Goal: Contribute content: Contribute content

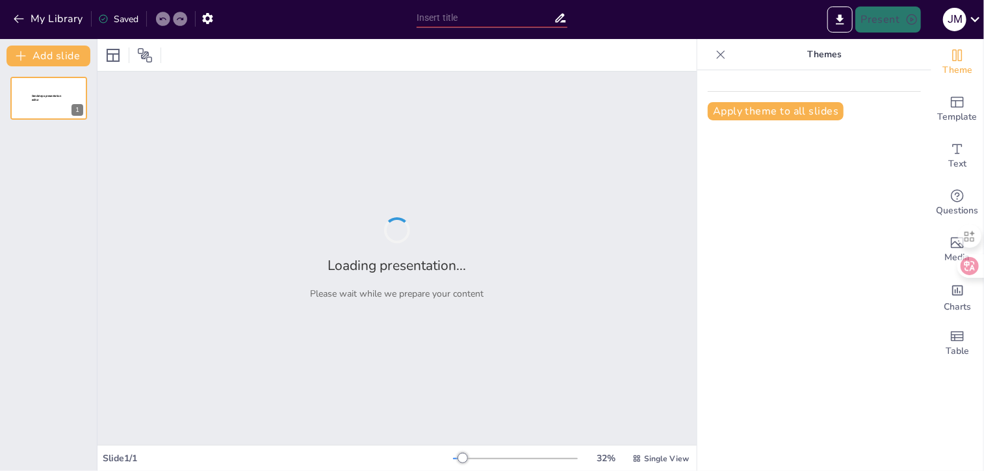
type input "El Valor del Trabajo Bien Hecho: Integridad como Estrategia Comercial"
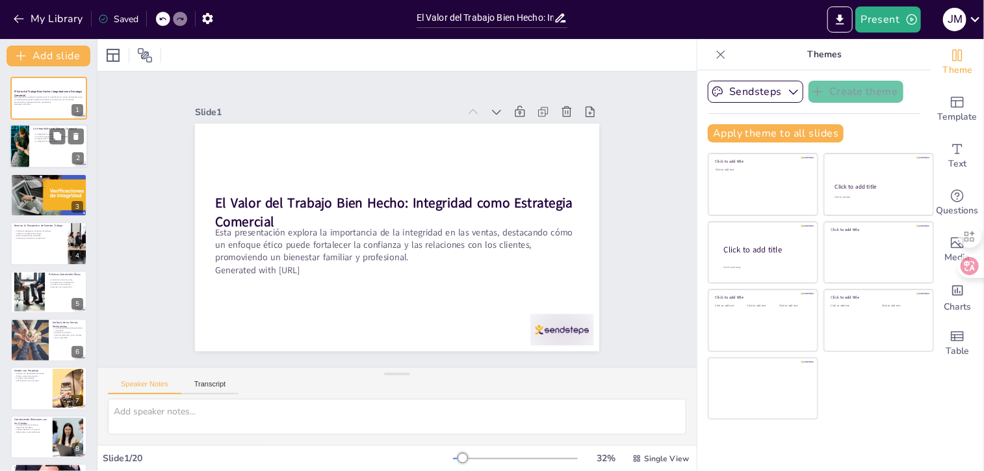
click at [40, 138] on p "La reputación se fortalece con ética." at bounding box center [58, 139] width 51 height 3
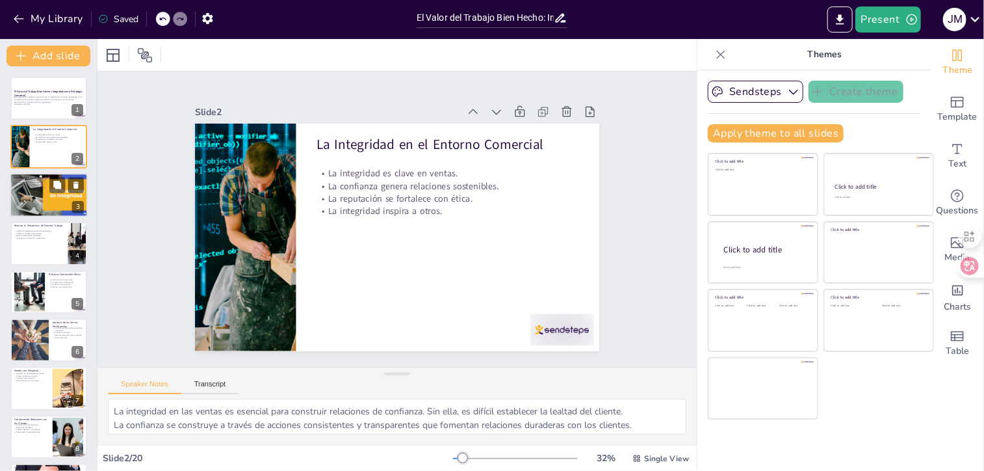
click at [40, 187] on p "La confianza es un diferenciador clave." at bounding box center [49, 187] width 70 height 3
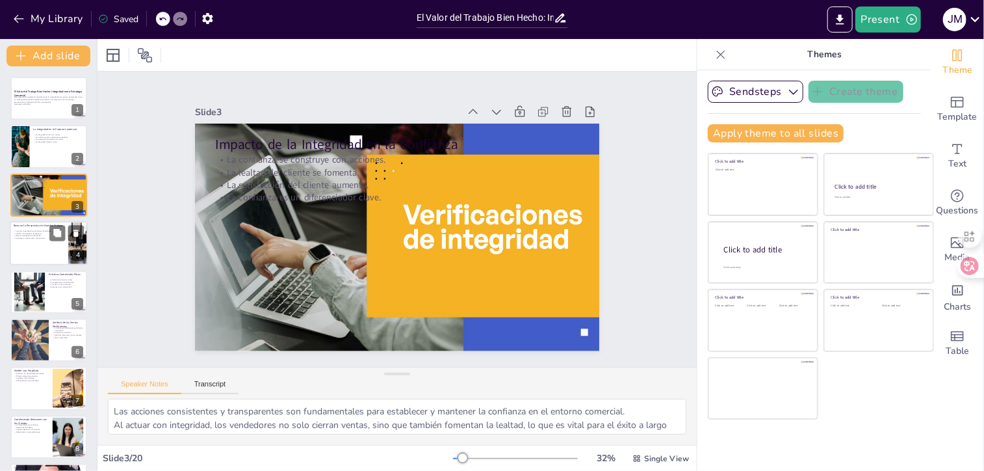
click at [43, 238] on p "Aumenta la motivación y compromiso." at bounding box center [39, 238] width 51 height 3
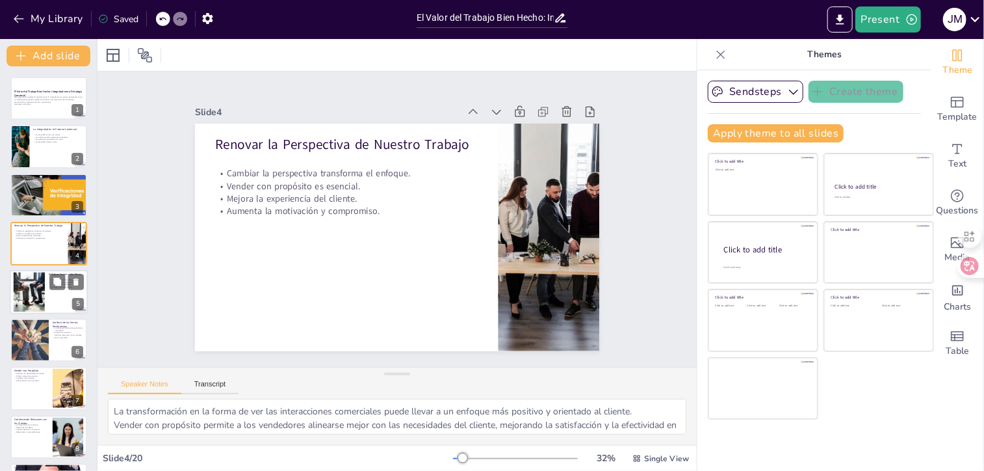
click at [42, 283] on div at bounding box center [29, 292] width 38 height 40
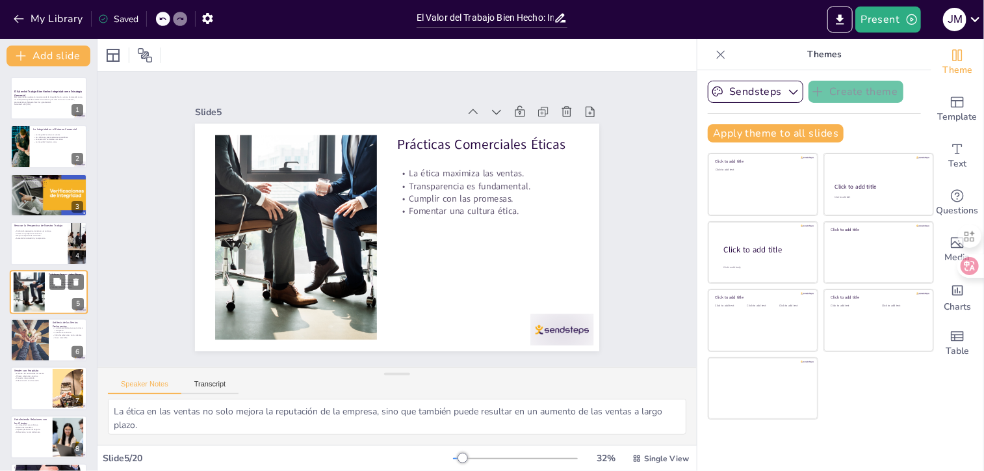
scroll to position [23, 0]
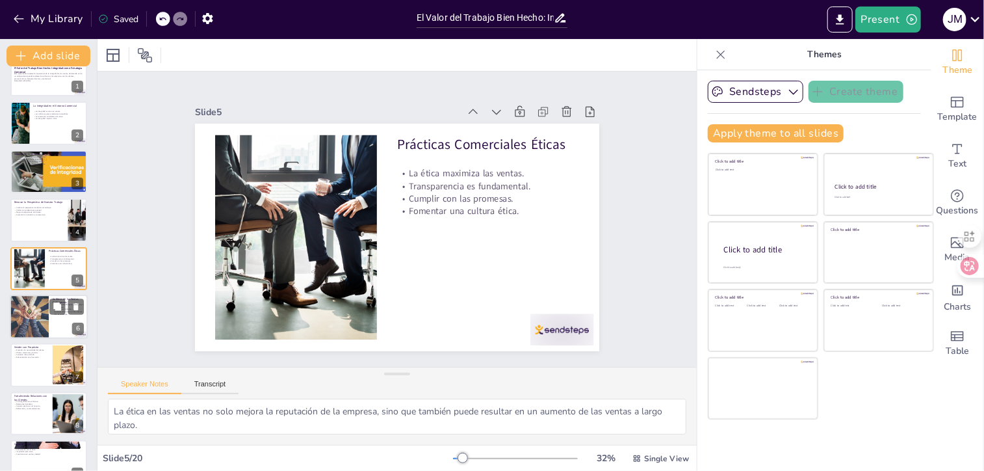
click at [36, 326] on div at bounding box center [29, 316] width 66 height 44
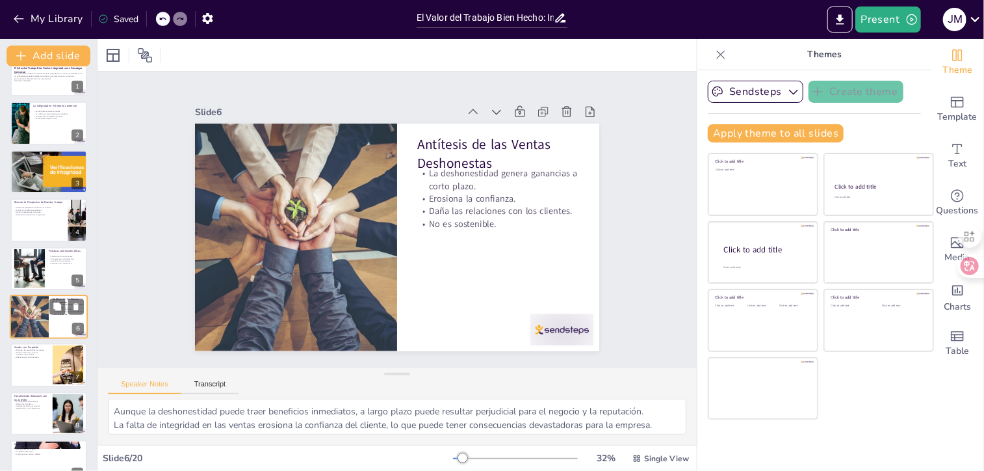
scroll to position [72, 0]
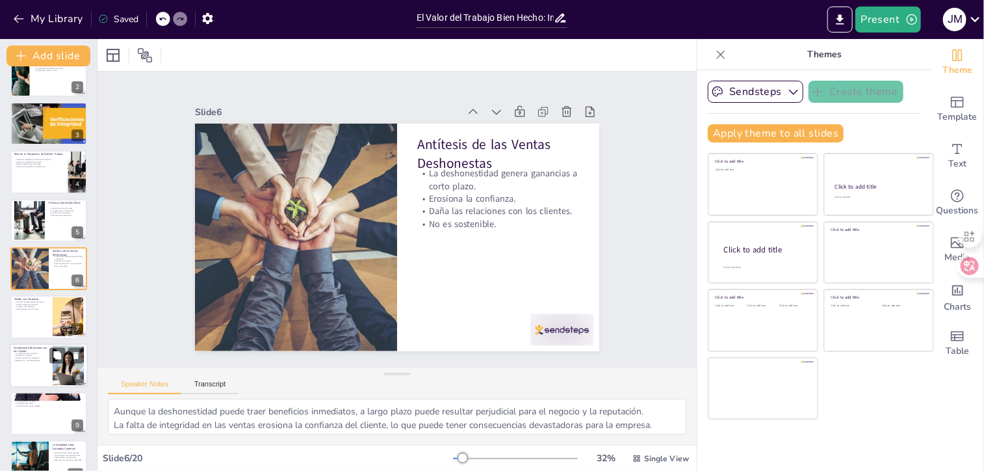
click at [34, 356] on p "Impacto positivo en el negocio." at bounding box center [31, 357] width 35 height 3
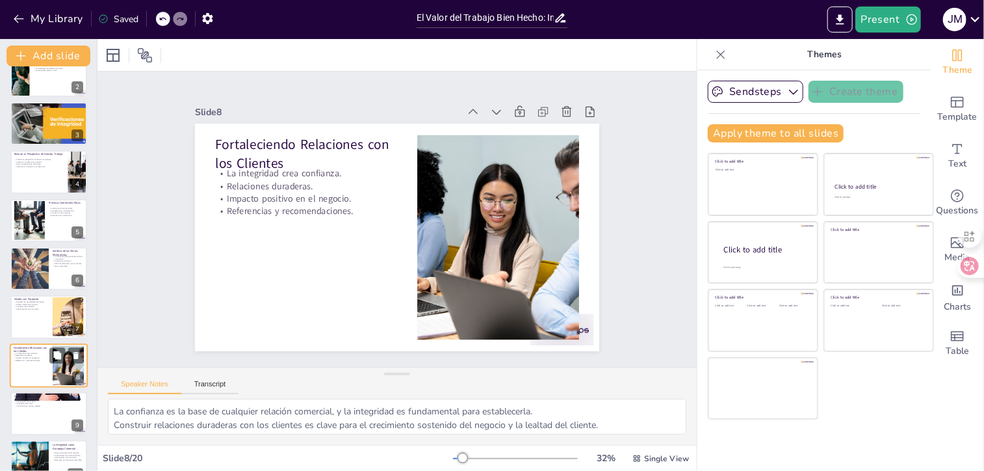
scroll to position [168, 0]
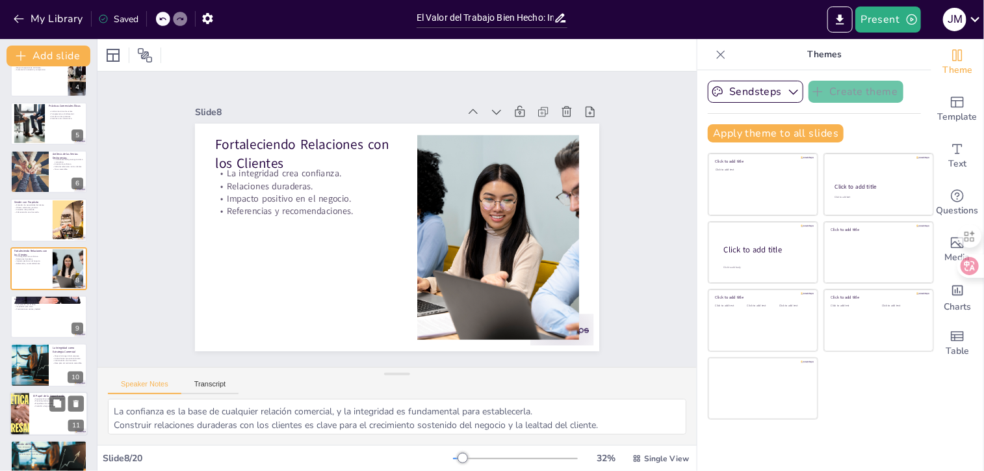
click at [39, 408] on div at bounding box center [49, 413] width 78 height 44
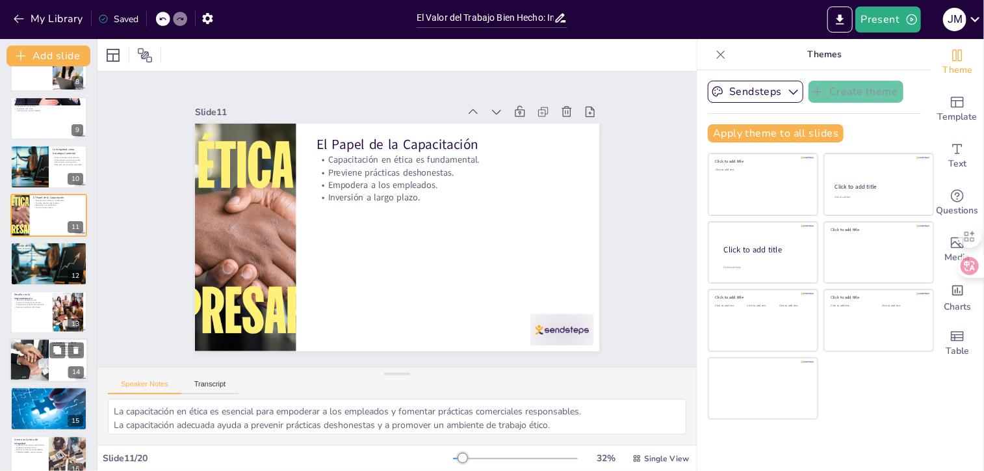
scroll to position [373, 0]
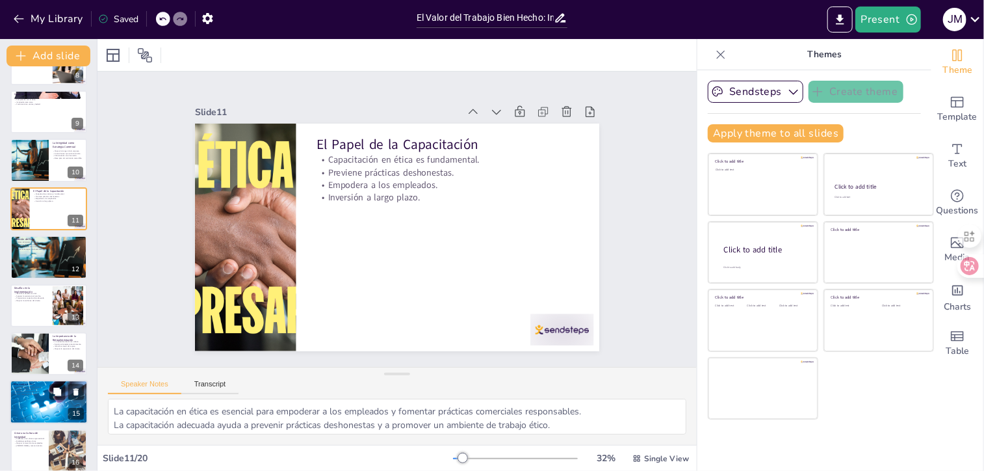
click at [38, 395] on p "Atraer clientes responsables." at bounding box center [49, 394] width 70 height 3
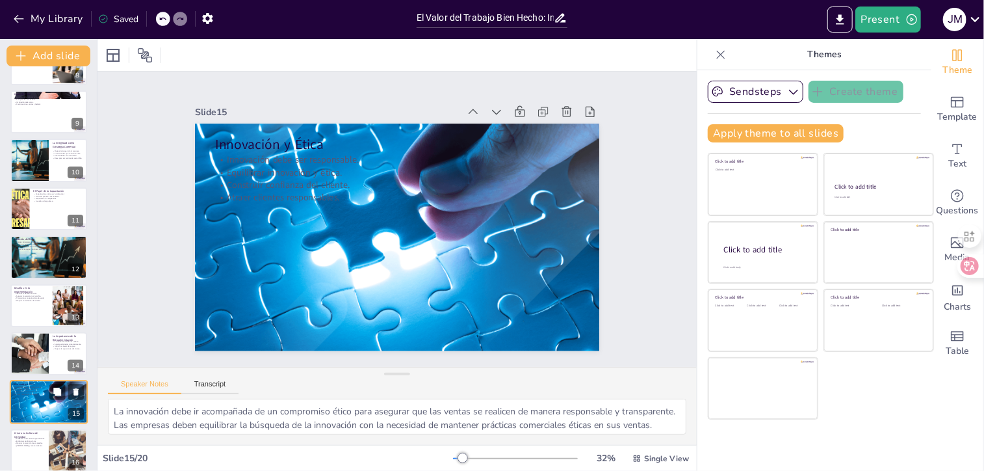
scroll to position [506, 0]
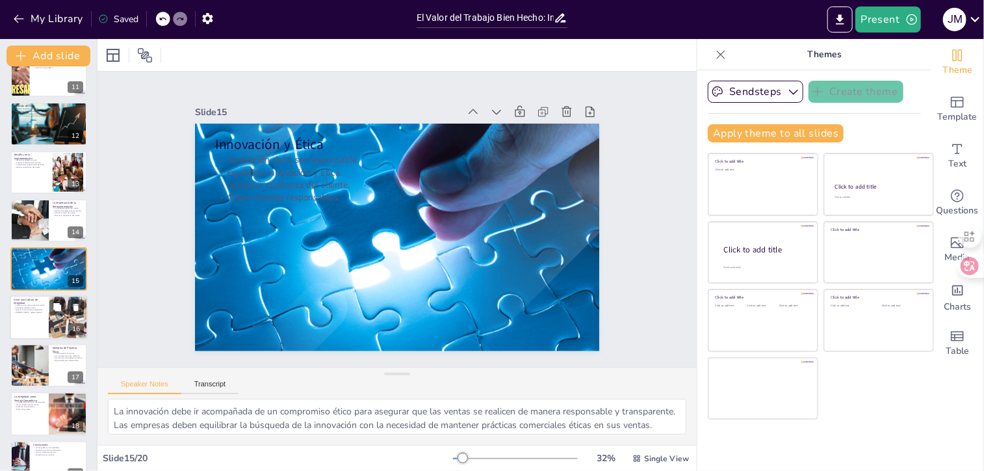
click at [35, 317] on div at bounding box center [49, 317] width 78 height 44
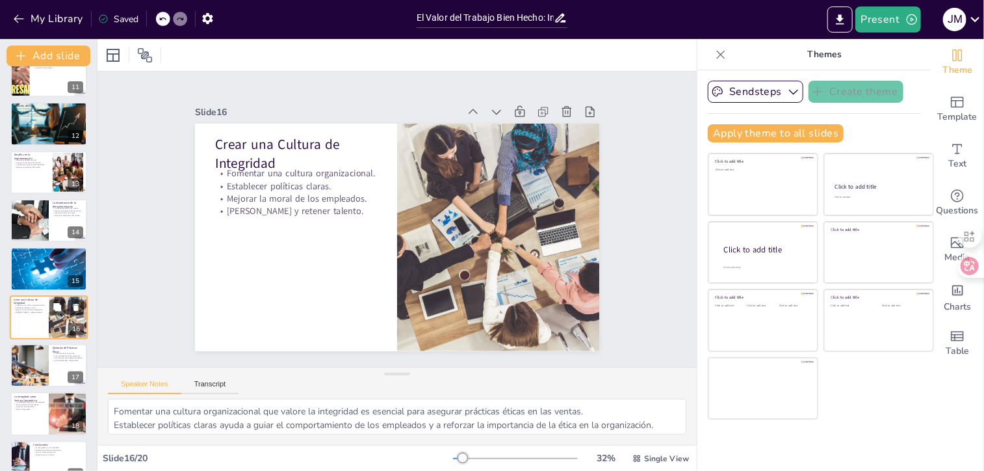
scroll to position [554, 0]
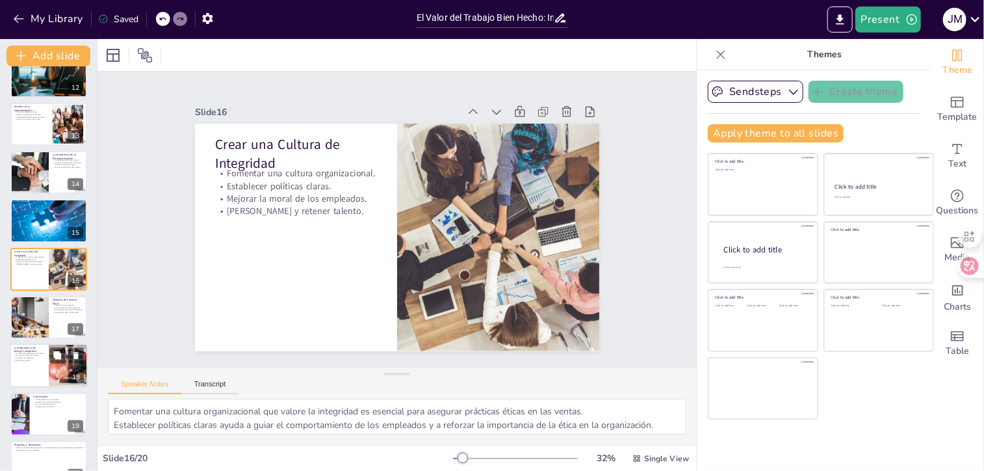
click at [25, 366] on div at bounding box center [49, 366] width 78 height 44
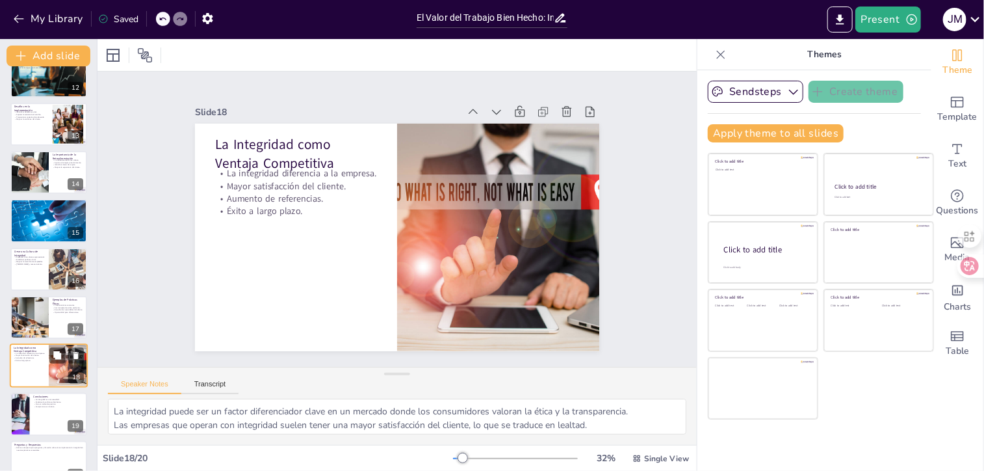
scroll to position [577, 0]
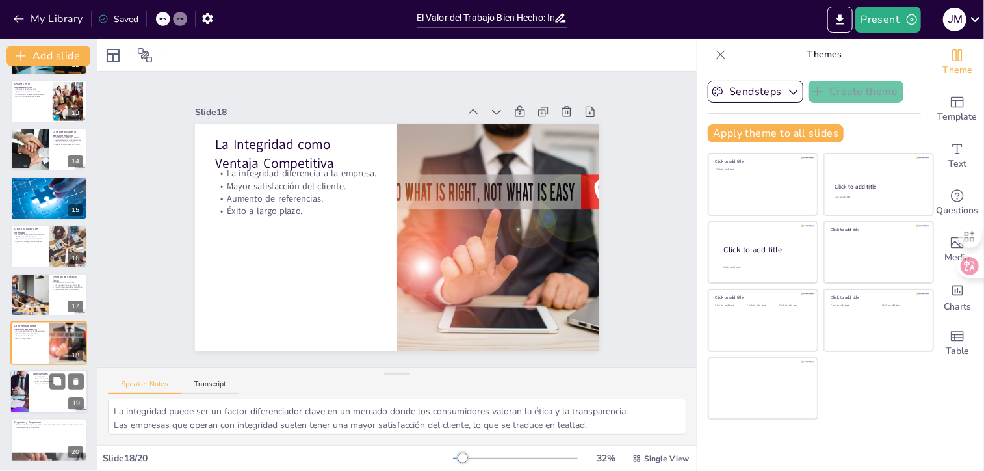
click at [26, 389] on div at bounding box center [19, 391] width 66 height 44
type textarea "La integridad no es solo una opción, sino una necesidad para el éxito y la sost…"
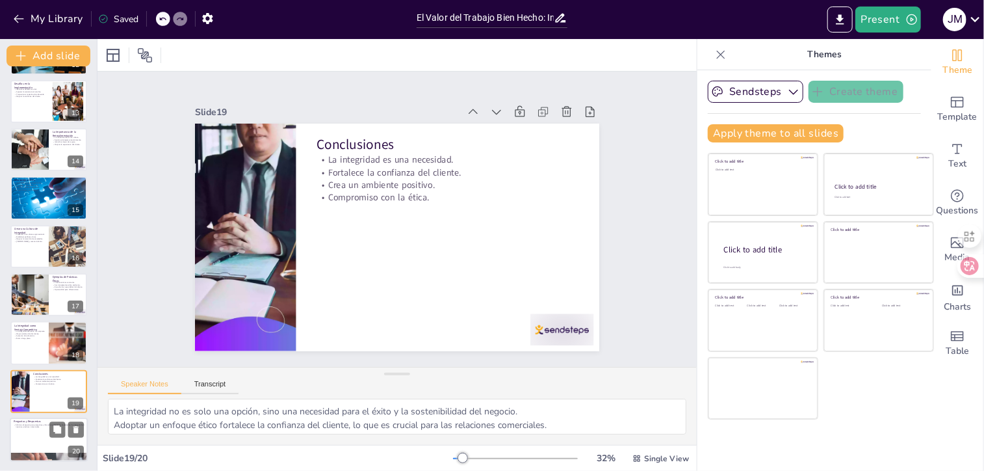
click at [26, 440] on div at bounding box center [49, 439] width 78 height 44
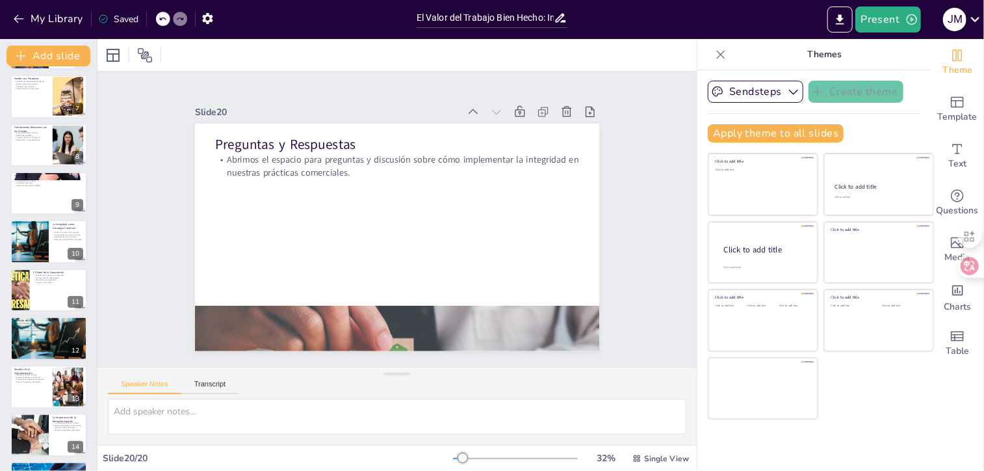
scroll to position [0, 0]
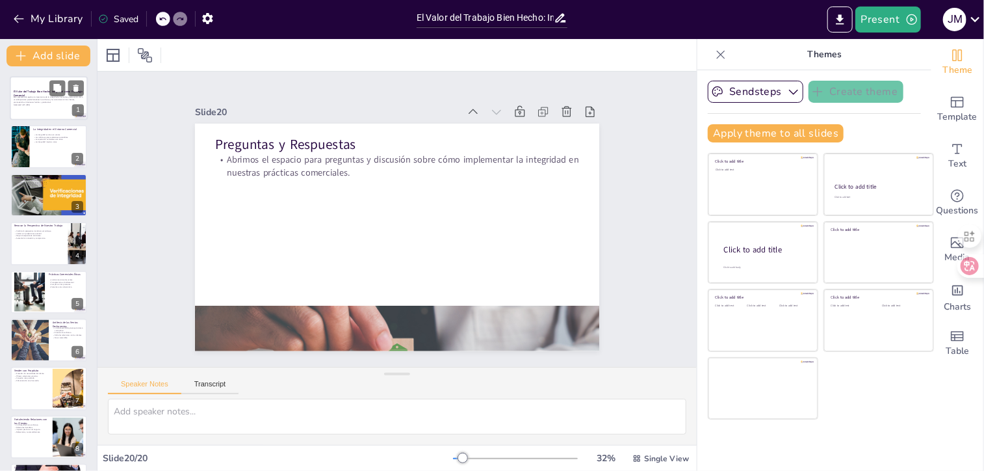
click at [33, 98] on p "Esta presentación explora la importancia de la integridad en las ventas, destac…" at bounding box center [49, 99] width 70 height 7
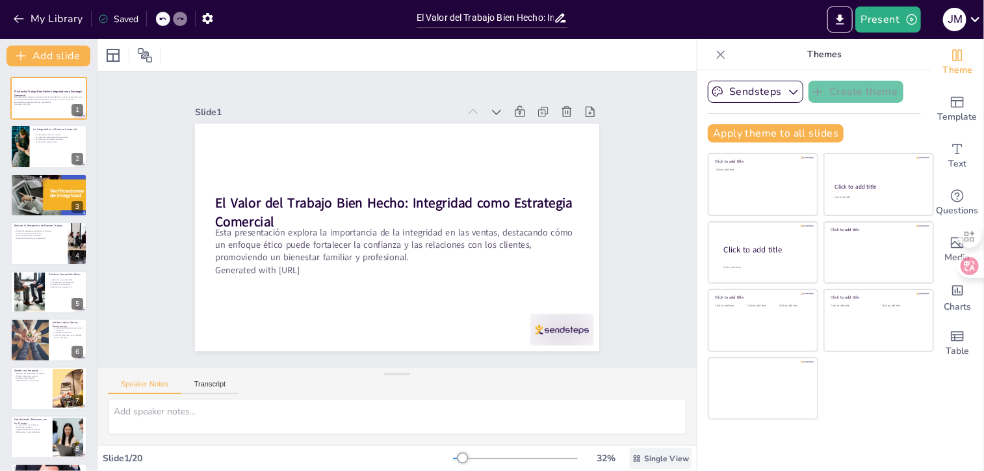
click at [664, 457] on span "Single View" at bounding box center [666, 458] width 45 height 10
click at [874, 420] on div "Sendsteps Create theme Apply theme to all slides Click to add title Click to ad…" at bounding box center [814, 270] width 234 height 400
click at [892, 25] on button "Present" at bounding box center [887, 20] width 65 height 26
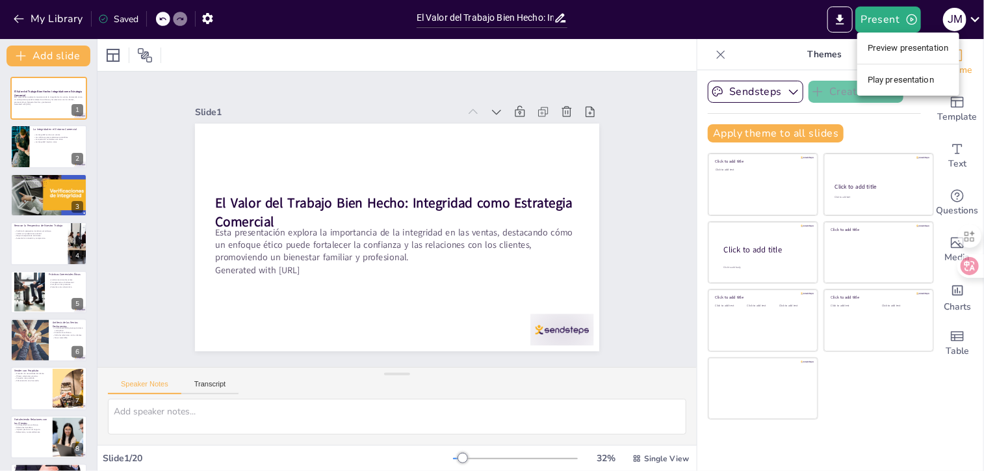
click at [891, 51] on li "Preview presentation" at bounding box center [908, 48] width 102 height 21
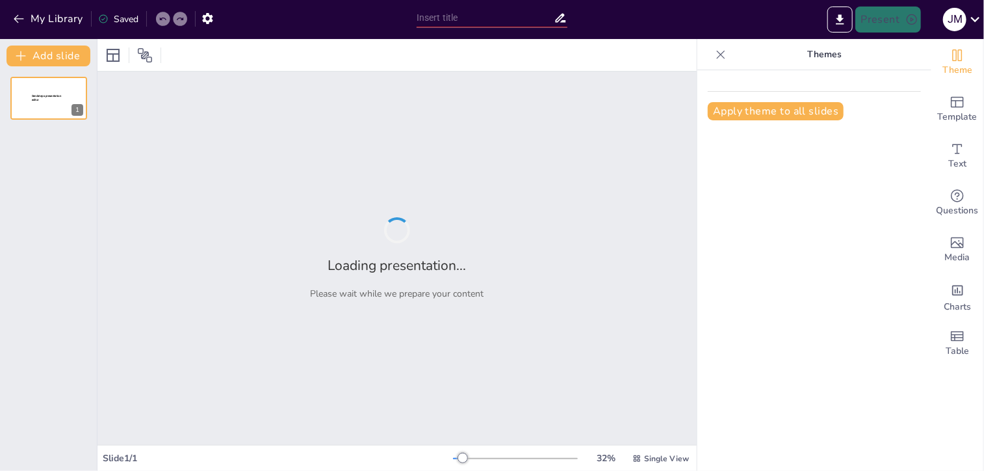
type input "El Valor del Trabajo Bien Hecho: Integridad como Estrategia Comercial"
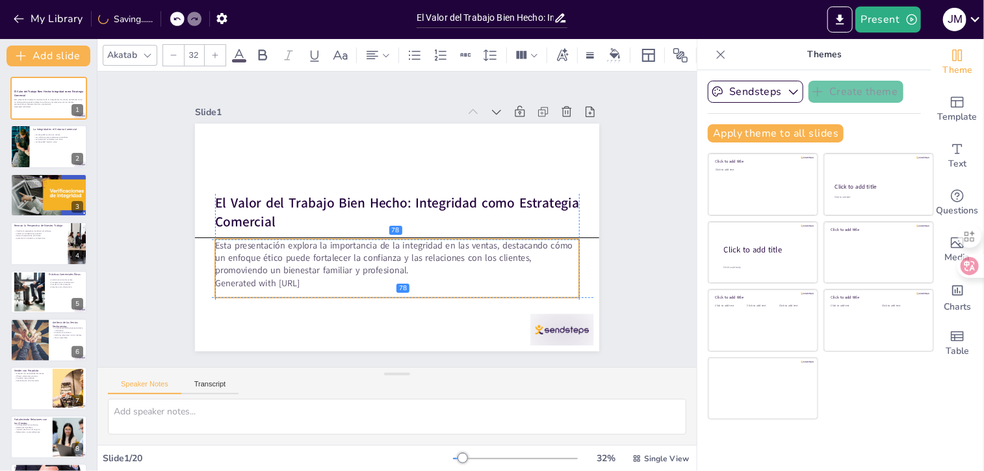
drag, startPoint x: 330, startPoint y: 245, endPoint x: 327, endPoint y: 261, distance: 15.9
click at [327, 261] on p "Esta presentación explora la importancia de la integridad en las ventas, destac…" at bounding box center [426, 245] width 272 height 296
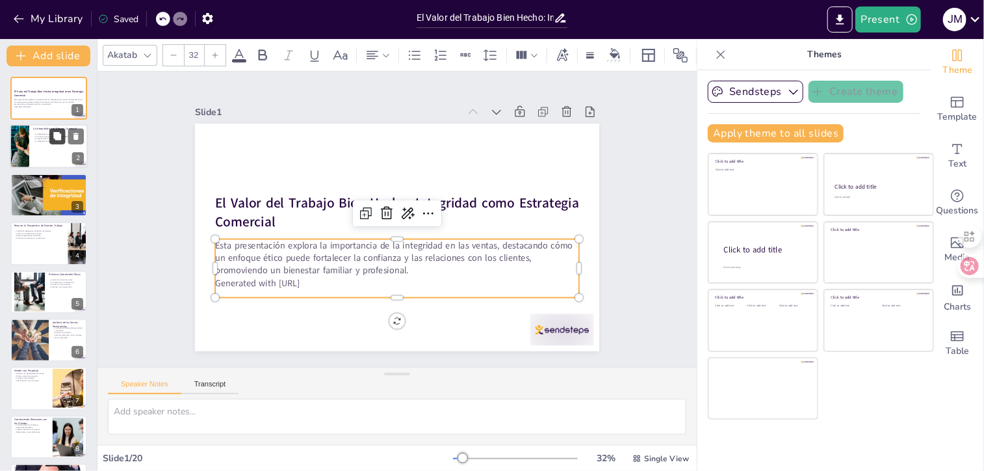
click at [62, 137] on icon at bounding box center [57, 136] width 9 height 9
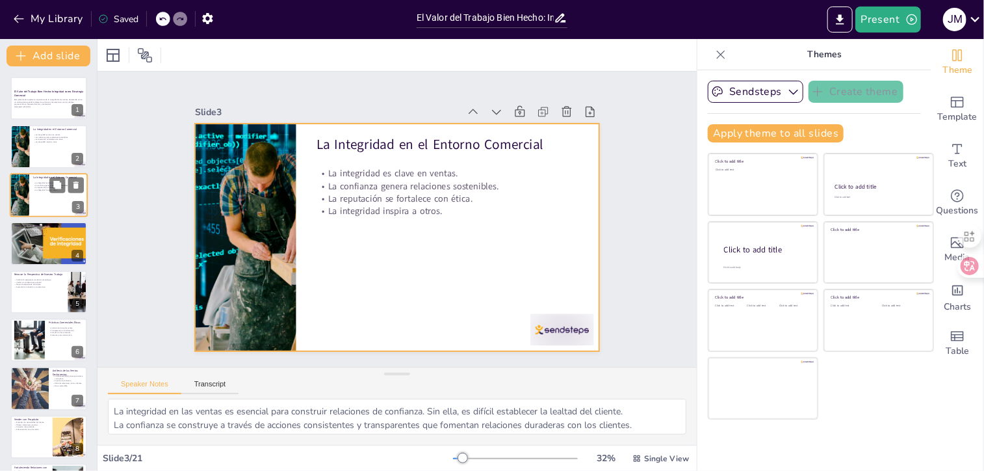
click at [54, 200] on div at bounding box center [49, 195] width 78 height 44
click at [35, 194] on div at bounding box center [49, 195] width 78 height 44
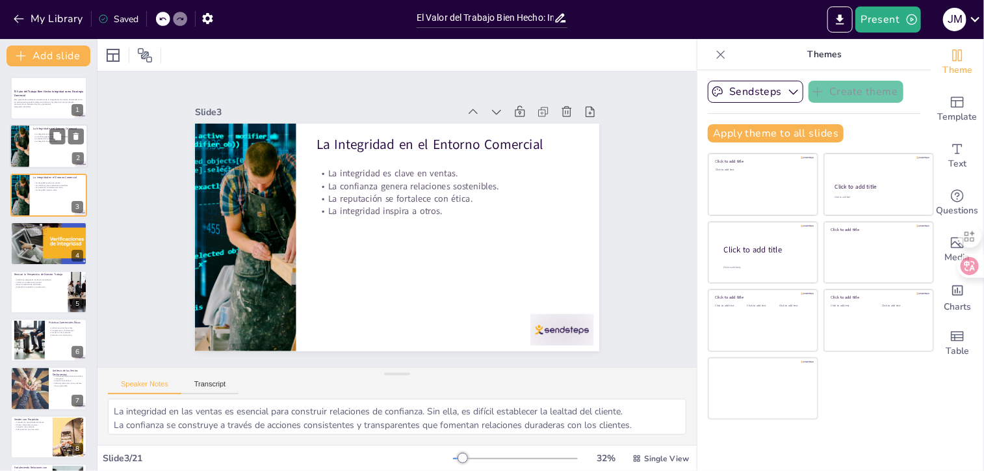
click at [39, 141] on p "La integridad inspira a otros." at bounding box center [58, 141] width 51 height 3
click at [25, 185] on div at bounding box center [19, 195] width 78 height 44
click at [29, 137] on div at bounding box center [19, 147] width 78 height 44
click at [34, 246] on div at bounding box center [49, 243] width 84 height 44
type textarea "Las acciones consistentes y transparentes son fundamentales para establecer y m…"
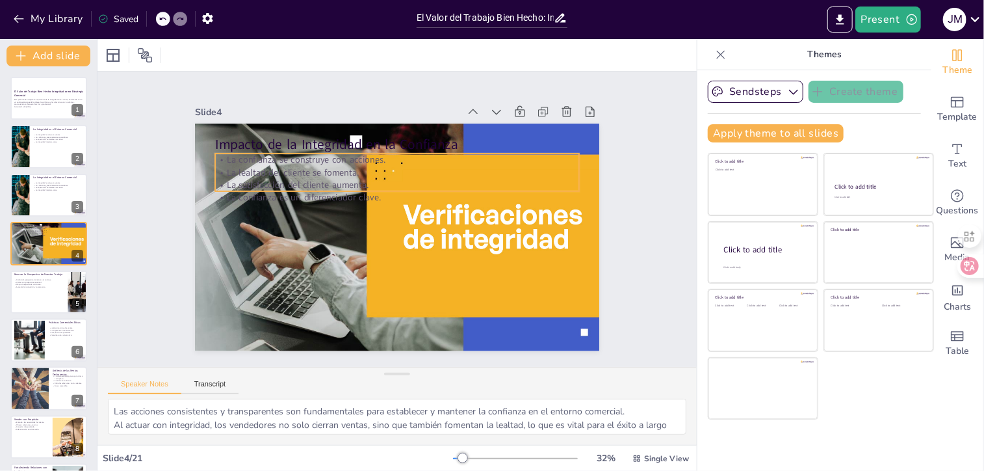
click at [323, 164] on p "La lealtad del cliente se fomenta." at bounding box center [435, 192] width 224 height 302
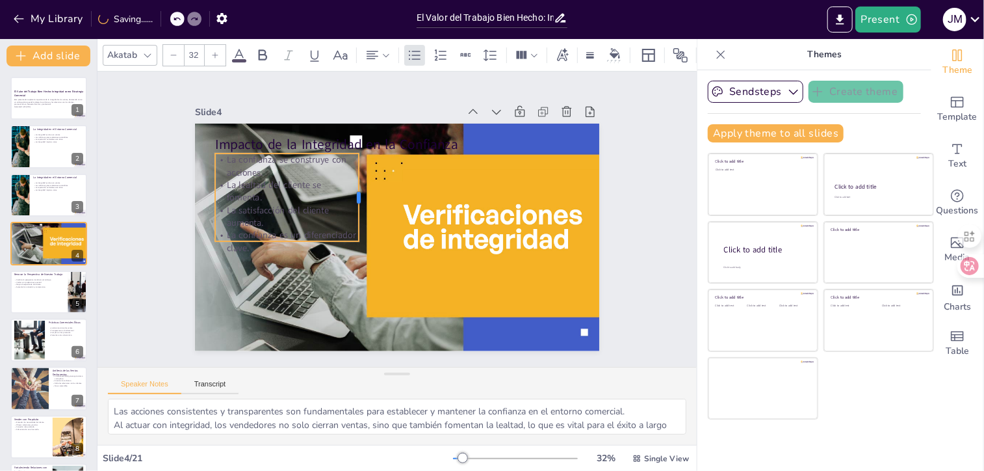
drag, startPoint x: 570, startPoint y: 166, endPoint x: 350, endPoint y: 165, distance: 220.4
click at [350, 183] on div at bounding box center [358, 221] width 60 height 77
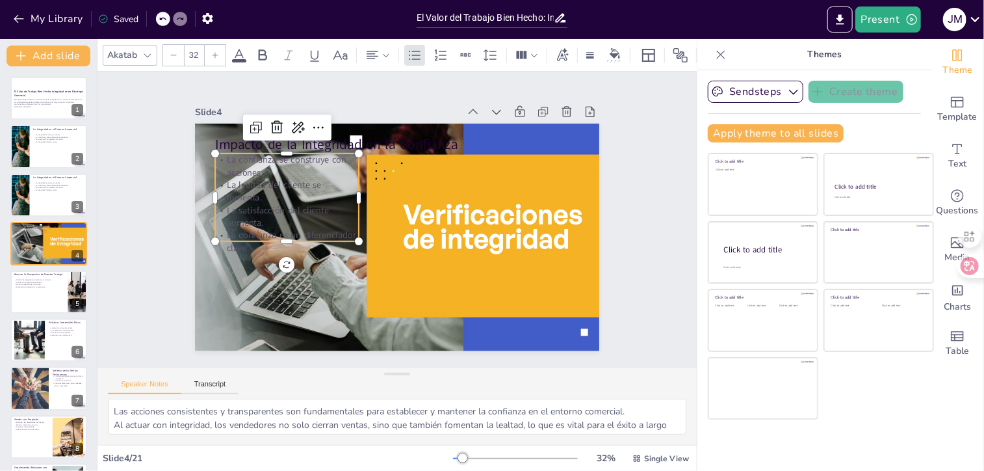
click at [244, 53] on icon at bounding box center [239, 55] width 16 height 16
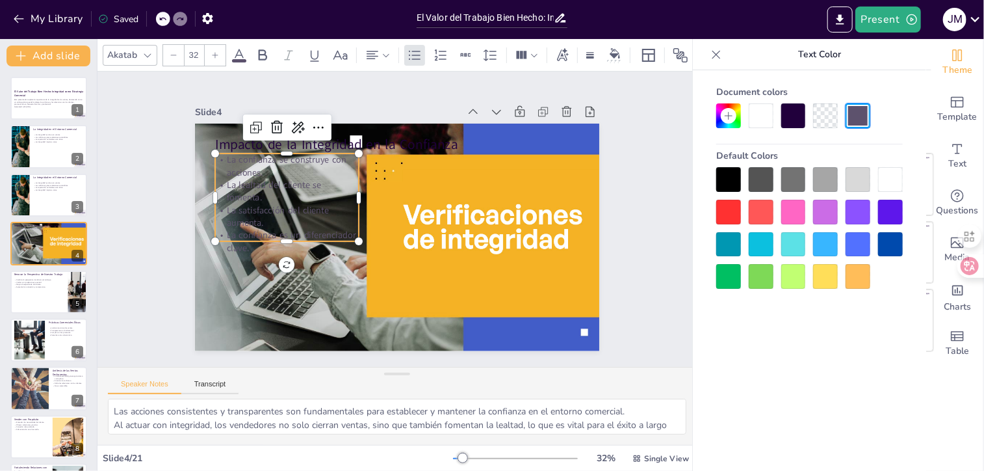
click at [887, 179] on div at bounding box center [890, 179] width 25 height 25
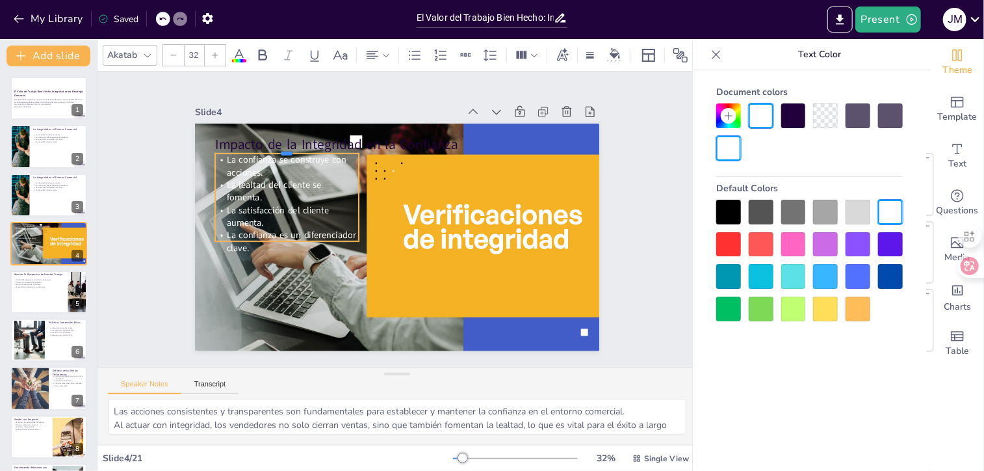
click at [324, 147] on div at bounding box center [376, 90] width 104 height 114
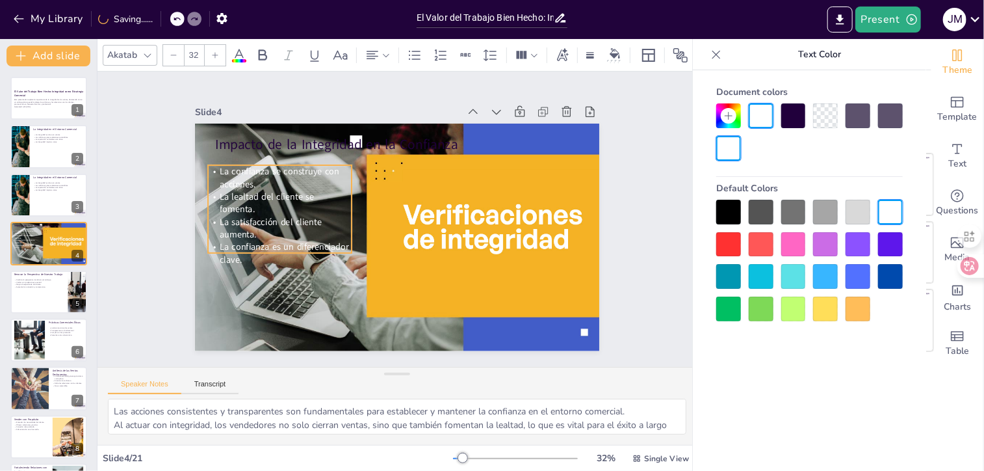
drag, startPoint x: 281, startPoint y: 185, endPoint x: 274, endPoint y: 196, distance: 13.7
click at [274, 151] on span "La lealtad del cliente se fomenta." at bounding box center [311, 115] width 87 height 72
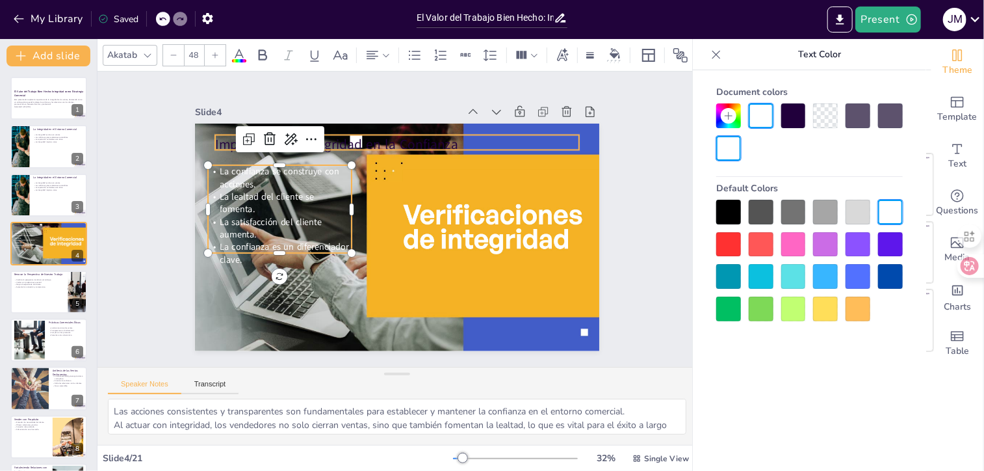
click at [346, 139] on p "Impacto de la Integridad en la Confianza" at bounding box center [434, 154] width 324 height 198
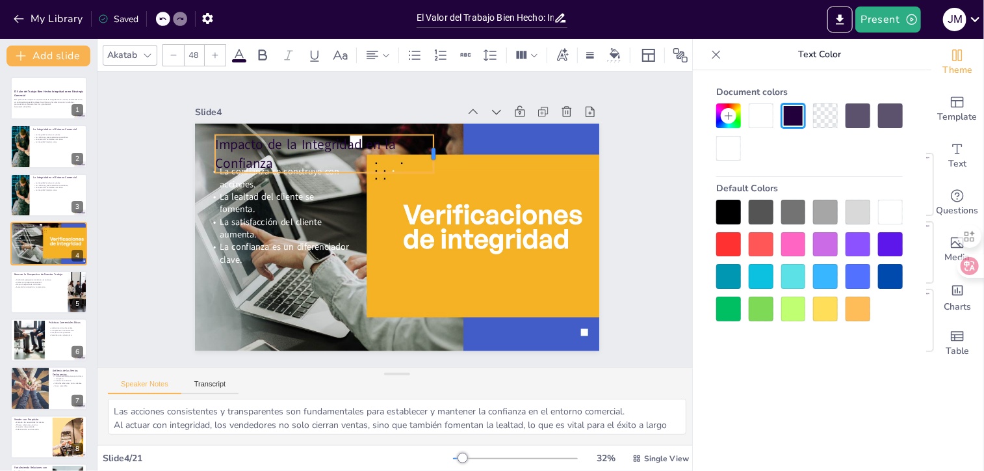
drag, startPoint x: 571, startPoint y: 137, endPoint x: 425, endPoint y: 129, distance: 145.8
click at [425, 129] on div "Impacto de la Integridad en la Confianza La confianza se construye con acciones…" at bounding box center [386, 204] width 461 height 422
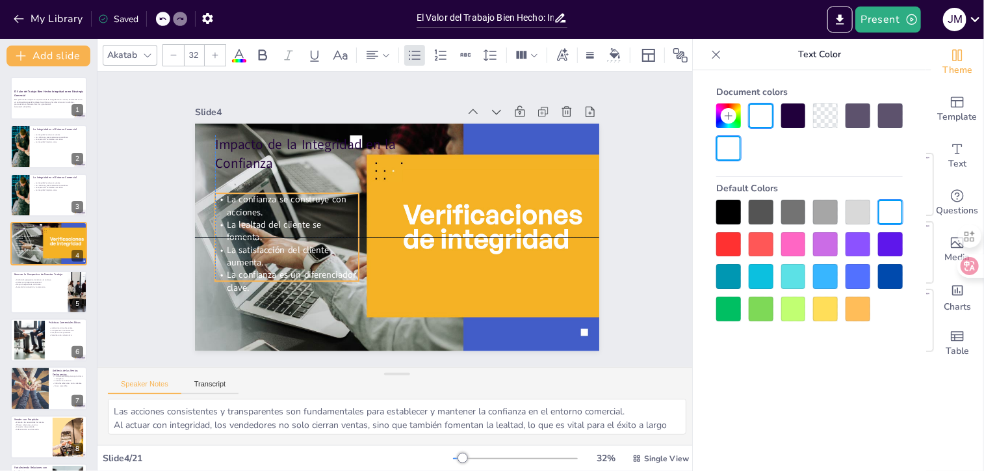
drag, startPoint x: 249, startPoint y: 207, endPoint x: 252, endPoint y: 233, distance: 26.2
click at [441, 272] on span "La satisfacción del cliente aumenta." at bounding box center [468, 322] width 55 height 101
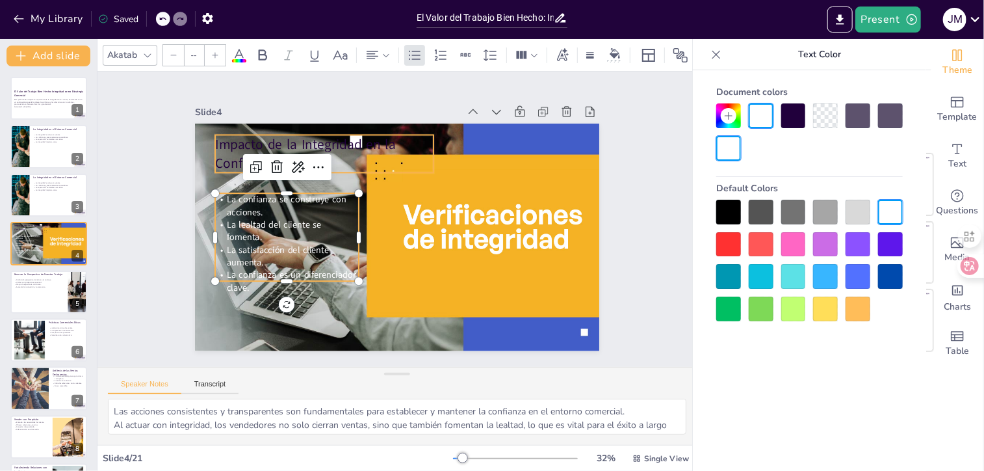
type input "48"
click at [424, 134] on p "Impacto de la Integridad en la Confianza" at bounding box center [454, 139] width 60 height 221
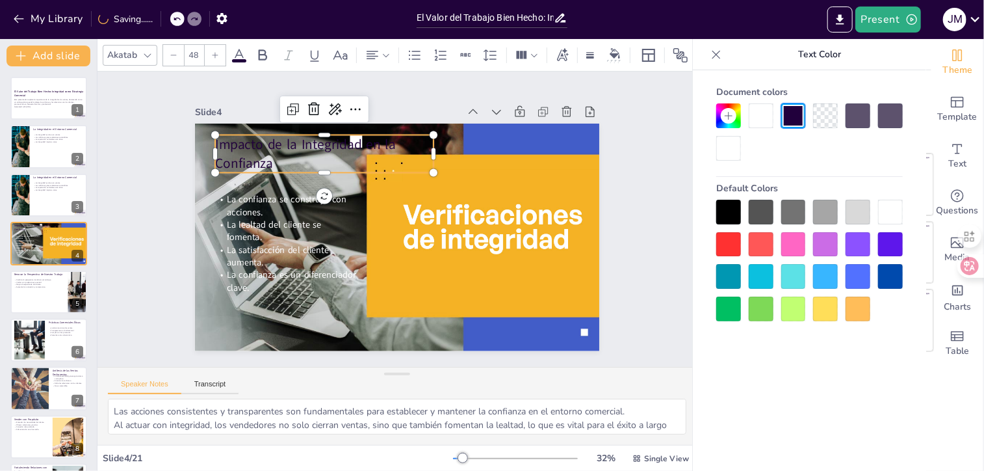
click at [242, 51] on icon at bounding box center [239, 55] width 12 height 12
click at [889, 241] on div at bounding box center [890, 244] width 25 height 25
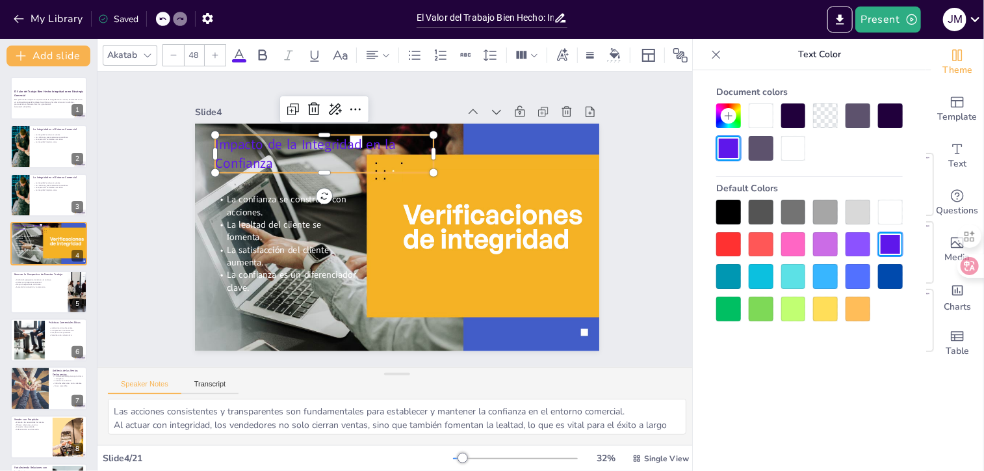
click at [854, 242] on div at bounding box center [858, 244] width 25 height 25
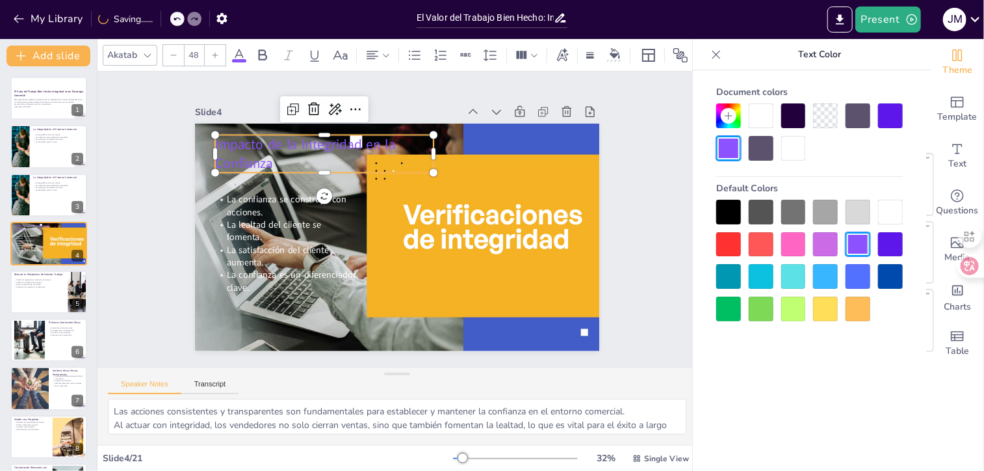
click at [727, 205] on div at bounding box center [728, 212] width 25 height 25
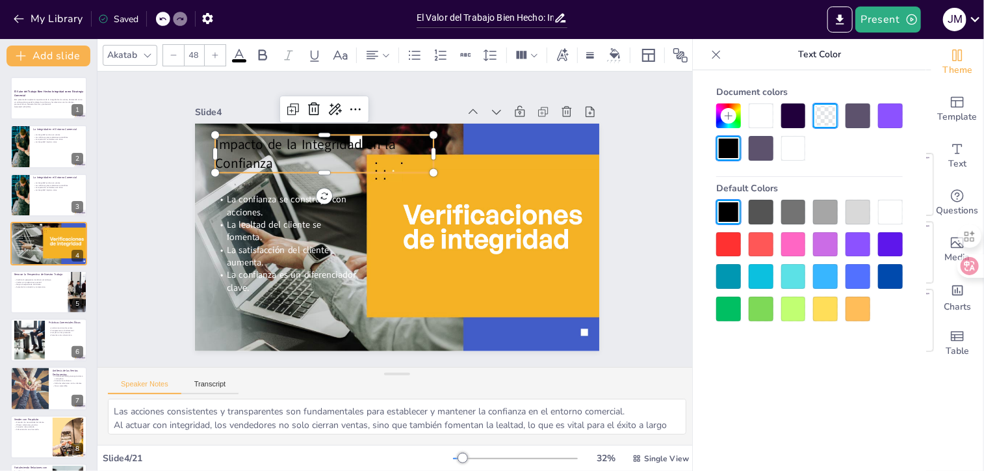
click at [793, 298] on div at bounding box center [793, 308] width 25 height 25
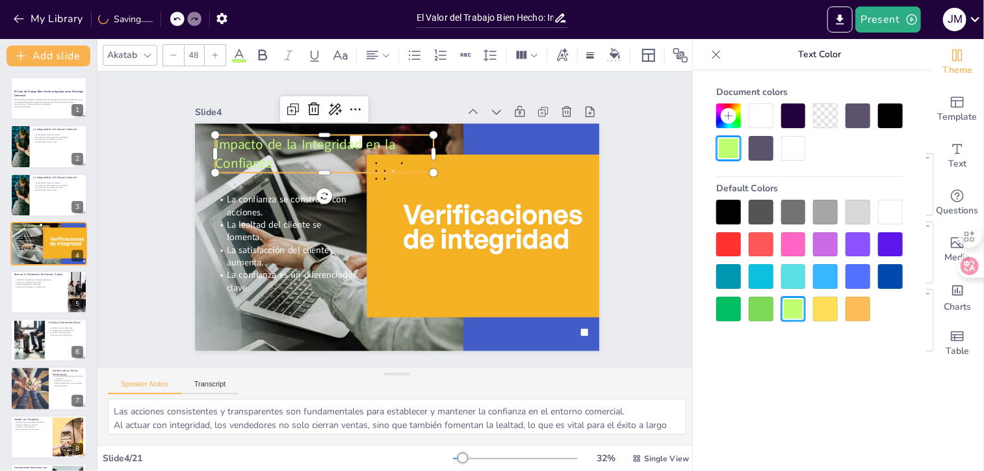
click at [636, 157] on div "Slide 1 El Valor del Trabajo Bien Hecho: Integridad como Estrategia Comercial E…" at bounding box center [397, 219] width 643 height 620
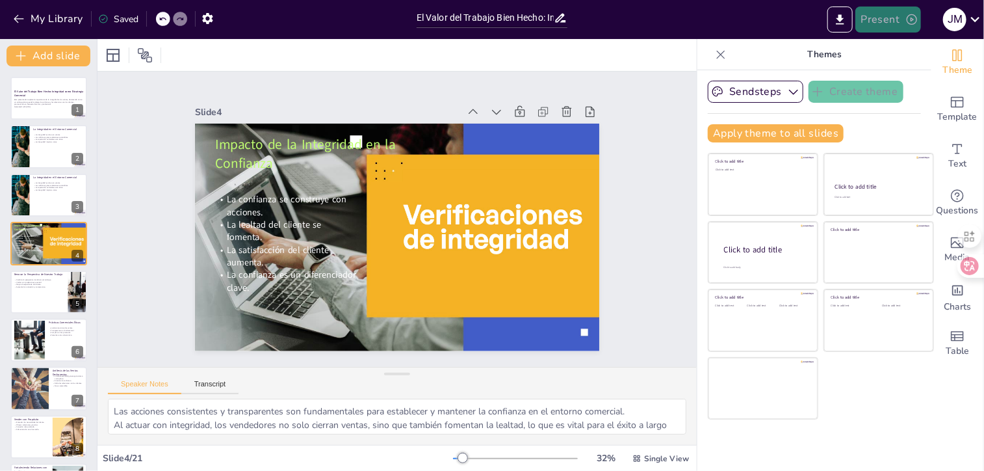
click at [883, 18] on button "Present" at bounding box center [887, 20] width 65 height 26
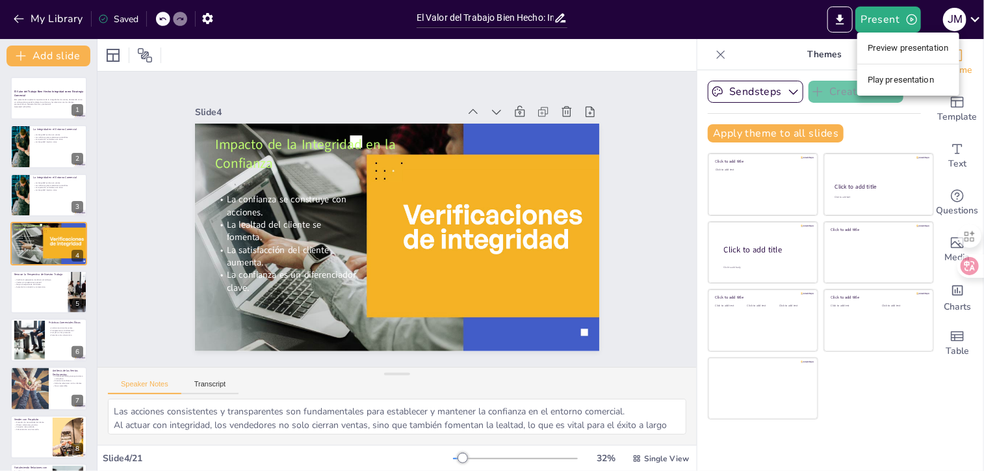
click at [885, 46] on li "Preview presentation" at bounding box center [908, 48] width 102 height 21
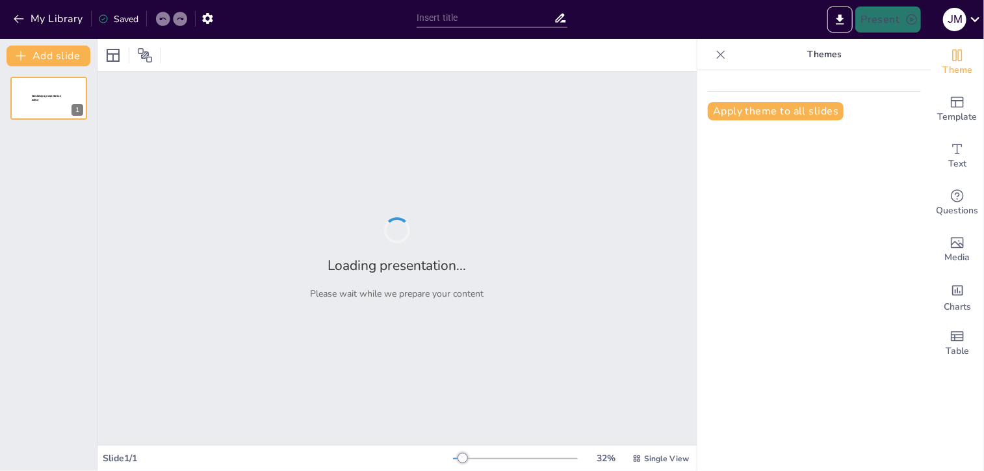
type input "El Valor del Trabajo Bien Hecho: Integridad como Estrategia Comercial"
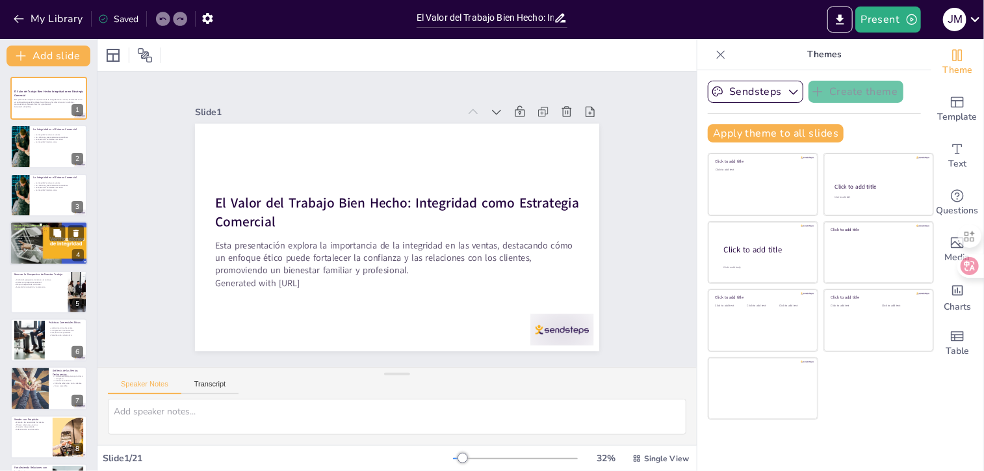
click at [48, 251] on div at bounding box center [49, 243] width 84 height 44
type textarea "Las acciones consistentes y transparentes son fundamentales para establecer y m…"
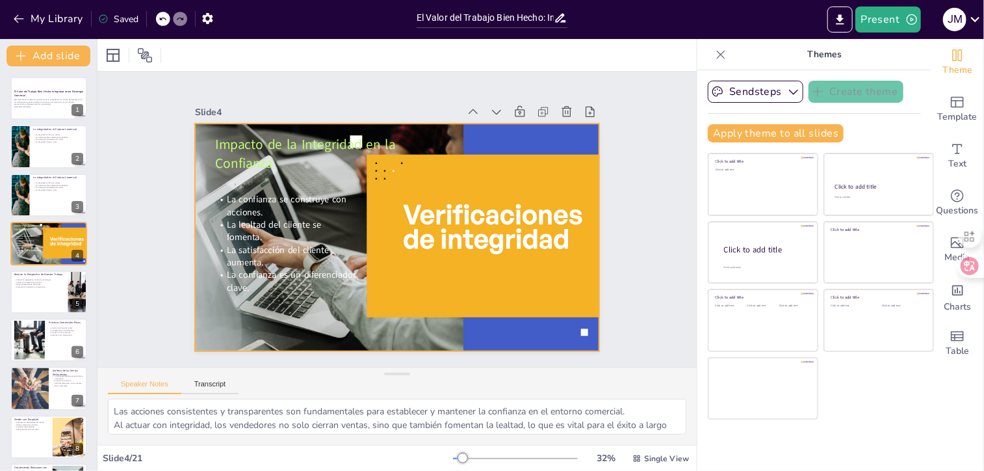
click at [458, 222] on div at bounding box center [397, 238] width 435 height 228
click at [458, 222] on div at bounding box center [393, 237] width 473 height 313
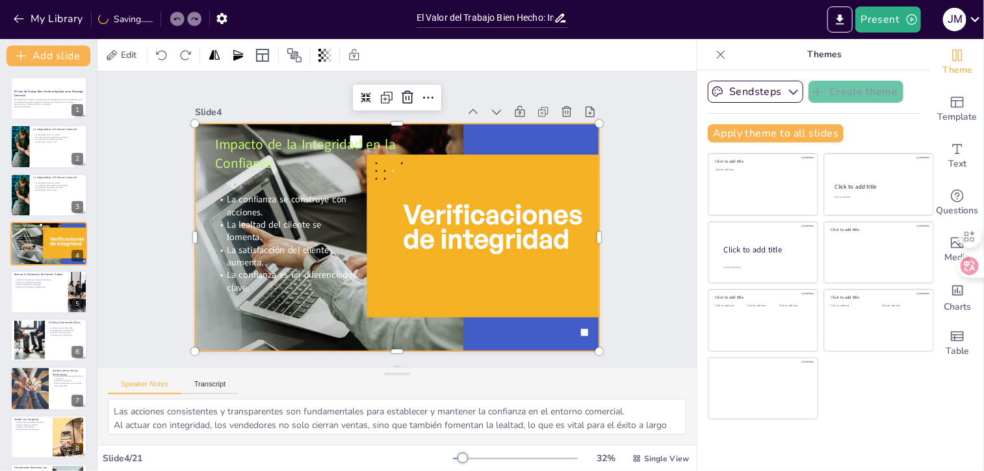
click at [458, 222] on div at bounding box center [382, 230] width 439 height 486
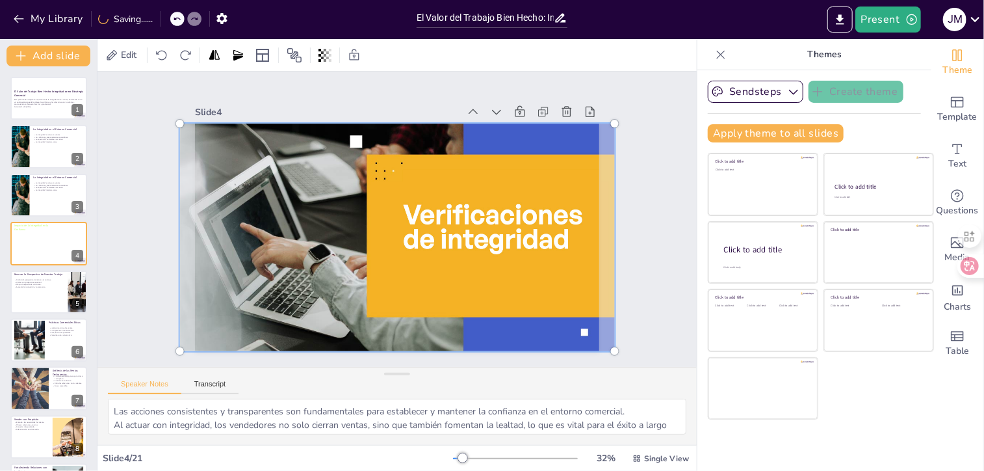
click at [445, 171] on div at bounding box center [395, 237] width 473 height 289
click at [447, 235] on div at bounding box center [397, 237] width 450 height 243
click at [528, 126] on div at bounding box center [395, 237] width 473 height 289
click at [310, 168] on div at bounding box center [397, 237] width 450 height 243
click at [247, 408] on textarea "Las acciones consistentes y transparentes son fundamentales para establecer y m…" at bounding box center [397, 416] width 579 height 36
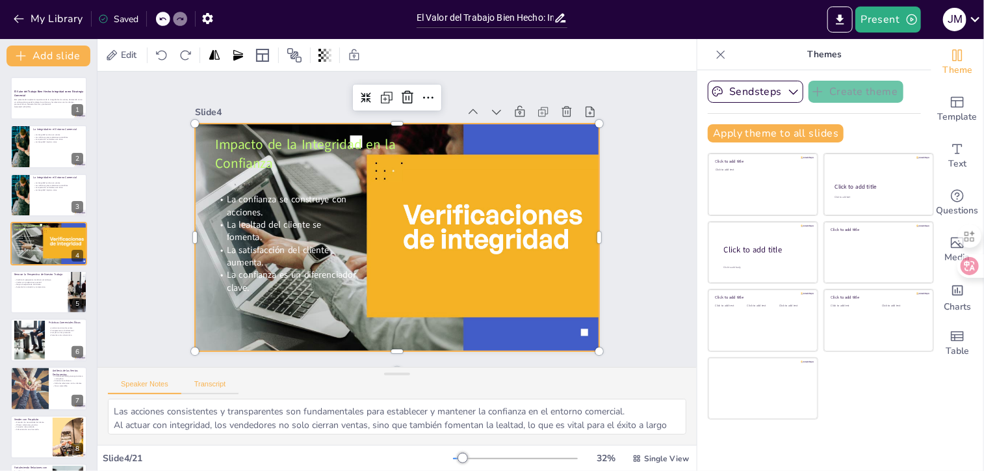
click at [213, 382] on button "Transcript" at bounding box center [210, 387] width 58 height 14
click at [164, 381] on button "Speaker Notes" at bounding box center [144, 387] width 73 height 14
click at [417, 222] on div at bounding box center [397, 238] width 435 height 228
click at [451, 215] on div at bounding box center [397, 238] width 435 height 228
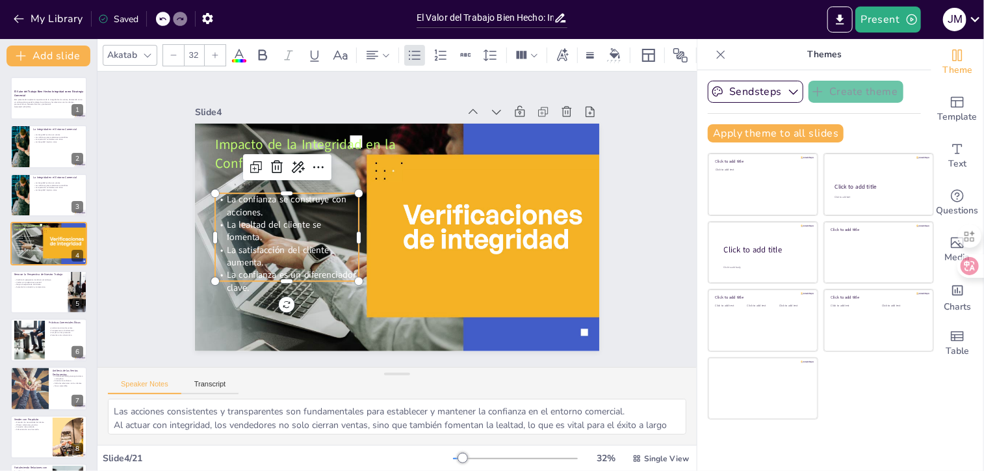
click at [398, 181] on p "La confianza se construye con acciones." at bounding box center [410, 109] width 25 height 144
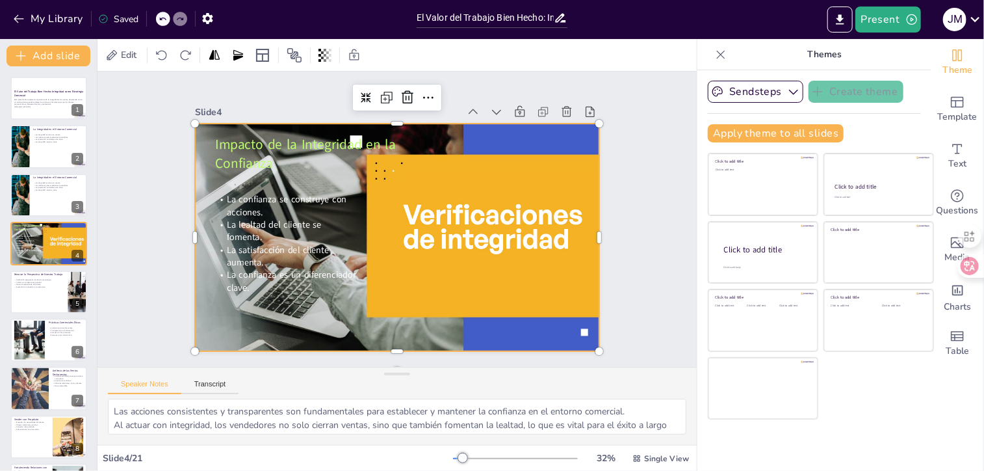
click at [413, 218] on div at bounding box center [397, 238] width 435 height 228
click at [482, 182] on div at bounding box center [397, 238] width 435 height 228
click at [482, 186] on div at bounding box center [397, 238] width 435 height 228
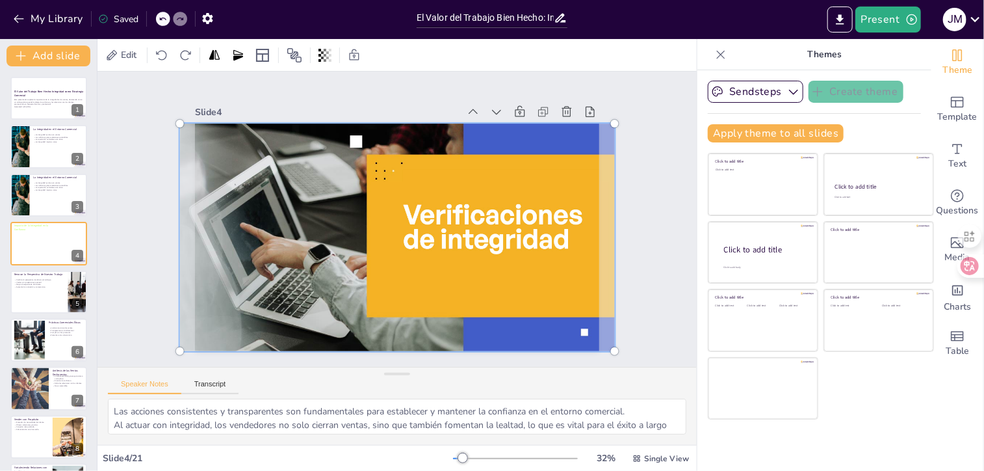
click at [456, 225] on div at bounding box center [397, 237] width 450 height 243
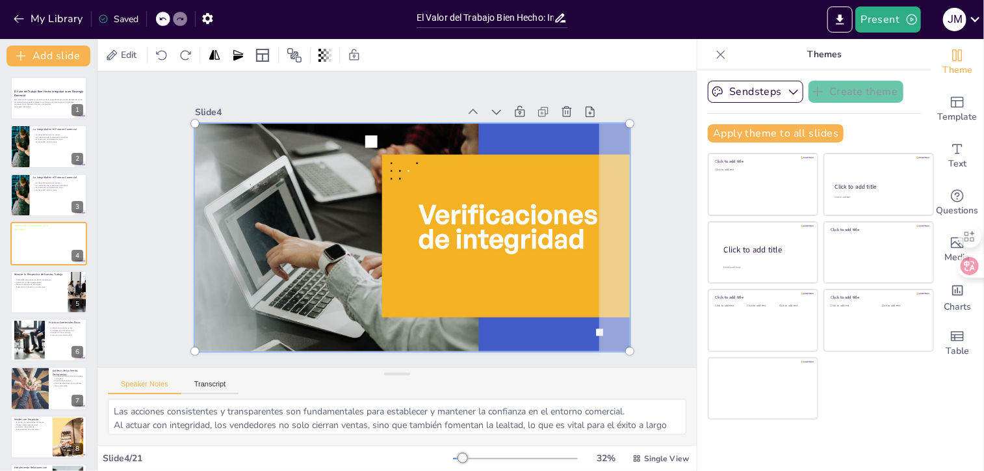
drag, startPoint x: 456, startPoint y: 225, endPoint x: 501, endPoint y: 204, distance: 48.9
click at [501, 204] on div at bounding box center [412, 237] width 450 height 243
click at [317, 218] on div at bounding box center [412, 237] width 450 height 243
click at [221, 384] on button "Transcript" at bounding box center [210, 387] width 58 height 14
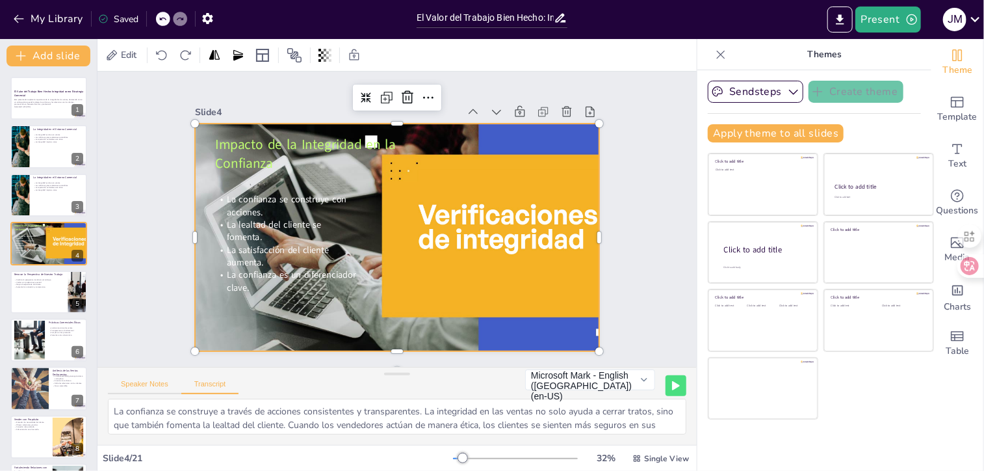
click at [150, 384] on button "Speaker Notes" at bounding box center [144, 387] width 73 height 14
click at [452, 205] on div at bounding box center [412, 238] width 435 height 228
click at [449, 226] on div at bounding box center [412, 238] width 435 height 228
click at [449, 226] on div at bounding box center [410, 239] width 456 height 272
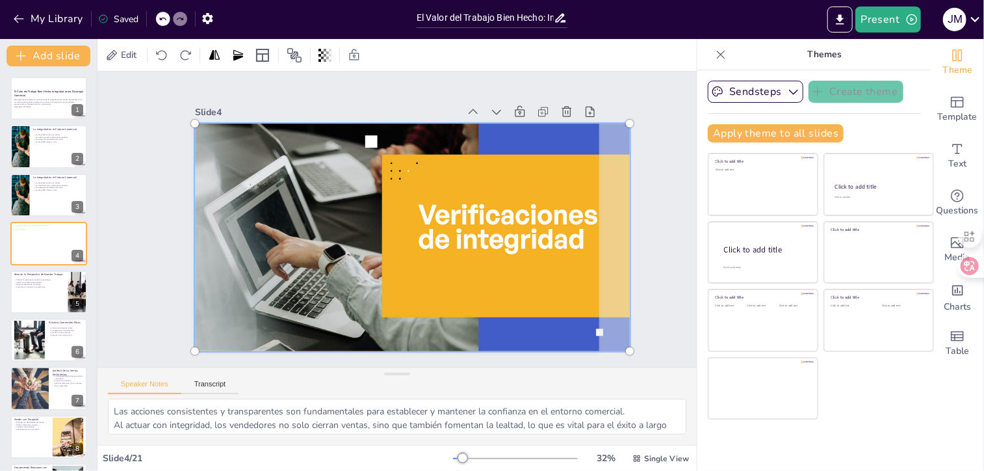
click at [449, 226] on div at bounding box center [412, 237] width 450 height 243
click at [514, 144] on div at bounding box center [412, 237] width 450 height 243
click at [200, 381] on button "Transcript" at bounding box center [210, 387] width 58 height 14
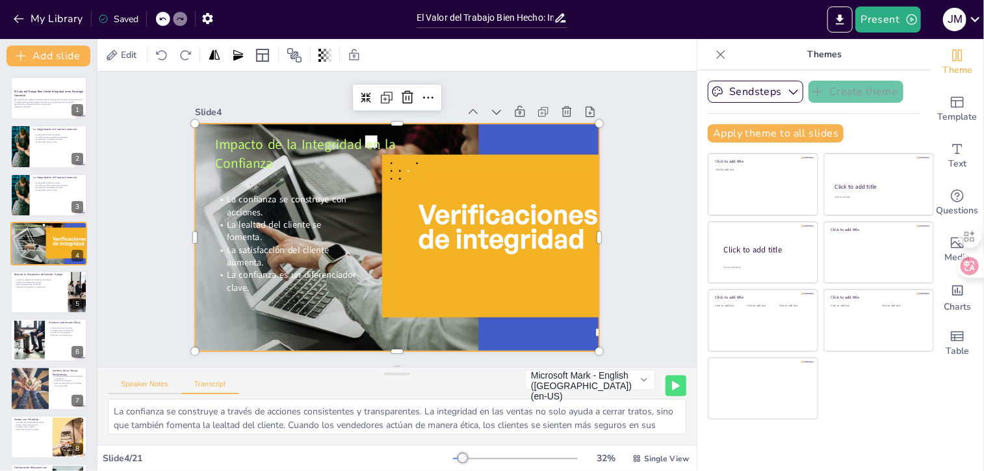
click at [151, 384] on button "Speaker Notes" at bounding box center [144, 387] width 73 height 14
click at [421, 90] on icon at bounding box center [429, 98] width 16 height 16
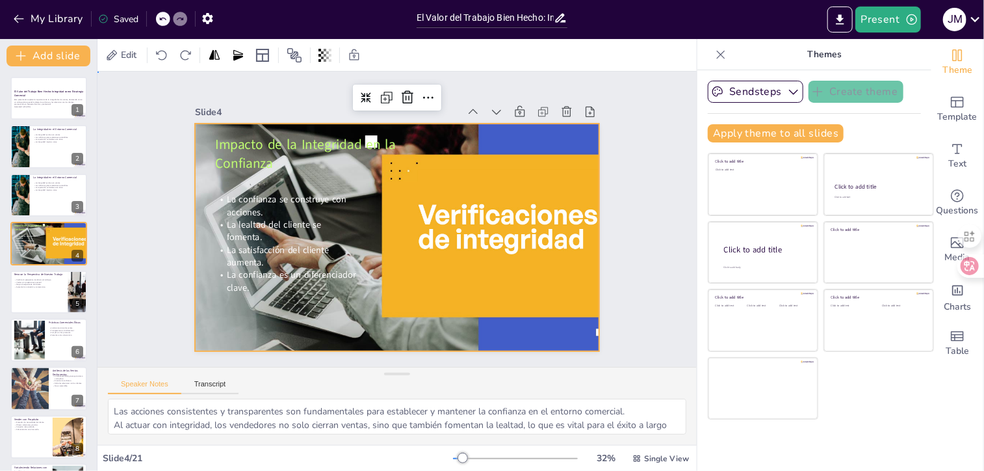
click at [460, 85] on div "Slide 1 El Valor del Trabajo Bien Hecho: Integridad como Estrategia Comercial E…" at bounding box center [397, 219] width 430 height 305
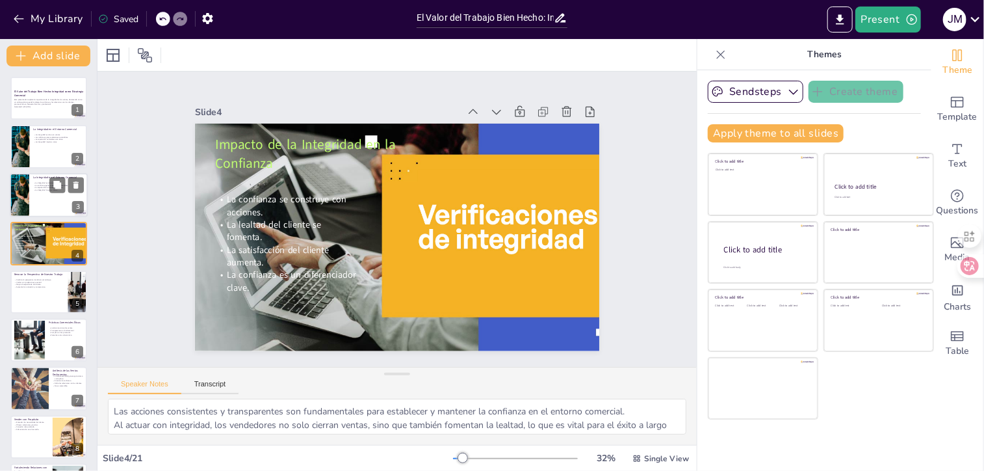
click at [33, 200] on div at bounding box center [49, 195] width 78 height 44
type textarea "La integridad en las ventas es esencial para construir relaciones de confianza.…"
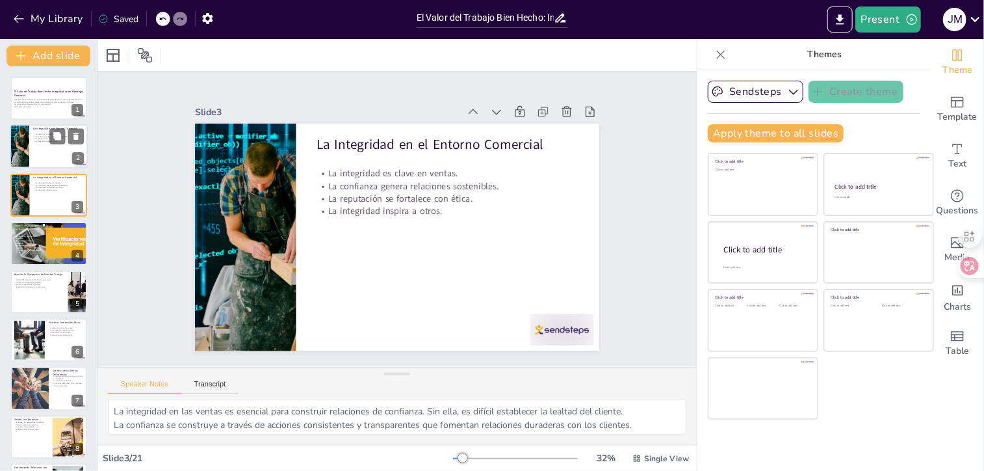
click at [53, 149] on div at bounding box center [49, 147] width 78 height 44
click at [57, 90] on icon at bounding box center [57, 88] width 8 height 8
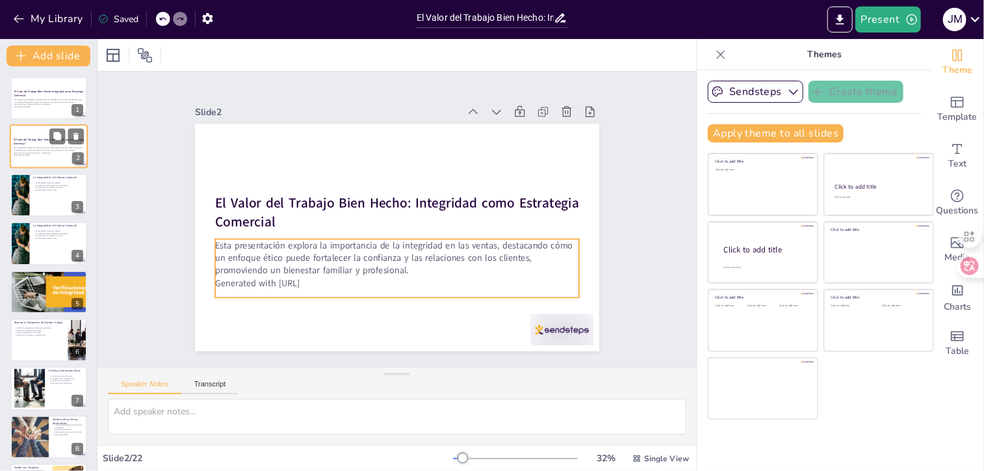
click at [47, 147] on p "Esta presentación explora la importancia de la integridad en las ventas, destac…" at bounding box center [49, 150] width 70 height 7
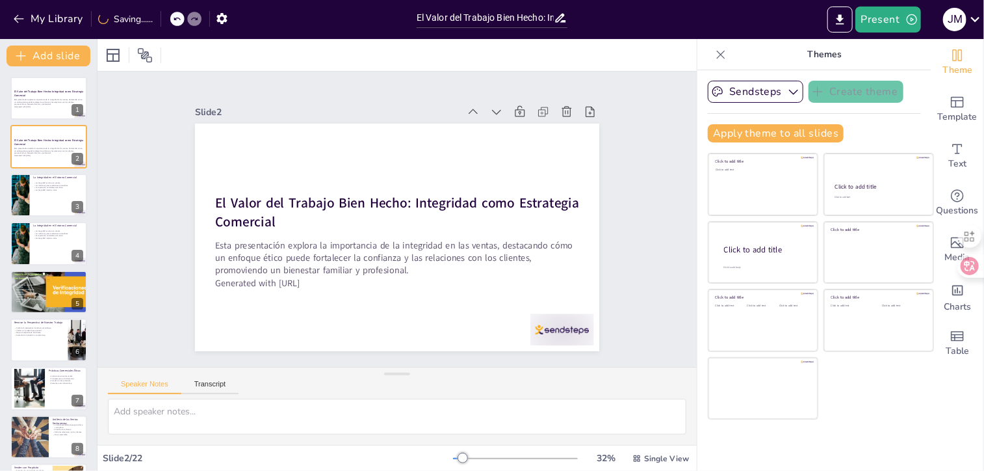
click at [44, 212] on div at bounding box center [49, 195] width 78 height 44
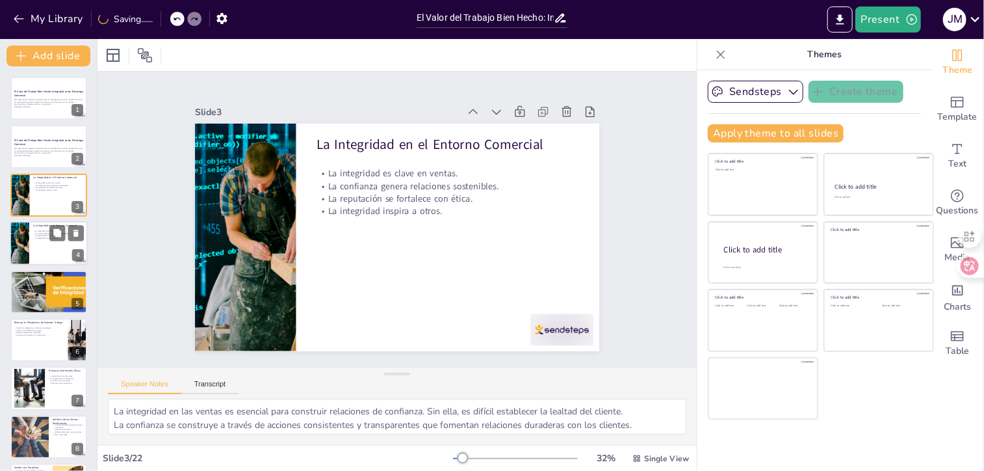
click at [43, 248] on div at bounding box center [49, 243] width 78 height 44
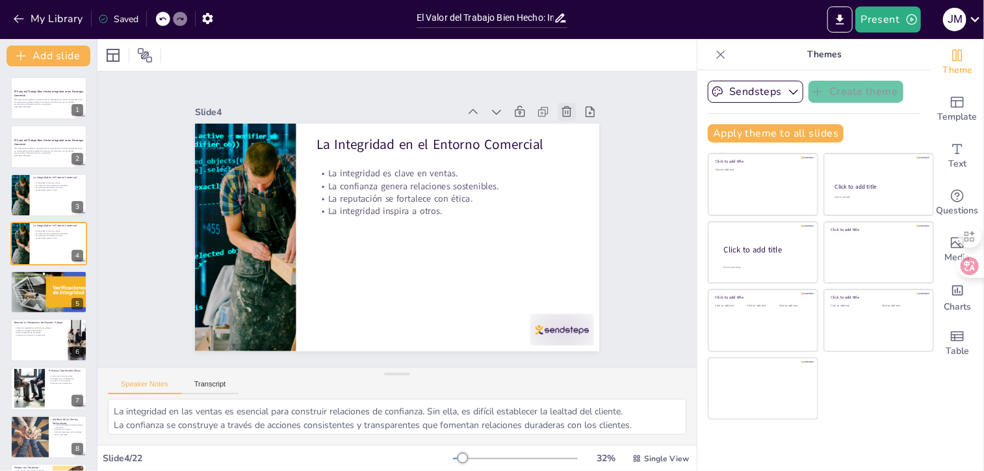
click at [562, 105] on icon at bounding box center [566, 111] width 13 height 13
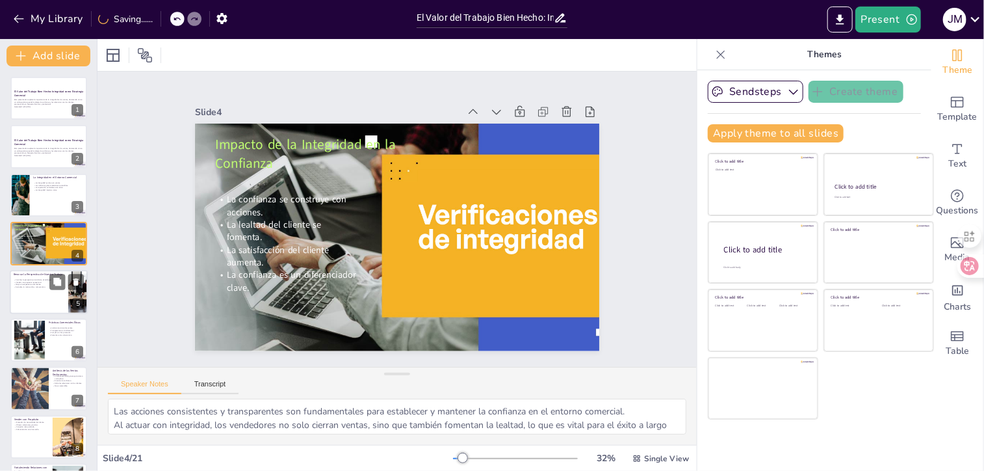
click at [29, 283] on p "Mejora la experiencia del cliente." at bounding box center [39, 284] width 51 height 3
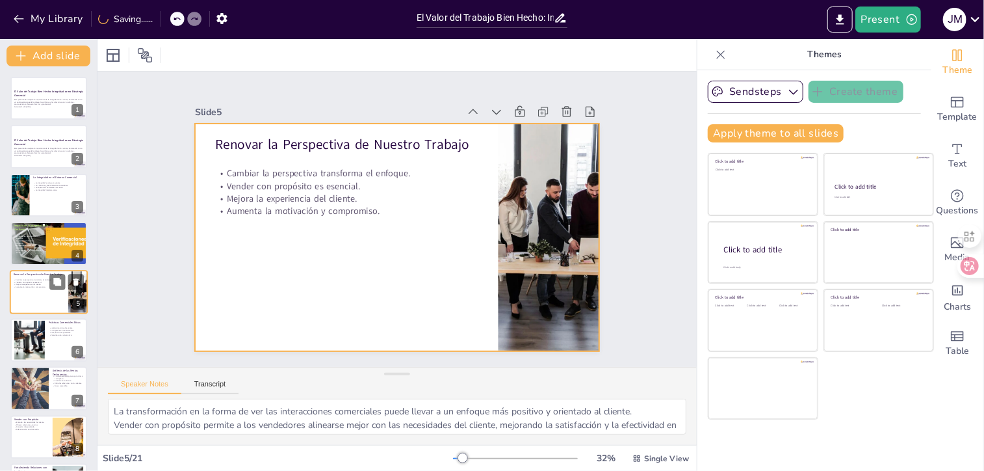
scroll to position [23, 0]
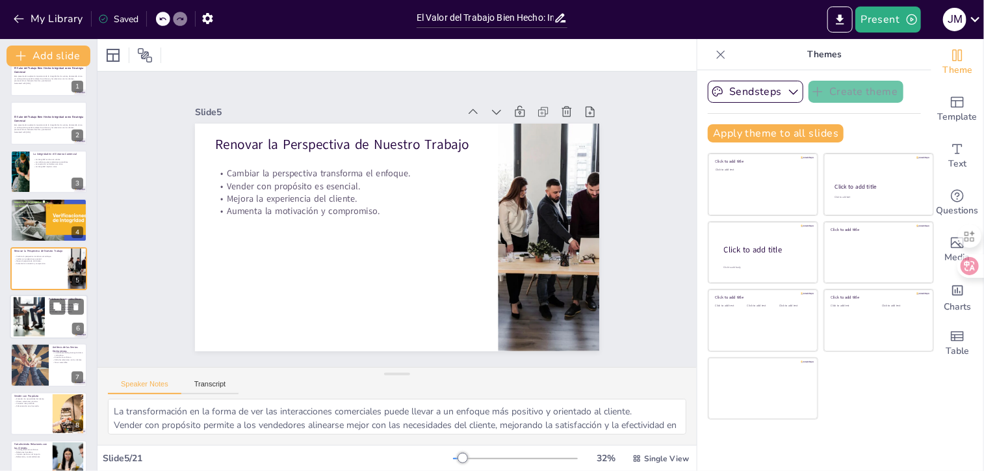
click at [26, 332] on div at bounding box center [29, 317] width 38 height 40
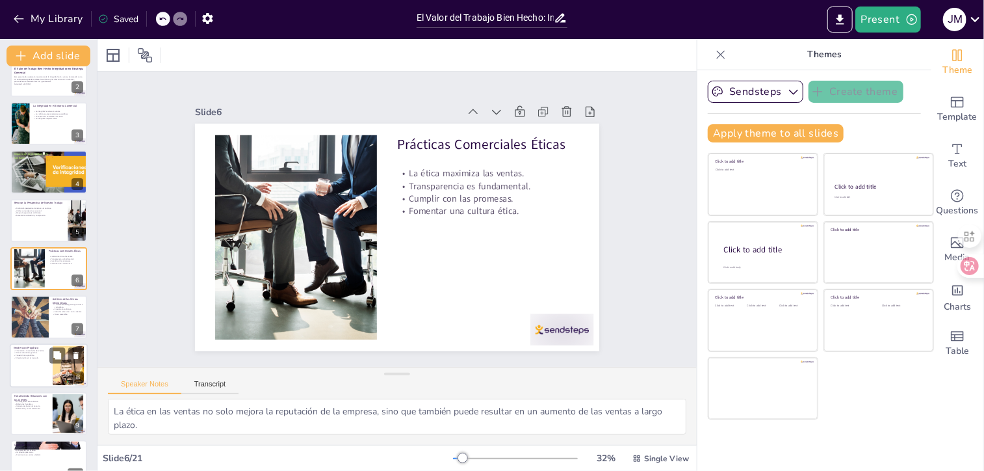
click at [23, 360] on div at bounding box center [49, 365] width 78 height 44
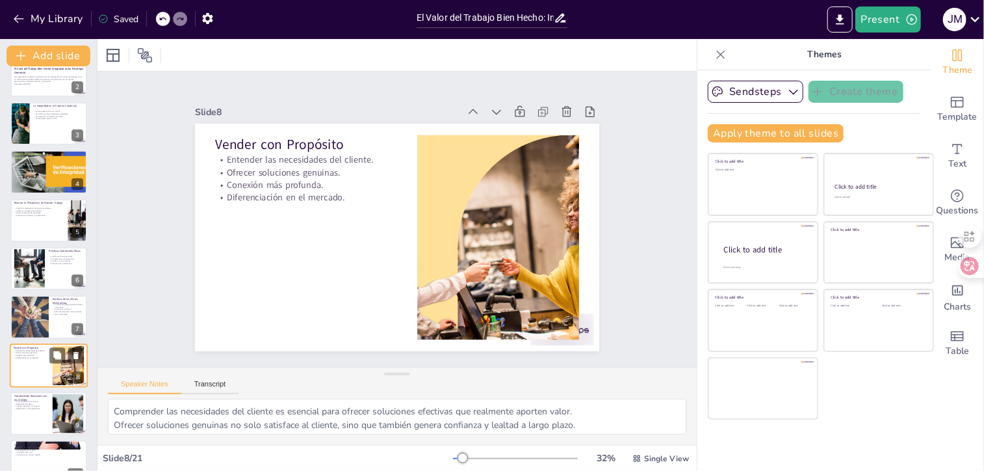
scroll to position [168, 0]
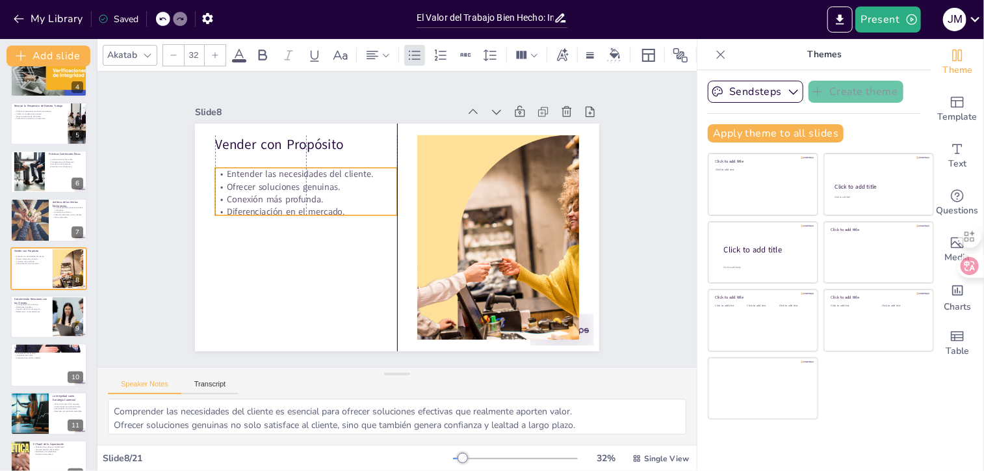
drag, startPoint x: 276, startPoint y: 160, endPoint x: 273, endPoint y: 174, distance: 14.5
click at [273, 174] on p "Entender las necesidades del cliente." at bounding box center [306, 174] width 182 height 12
click at [53, 317] on div at bounding box center [67, 317] width 59 height 40
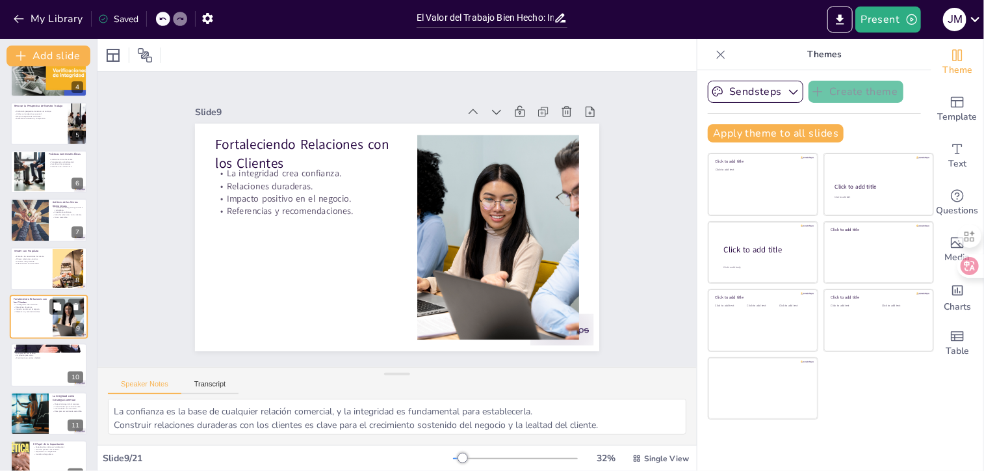
scroll to position [216, 0]
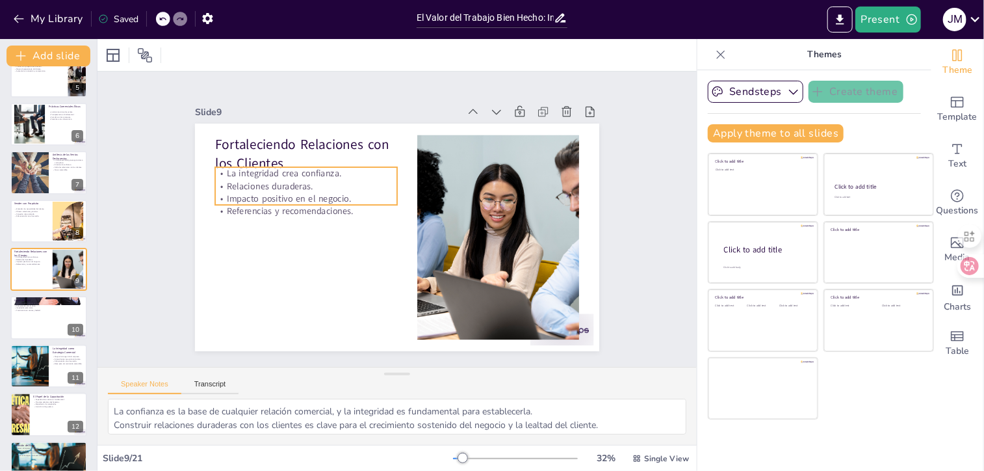
click at [274, 196] on p "Impacto positivo en el negocio." at bounding box center [306, 198] width 182 height 12
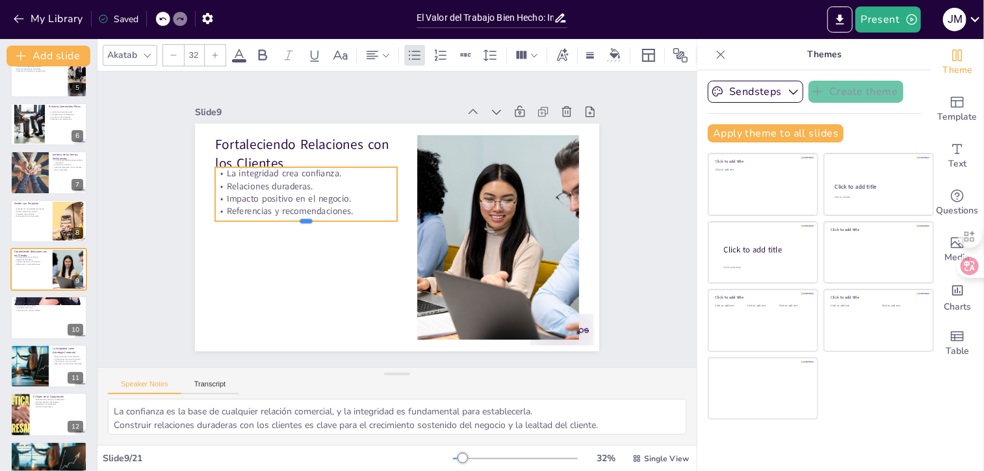
drag, startPoint x: 296, startPoint y: 200, endPoint x: 296, endPoint y: 216, distance: 16.3
click at [296, 221] on div at bounding box center [306, 226] width 182 height 10
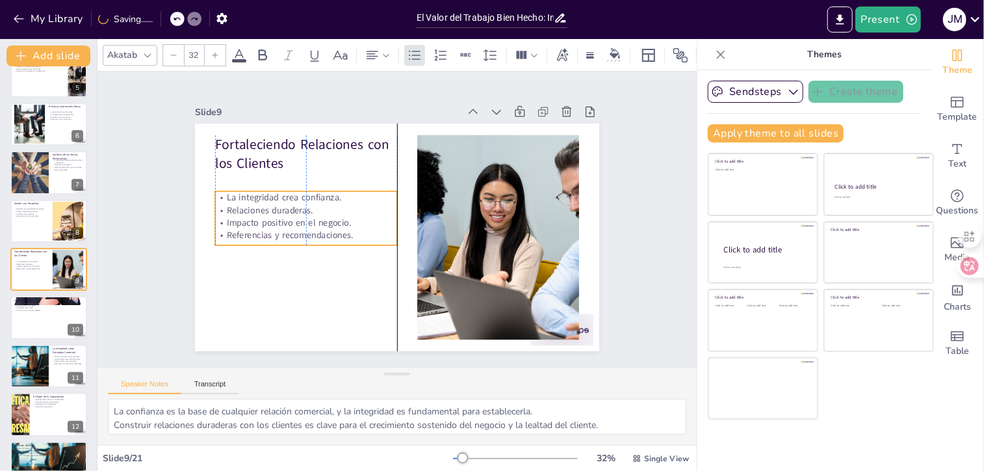
drag, startPoint x: 277, startPoint y: 170, endPoint x: 276, endPoint y: 194, distance: 24.1
click at [276, 194] on p "La integridad crea confianza." at bounding box center [306, 197] width 182 height 12
click at [626, 233] on div "Slide 1 El Valor del Trabajo Bien Hecho: Integridad como Estrategia Comercial E…" at bounding box center [397, 219] width 545 height 467
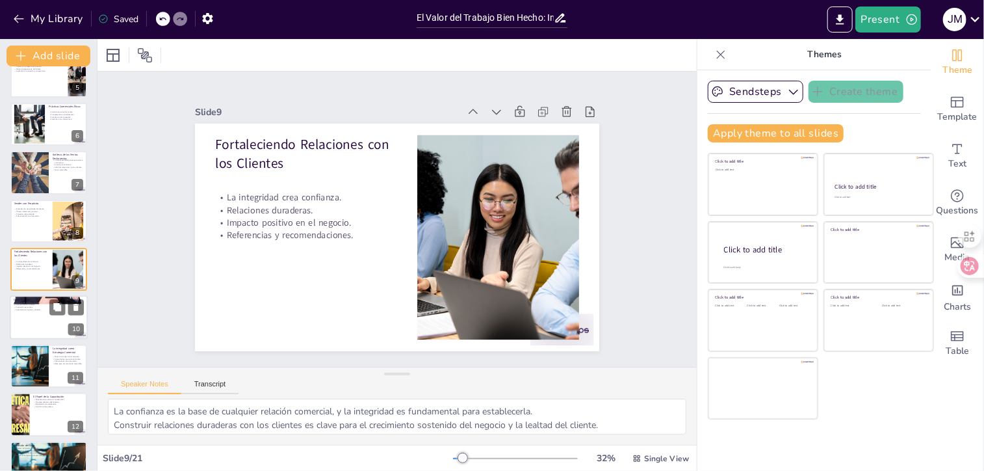
click at [52, 319] on div at bounding box center [49, 318] width 78 height 44
type textarea "Los casos de éxito demuestran que la integridad puede ser un motor de crecimien…"
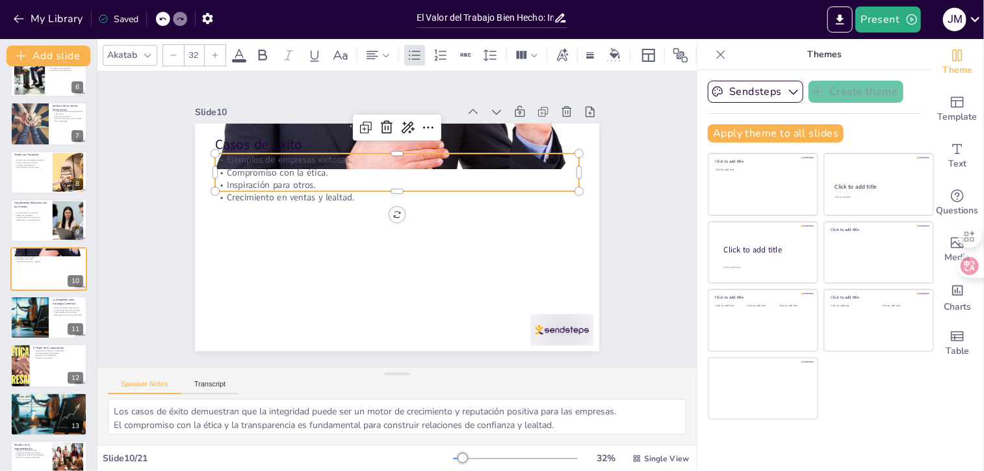
click at [273, 179] on p "Inspiración para otros." at bounding box center [397, 185] width 364 height 12
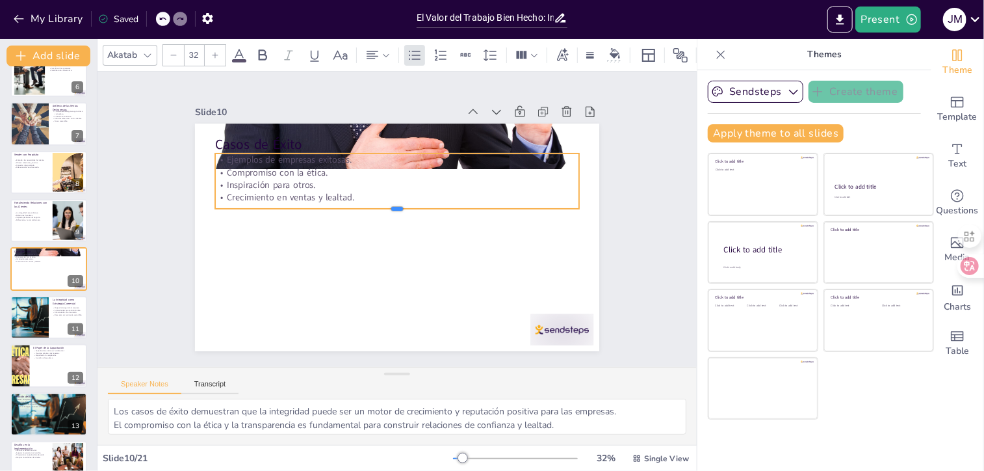
drag, startPoint x: 387, startPoint y: 187, endPoint x: 387, endPoint y: 202, distance: 15.6
click at [387, 209] on div at bounding box center [397, 214] width 364 height 10
click at [569, 179] on p "Inspiración para otros." at bounding box center [397, 185] width 364 height 12
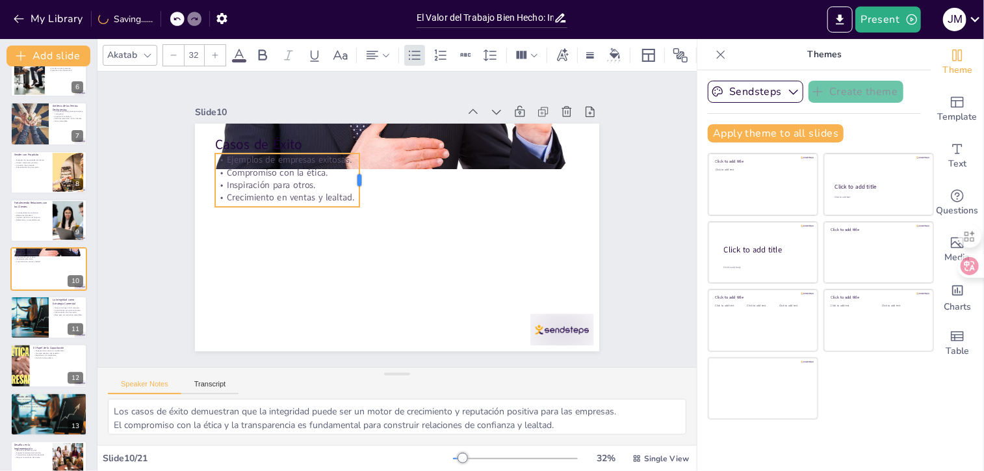
drag, startPoint x: 573, startPoint y: 176, endPoint x: 354, endPoint y: 176, distance: 219.7
click at [359, 176] on div at bounding box center [364, 179] width 10 height 53
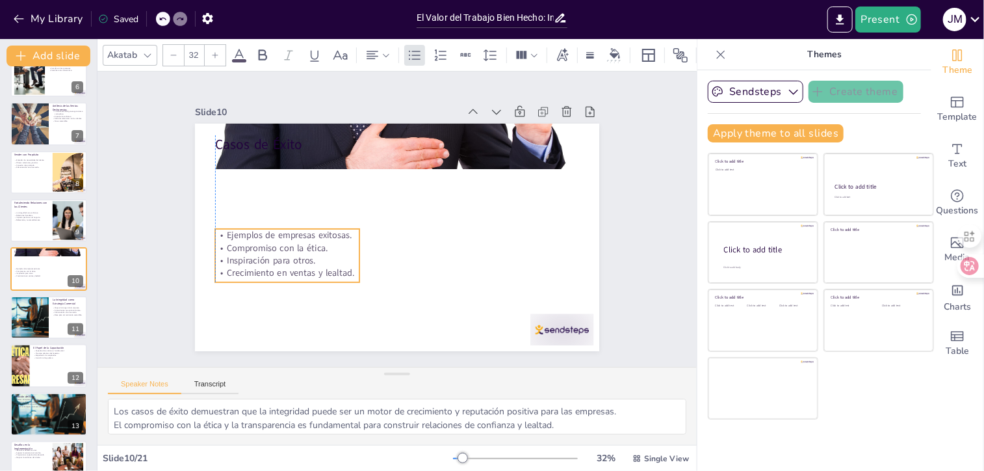
drag, startPoint x: 298, startPoint y: 171, endPoint x: 294, endPoint y: 246, distance: 75.5
click at [294, 246] on p "Compromiso con la ética." at bounding box center [287, 247] width 144 height 12
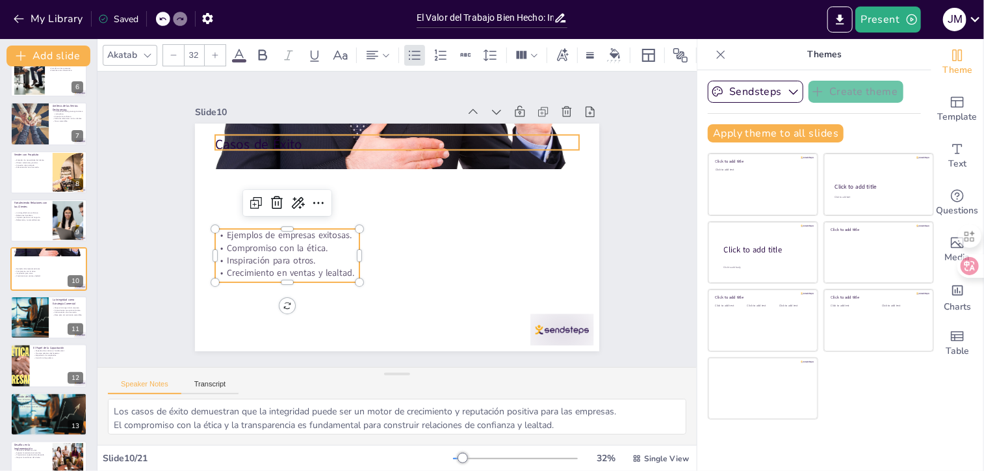
type input "48"
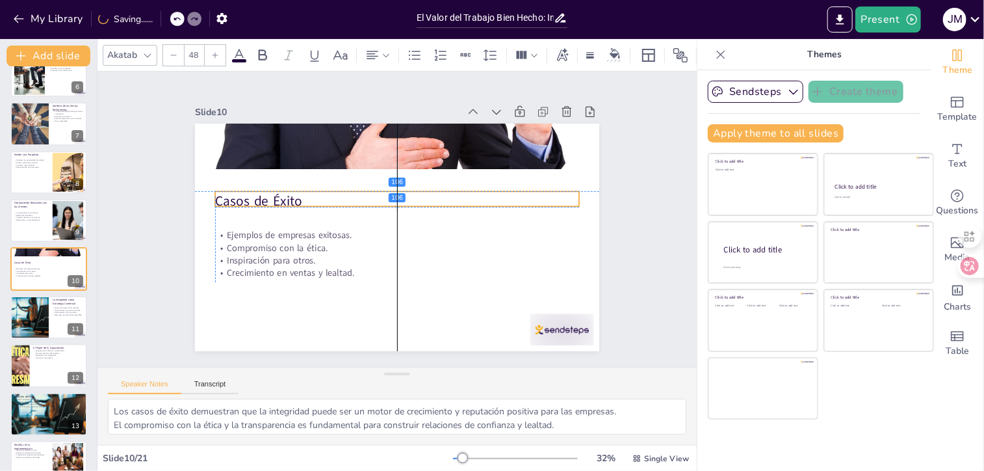
drag, startPoint x: 276, startPoint y: 136, endPoint x: 276, endPoint y: 197, distance: 61.1
click at [276, 197] on p "Casos de Éxito" at bounding box center [397, 200] width 364 height 19
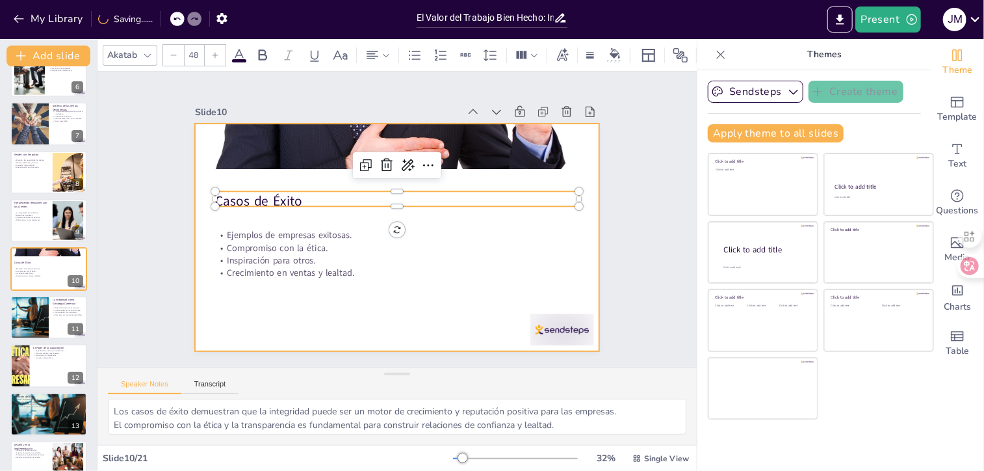
click at [504, 254] on div at bounding box center [397, 238] width 404 height 228
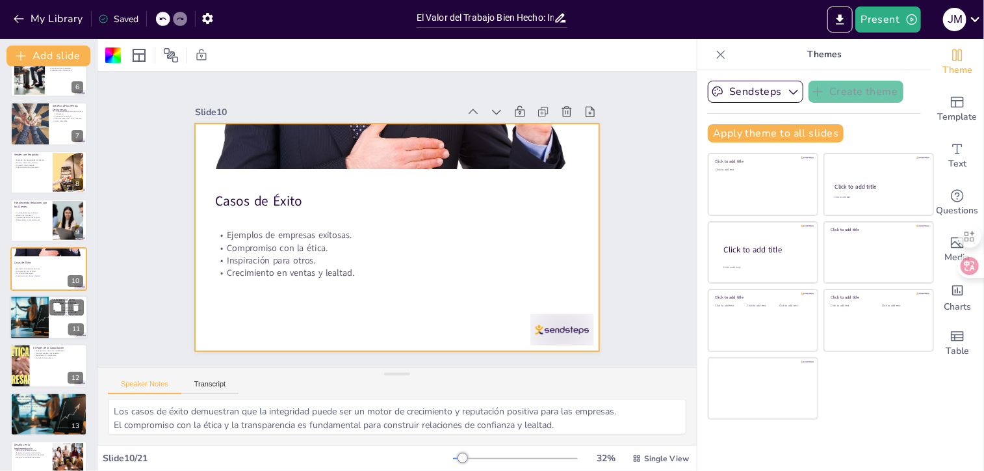
click at [62, 317] on div "Mejora la imagen de la empresa. Atrae clientes que valoran la ética. Diferencia…" at bounding box center [68, 312] width 31 height 13
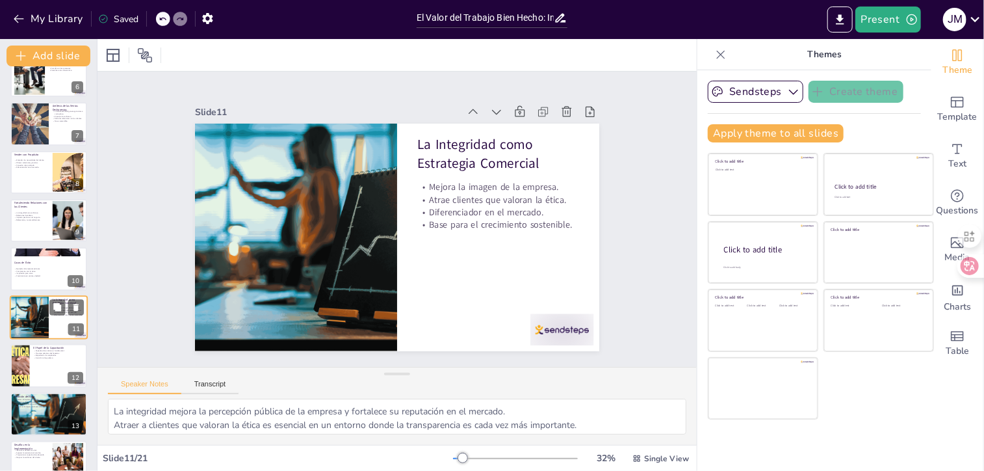
scroll to position [313, 0]
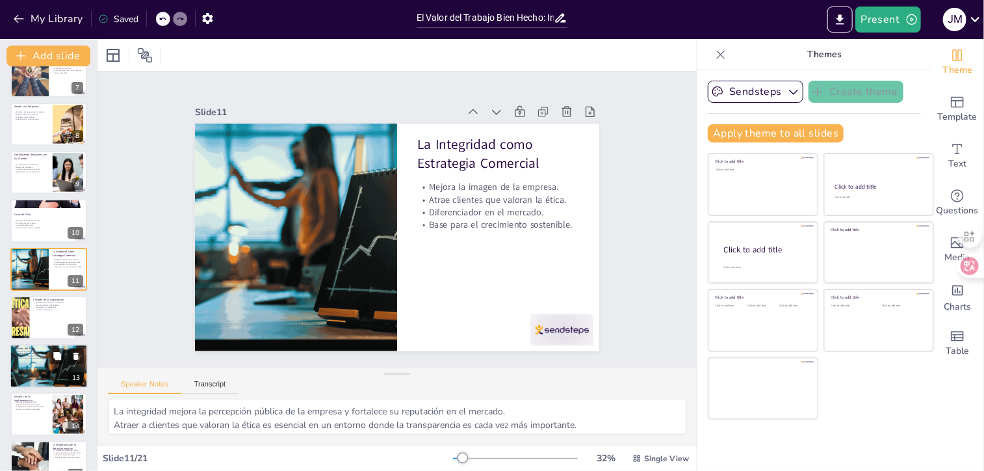
click at [44, 366] on div at bounding box center [49, 366] width 88 height 44
type textarea "Evaluar el impacto de la integridad en las ventas es fundamental para entender …"
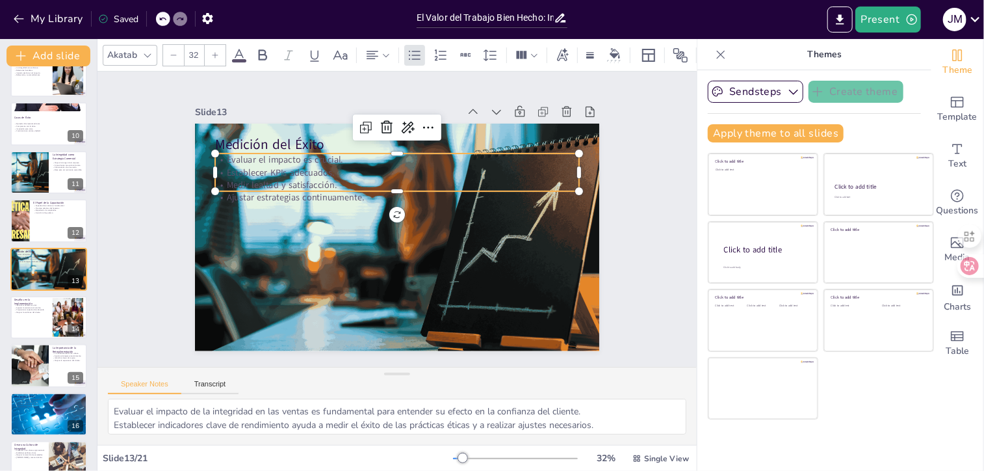
click at [387, 170] on p "Establecer KPIs adecuados." at bounding box center [440, 199] width 160 height 337
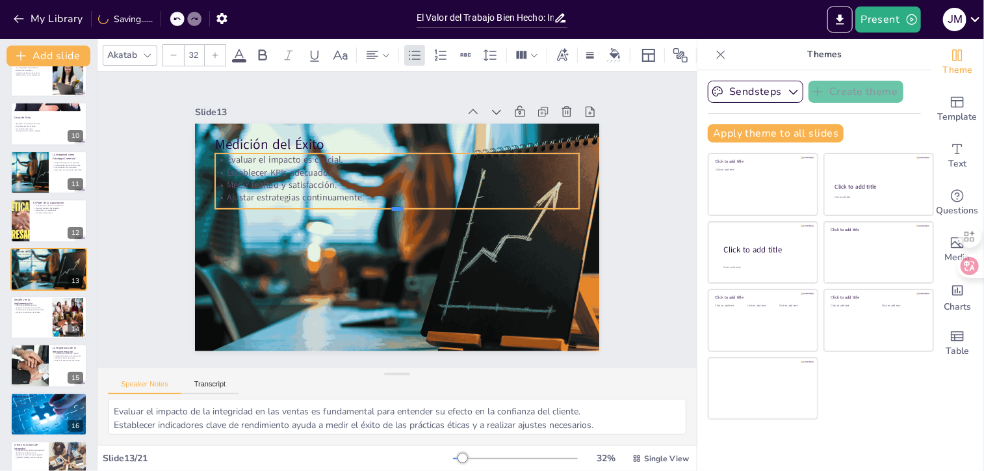
drag, startPoint x: 386, startPoint y: 190, endPoint x: 385, endPoint y: 207, distance: 17.6
click at [385, 209] on div at bounding box center [397, 214] width 364 height 10
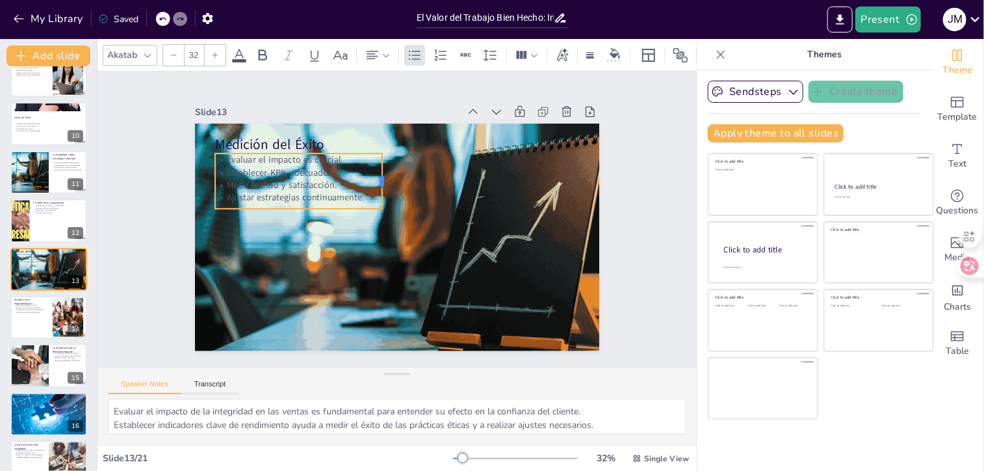
drag, startPoint x: 570, startPoint y: 173, endPoint x: 373, endPoint y: 163, distance: 197.2
click at [382, 163] on div at bounding box center [387, 180] width 10 height 55
click at [239, 53] on icon at bounding box center [239, 55] width 16 height 16
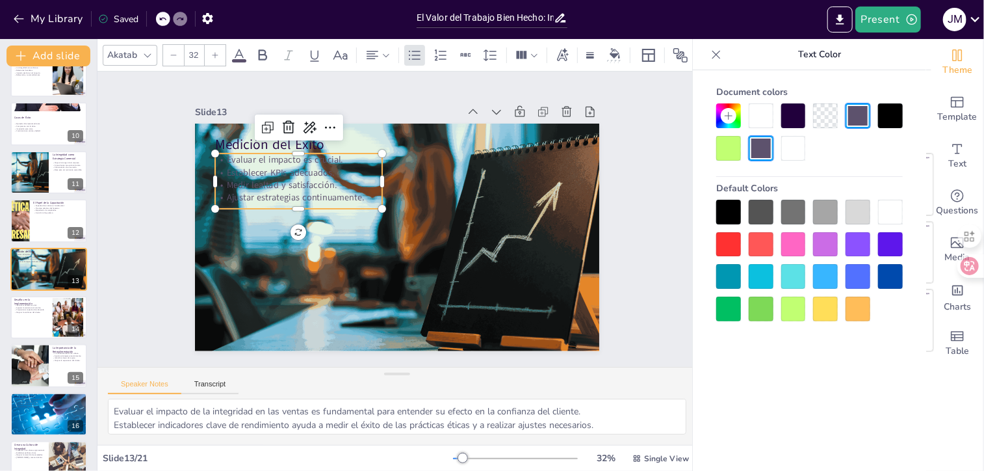
click at [720, 210] on div at bounding box center [728, 212] width 25 height 25
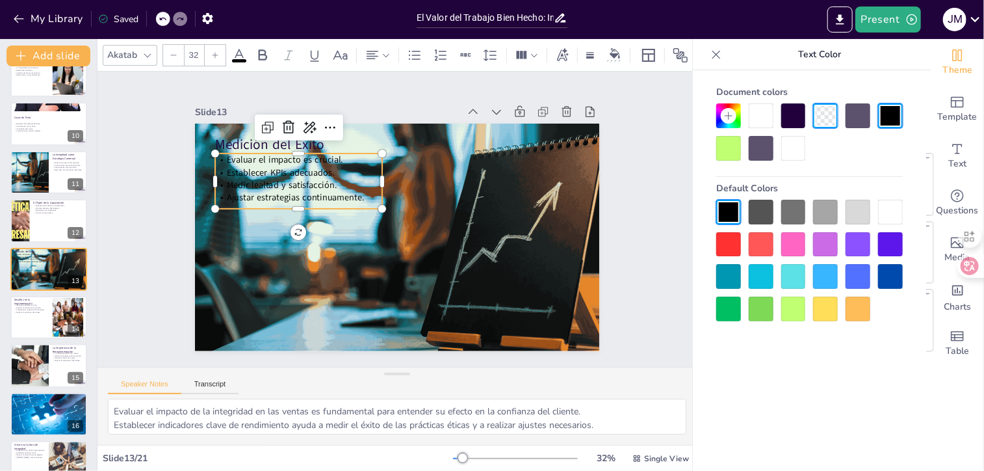
click at [788, 308] on div at bounding box center [793, 308] width 25 height 25
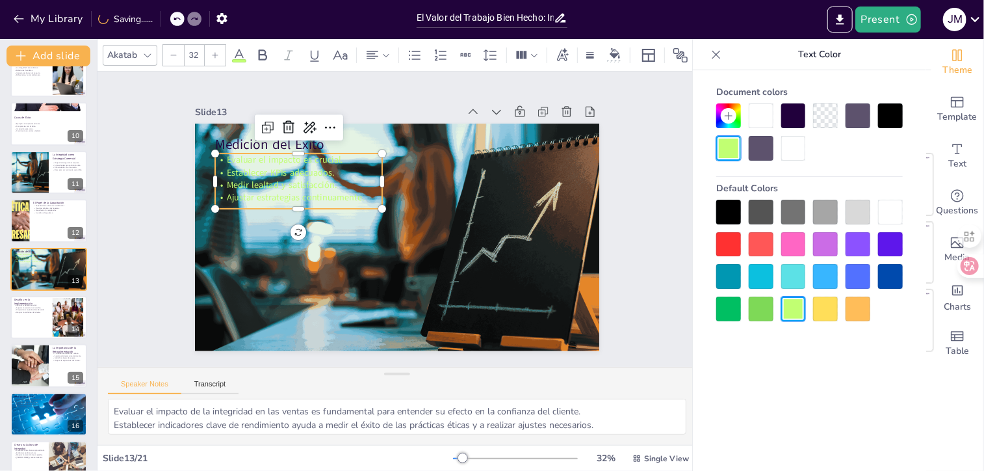
click at [897, 239] on div at bounding box center [890, 244] width 25 height 25
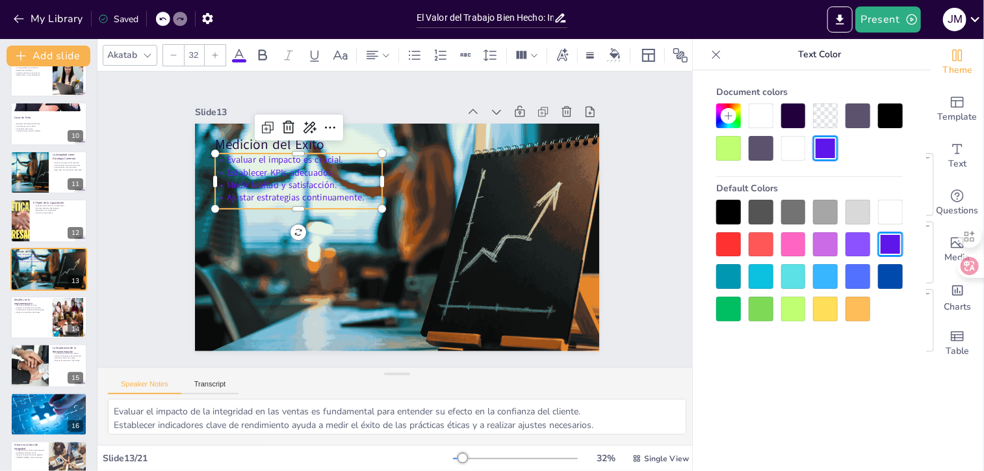
click at [723, 275] on div at bounding box center [728, 276] width 25 height 25
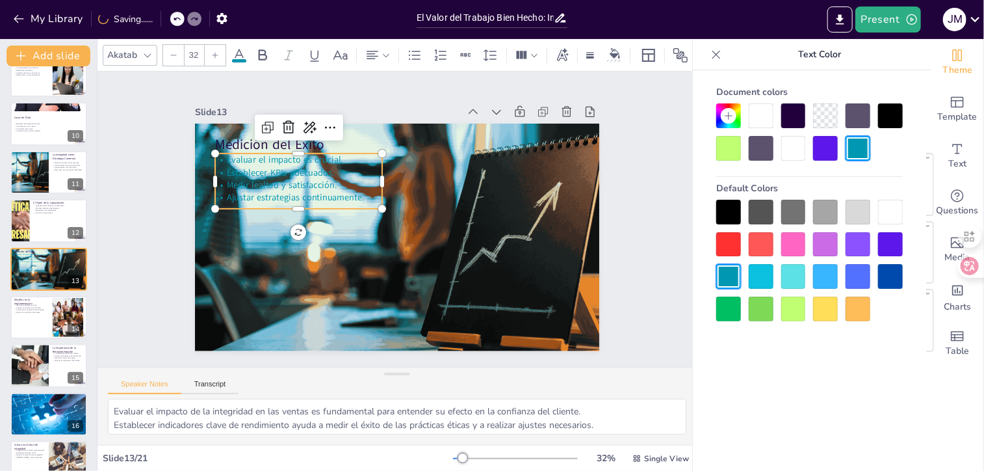
click at [726, 208] on div at bounding box center [728, 212] width 25 height 25
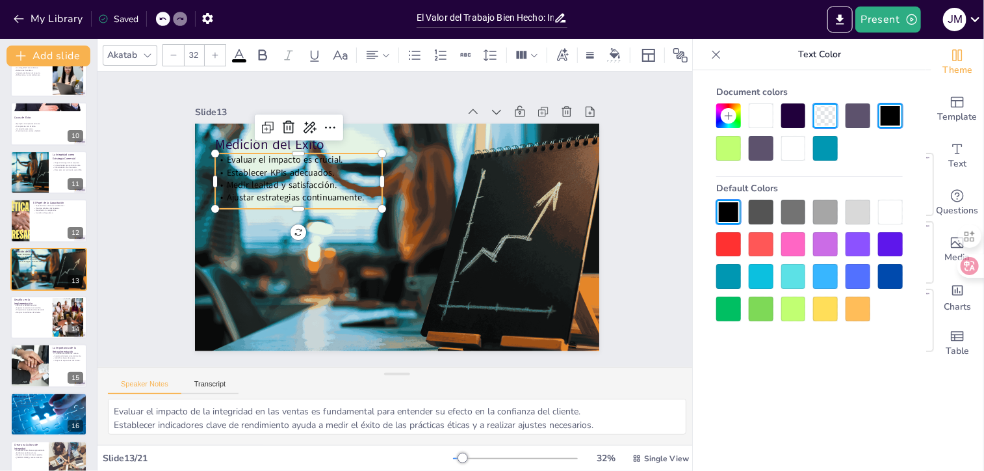
click at [859, 115] on div at bounding box center [858, 115] width 25 height 25
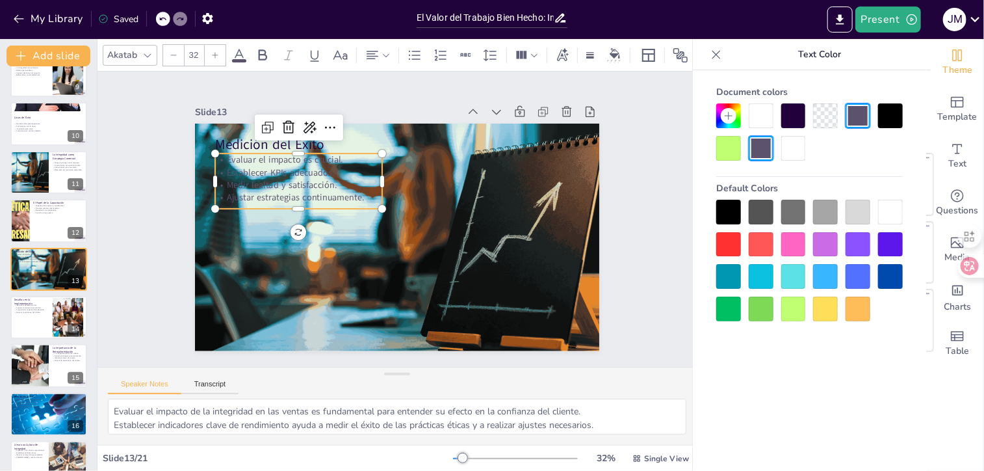
click at [714, 205] on div "Document colors Default Colors" at bounding box center [809, 201] width 213 height 241
click at [715, 216] on div "Document colors Default Colors" at bounding box center [809, 201] width 213 height 241
click at [722, 219] on div at bounding box center [728, 212] width 25 height 25
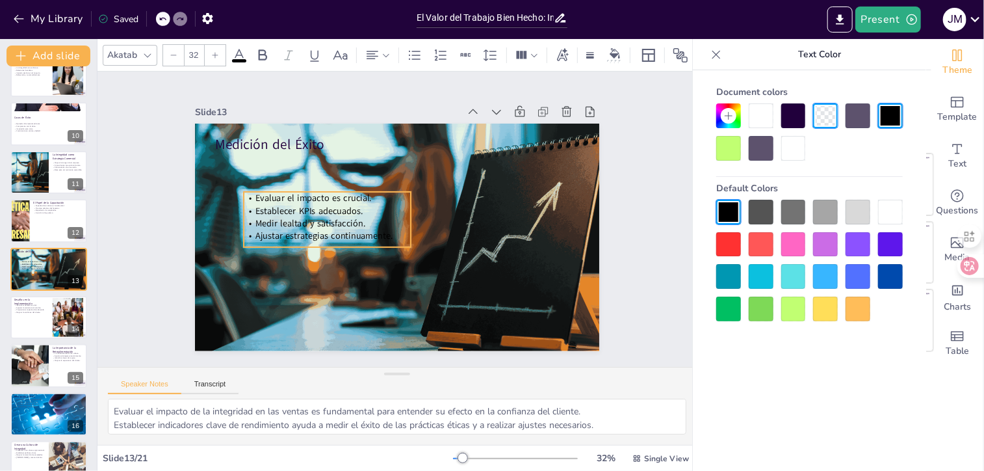
drag, startPoint x: 267, startPoint y: 151, endPoint x: 296, endPoint y: 189, distance: 47.8
click at [296, 192] on span "Evaluar el impacto es crucial." at bounding box center [313, 198] width 116 height 12
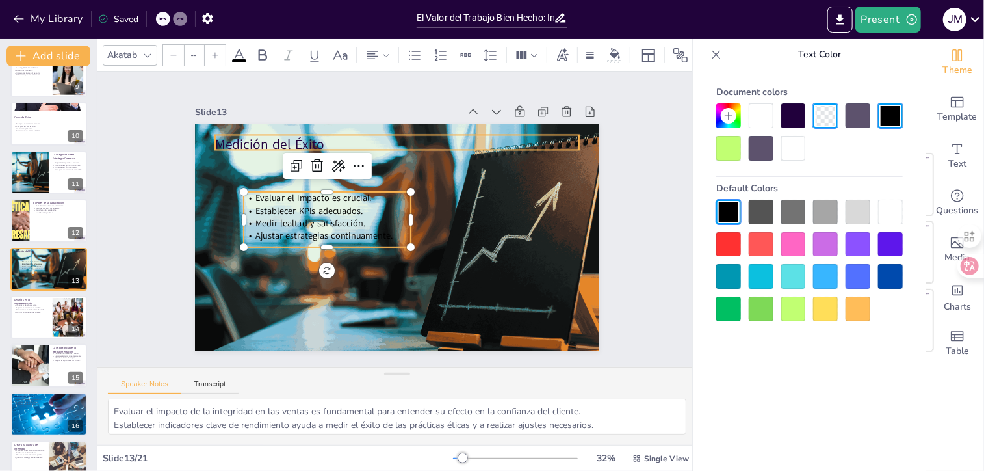
type input "48"
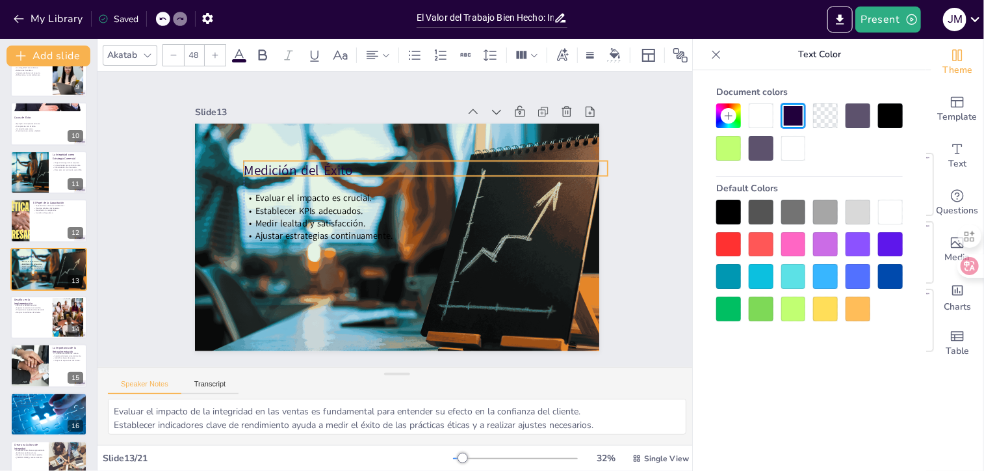
drag, startPoint x: 429, startPoint y: 135, endPoint x: 460, endPoint y: 161, distance: 40.6
click at [460, 161] on p "Medición del Éxito" at bounding box center [431, 173] width 364 height 57
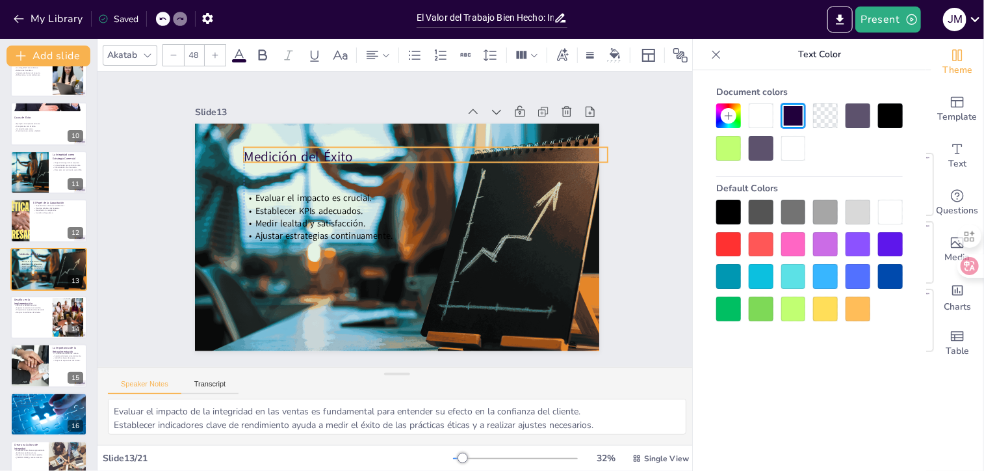
drag, startPoint x: 436, startPoint y: 158, endPoint x: 437, endPoint y: 144, distance: 13.7
click at [437, 148] on p "Medición del Éxito" at bounding box center [426, 157] width 364 height 19
click at [31, 319] on div at bounding box center [49, 317] width 78 height 44
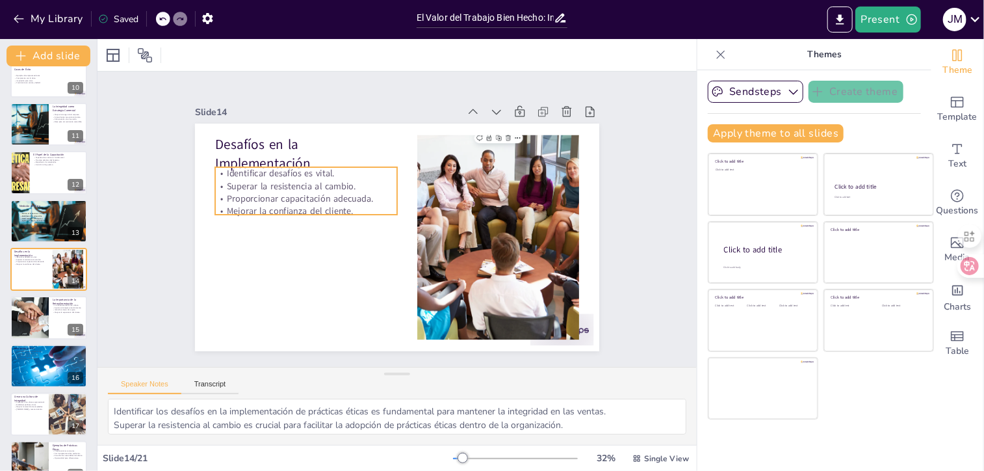
click at [229, 199] on p "Proporcionar capacitación adecuada." at bounding box center [306, 198] width 182 height 12
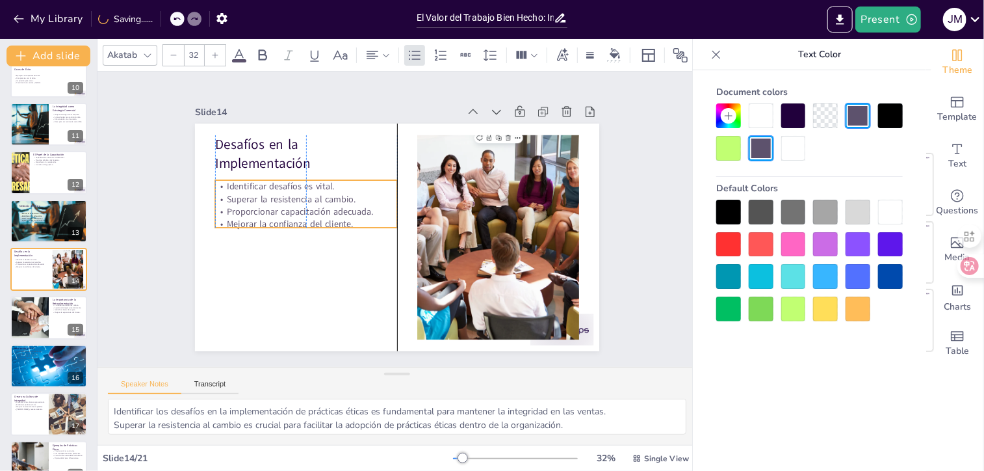
drag, startPoint x: 271, startPoint y: 190, endPoint x: 268, endPoint y: 203, distance: 13.4
click at [268, 205] on p "Proporcionar capacitación adecuada." at bounding box center [306, 211] width 182 height 12
click at [34, 318] on div at bounding box center [29, 318] width 66 height 44
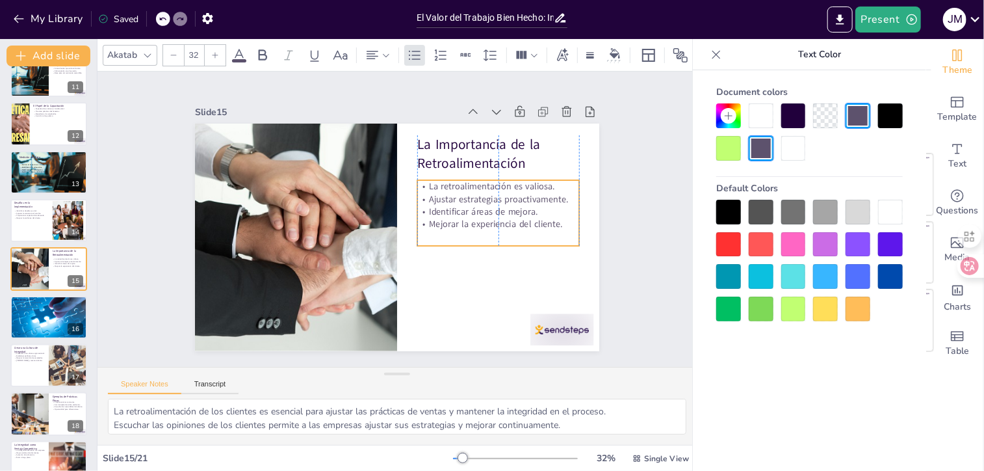
drag, startPoint x: 476, startPoint y: 179, endPoint x: 473, endPoint y: 192, distance: 13.6
click at [473, 192] on p "Ajustar estrategias proactivamente." at bounding box center [498, 198] width 162 height 12
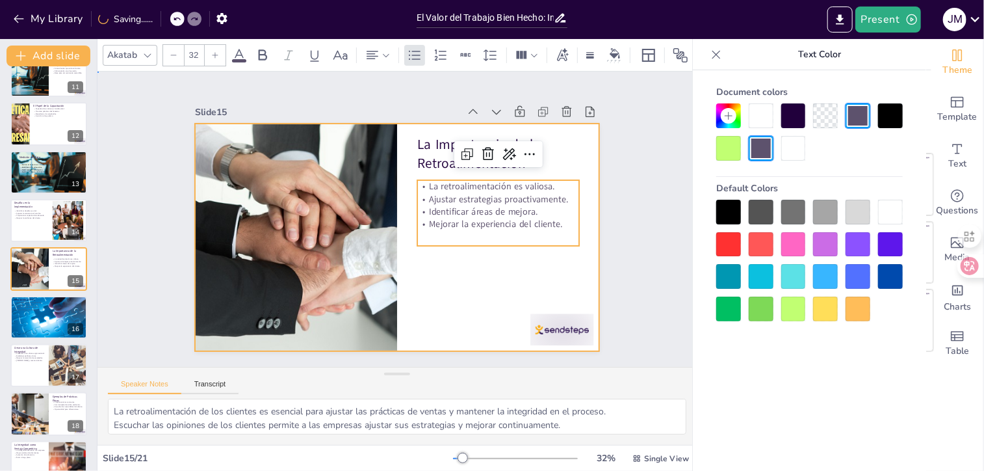
click at [457, 283] on div at bounding box center [383, 231] width 439 height 453
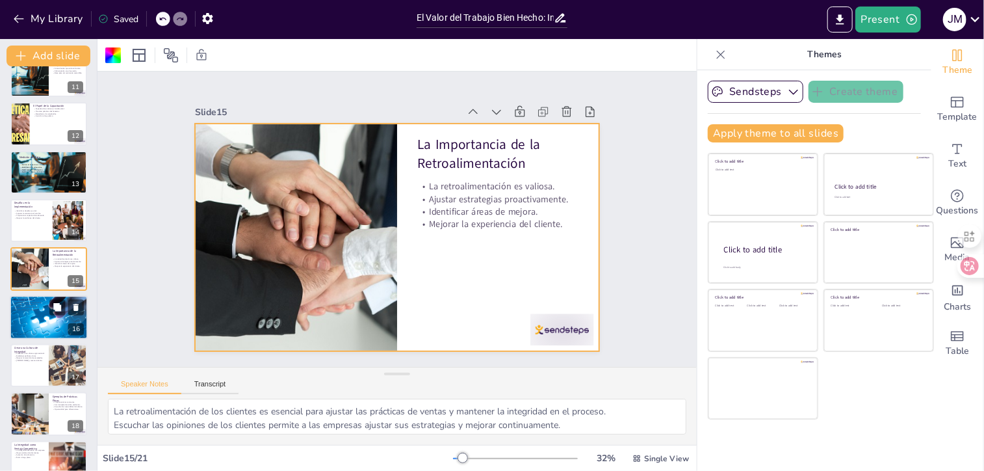
click at [38, 319] on div at bounding box center [49, 317] width 78 height 46
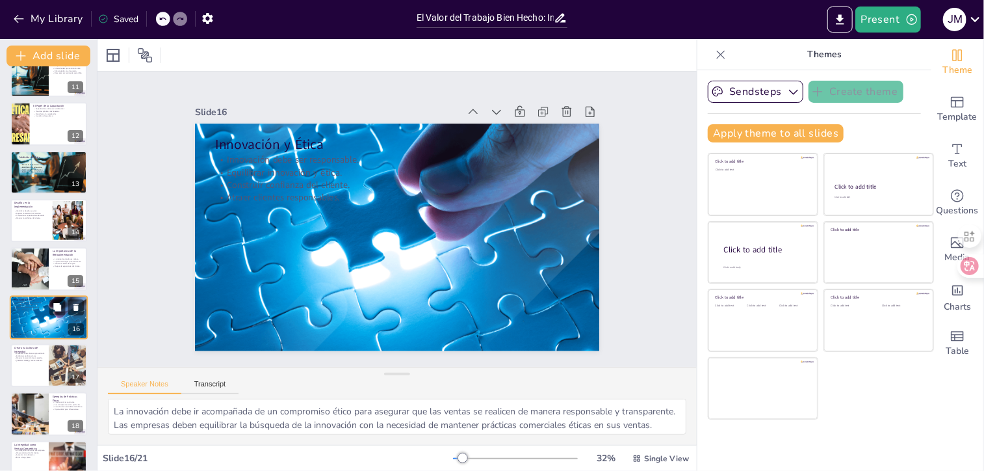
scroll to position [554, 0]
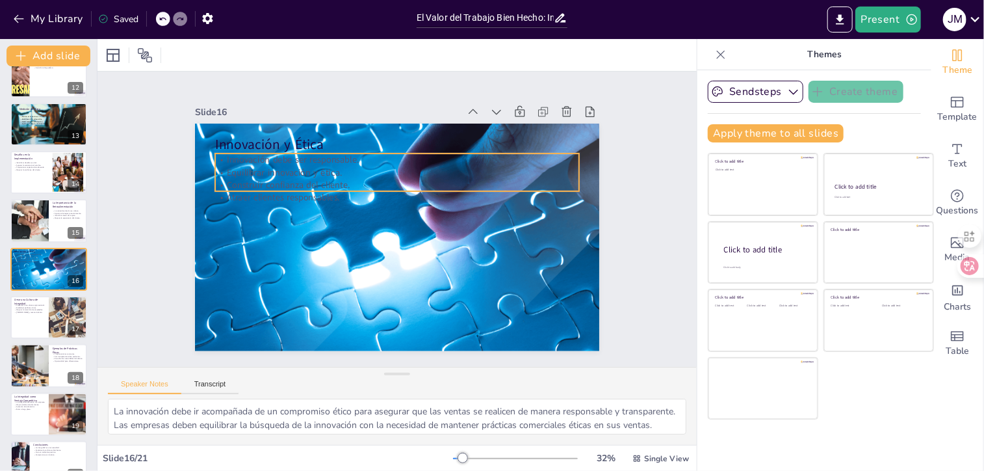
click at [248, 172] on p "Equilibrar innovación y ética." at bounding box center [401, 173] width 363 height 51
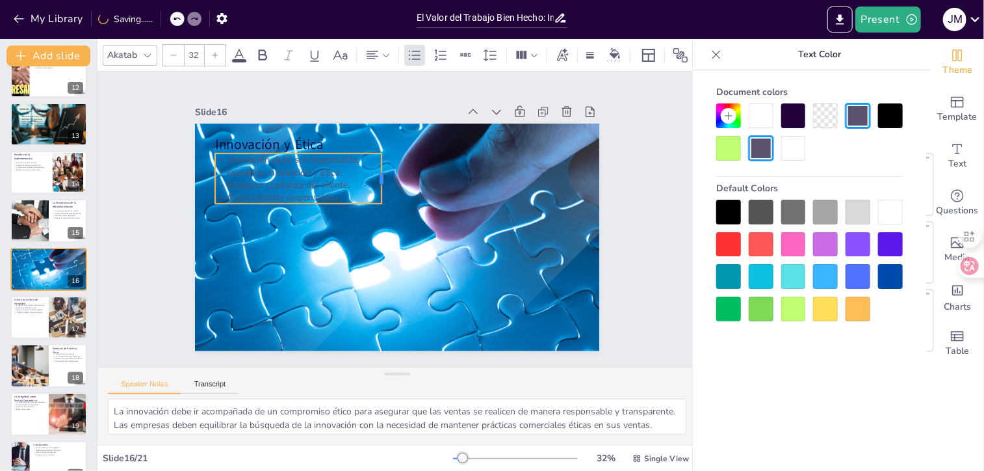
drag, startPoint x: 569, startPoint y: 166, endPoint x: 372, endPoint y: 158, distance: 197.8
click at [393, 158] on div at bounding box center [412, 180] width 38 height 47
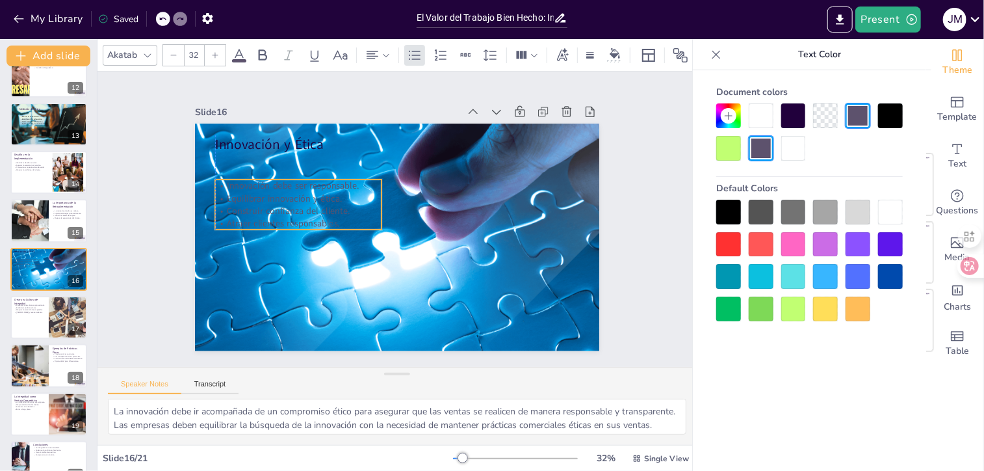
drag, startPoint x: 325, startPoint y: 151, endPoint x: 326, endPoint y: 177, distance: 26.0
click at [326, 177] on p "Innovación debe ser responsable." at bounding box center [302, 176] width 167 height 30
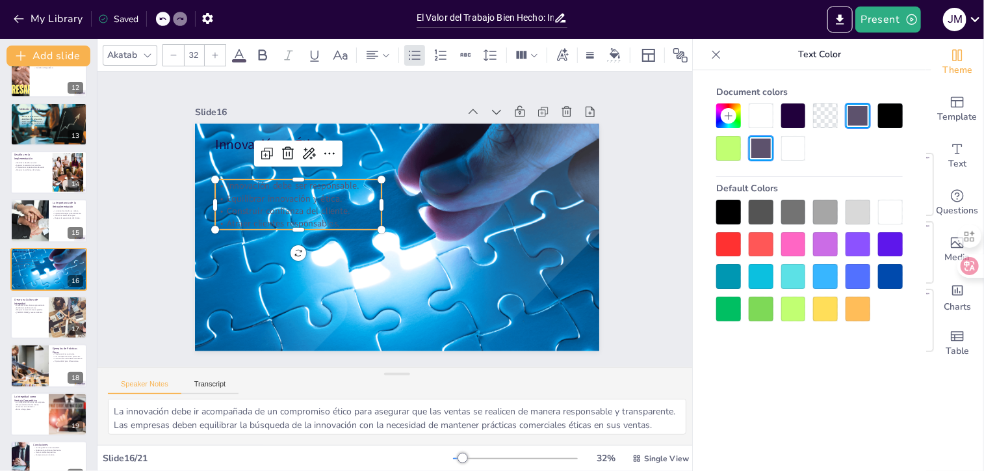
click at [244, 49] on icon at bounding box center [239, 55] width 16 height 16
click at [890, 208] on div at bounding box center [890, 212] width 25 height 25
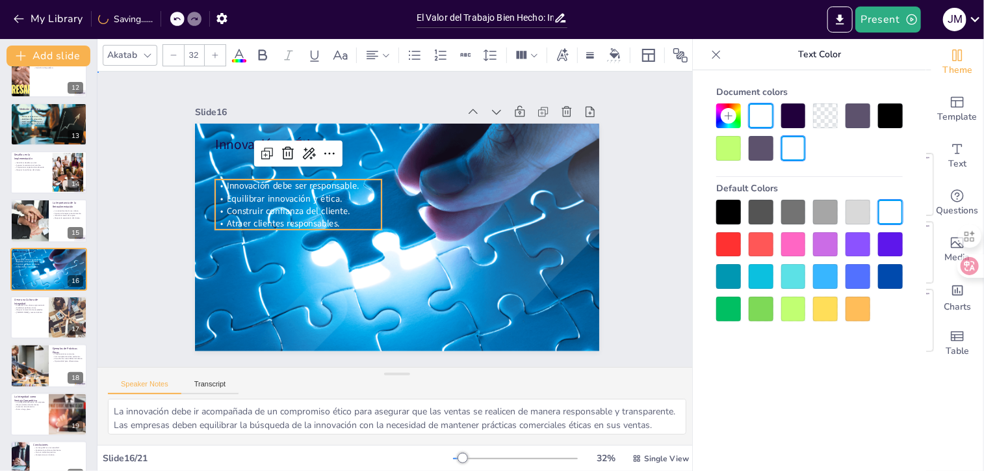
click at [639, 246] on div "Slide 1 El Valor del Trabajo Bien Hecho: Integridad como Estrategia Comercial E…" at bounding box center [397, 219] width 599 height 295
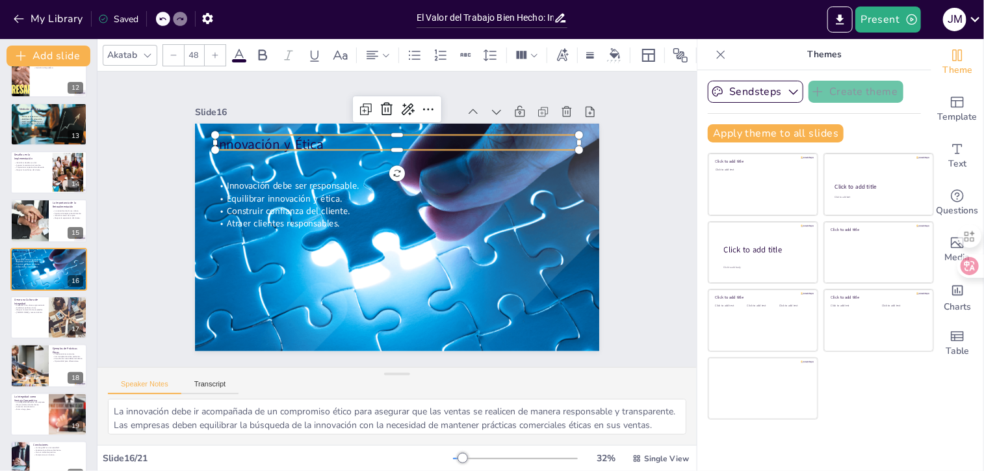
click at [285, 137] on p "Innovación y Ética" at bounding box center [405, 144] width 364 height 57
click at [283, 129] on div at bounding box center [406, 130] width 363 height 48
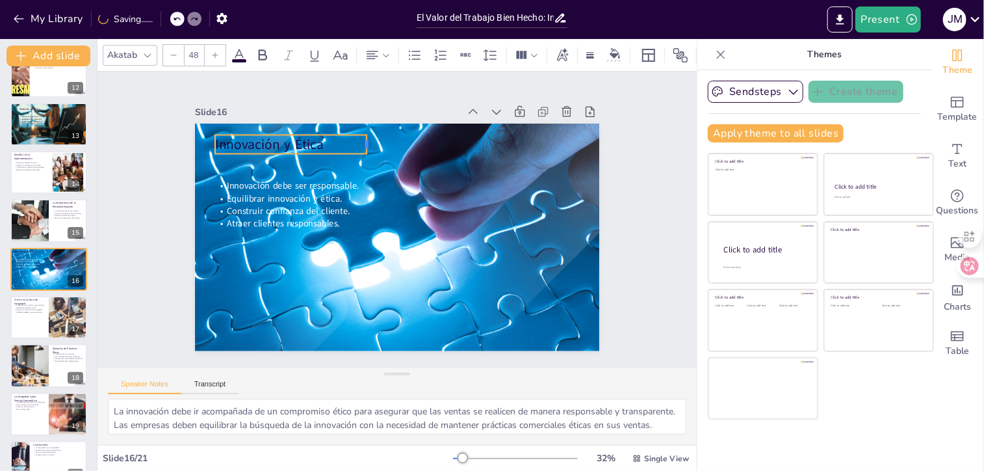
drag, startPoint x: 570, startPoint y: 137, endPoint x: 358, endPoint y: 152, distance: 213.1
click at [358, 152] on div "Innovación y Ética Innovación debe ser responsable. Equilibrar innovación y éti…" at bounding box center [395, 237] width 426 height 268
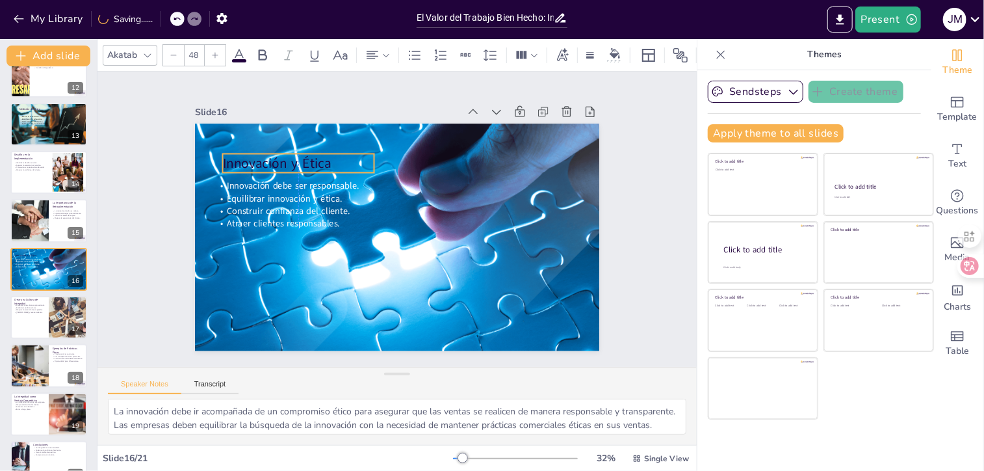
drag, startPoint x: 311, startPoint y: 140, endPoint x: 317, endPoint y: 159, distance: 19.9
click at [317, 159] on p "Innovación y Ética" at bounding box center [304, 153] width 153 height 34
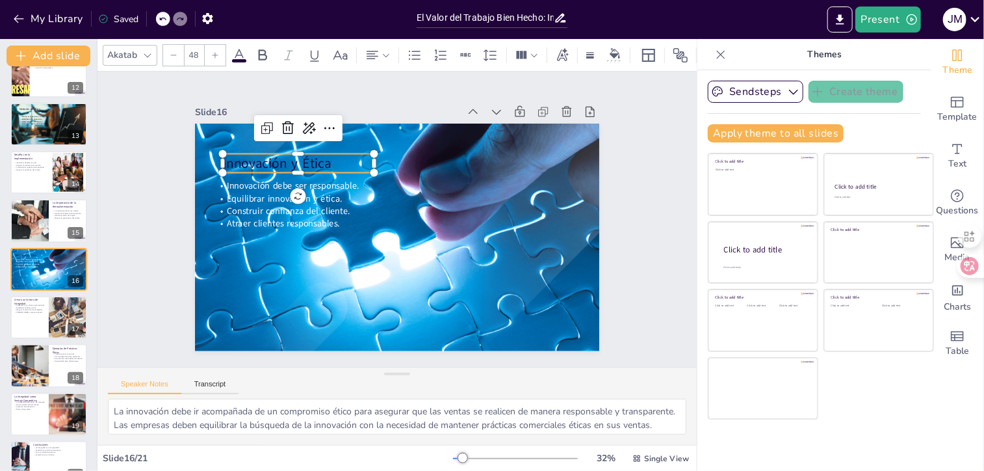
click at [619, 252] on div "Slide 1 El Valor del Trabajo Bien Hecho: Integridad como Estrategia Comercial E…" at bounding box center [397, 219] width 477 height 264
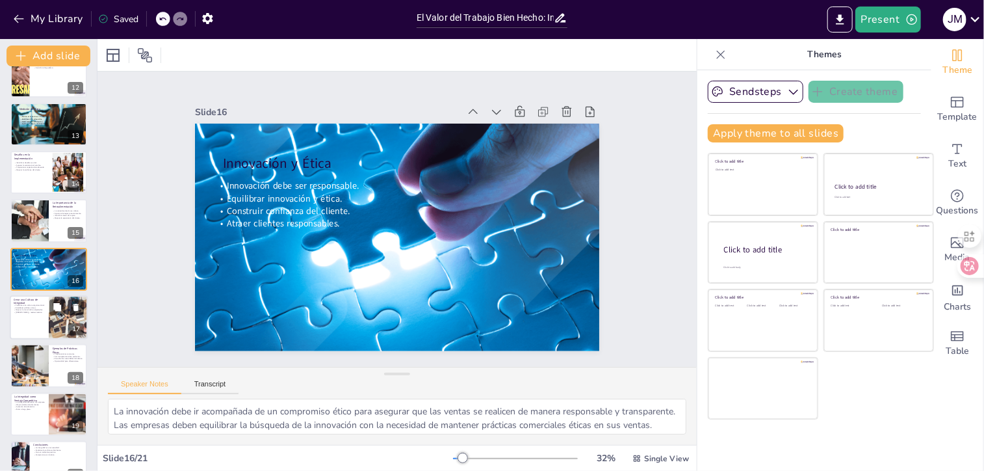
click at [16, 306] on p "Establecer políticas claras." at bounding box center [29, 307] width 31 height 3
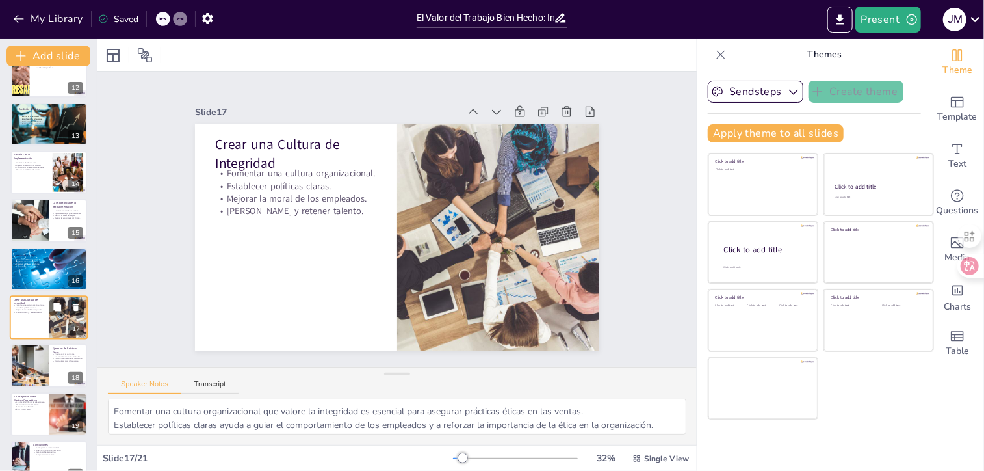
scroll to position [603, 0]
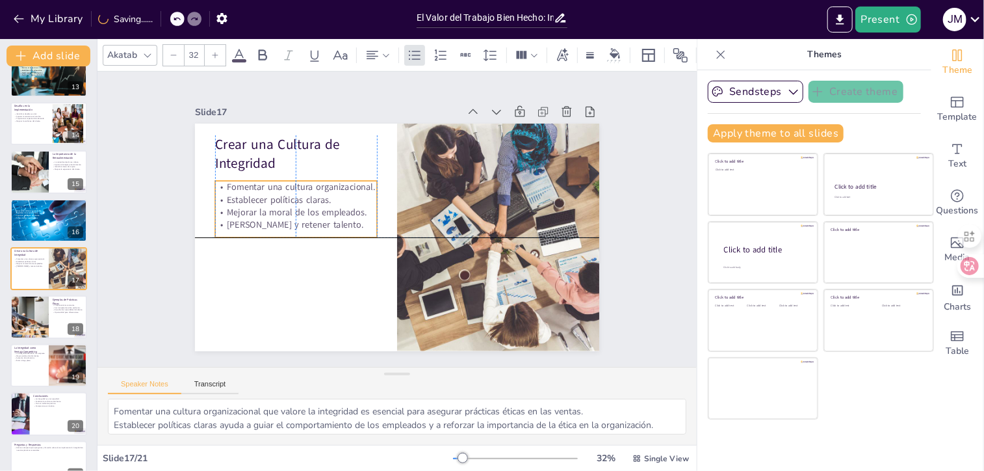
drag, startPoint x: 291, startPoint y: 184, endPoint x: 288, endPoint y: 197, distance: 13.3
click at [288, 197] on p "Establecer políticas claras." at bounding box center [299, 189] width 163 height 29
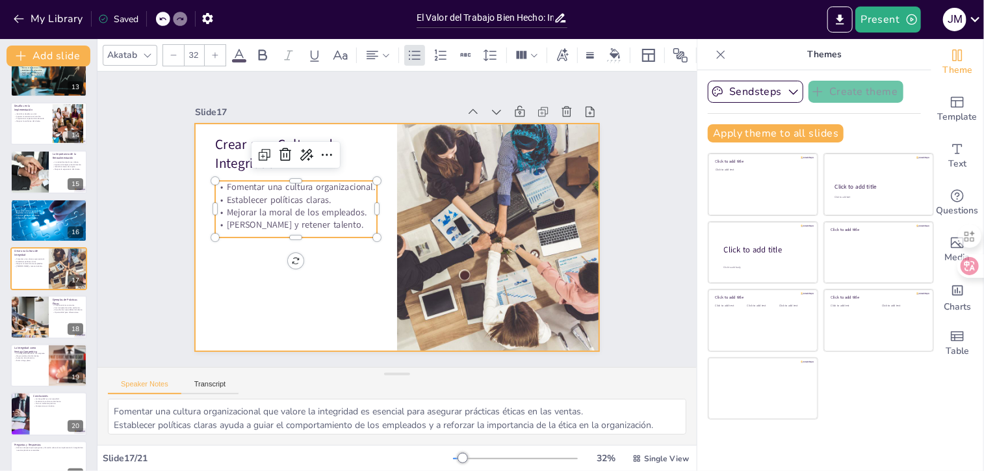
click at [294, 279] on div at bounding box center [397, 238] width 404 height 228
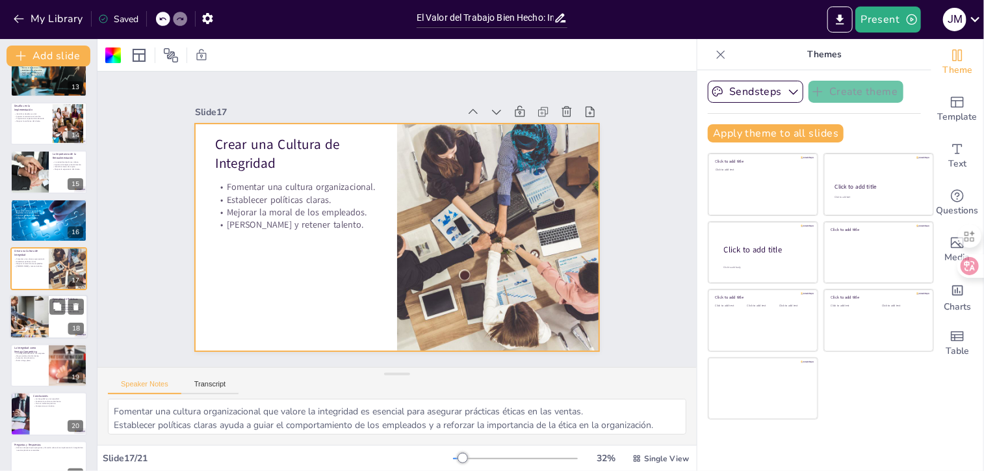
click at [40, 320] on div at bounding box center [29, 317] width 66 height 44
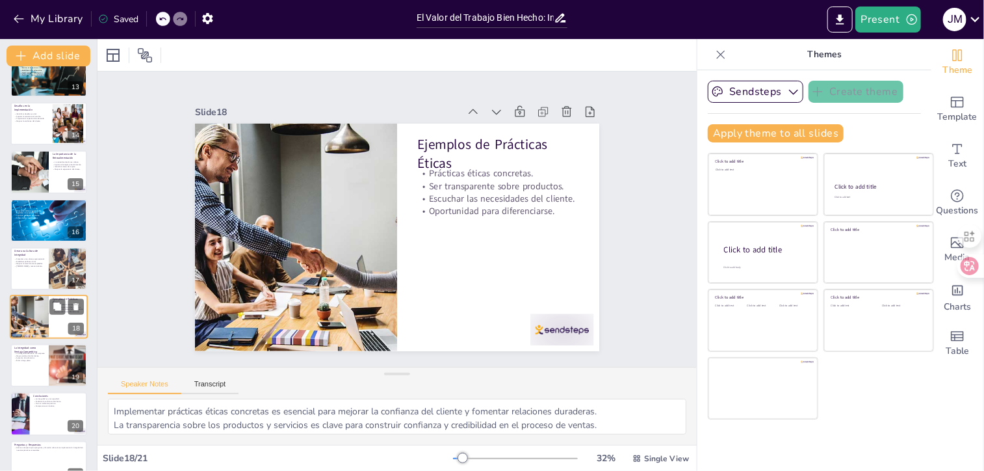
scroll to position [626, 0]
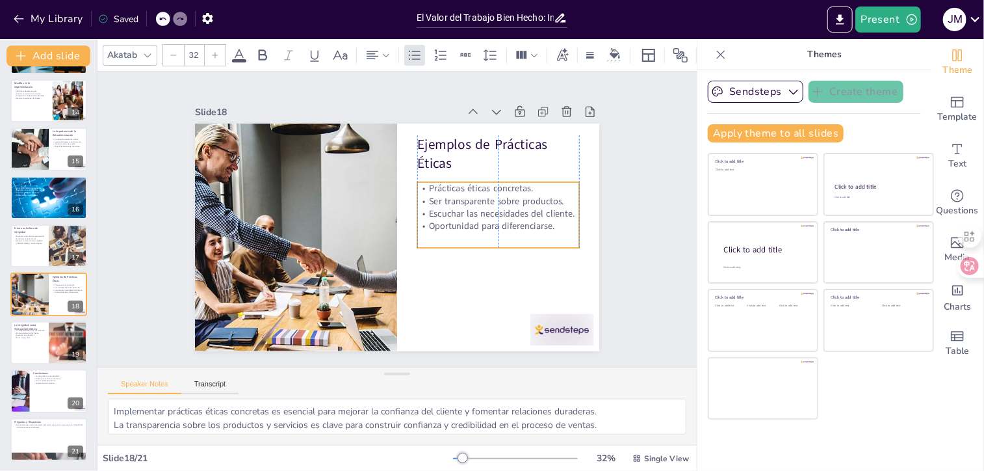
drag, startPoint x: 475, startPoint y: 192, endPoint x: 472, endPoint y: 207, distance: 15.3
click at [472, 207] on p "Escuchar las necesidades del cliente." at bounding box center [498, 213] width 162 height 12
click at [27, 337] on p "Éxito a largo plazo." at bounding box center [29, 337] width 31 height 3
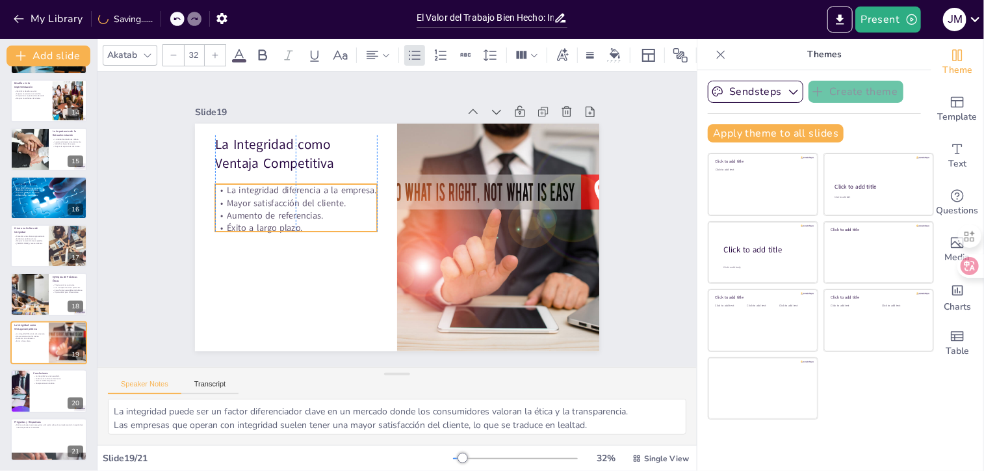
drag, startPoint x: 288, startPoint y: 197, endPoint x: 283, endPoint y: 214, distance: 17.5
click at [283, 214] on p "Aumento de referencias." at bounding box center [296, 215] width 162 height 12
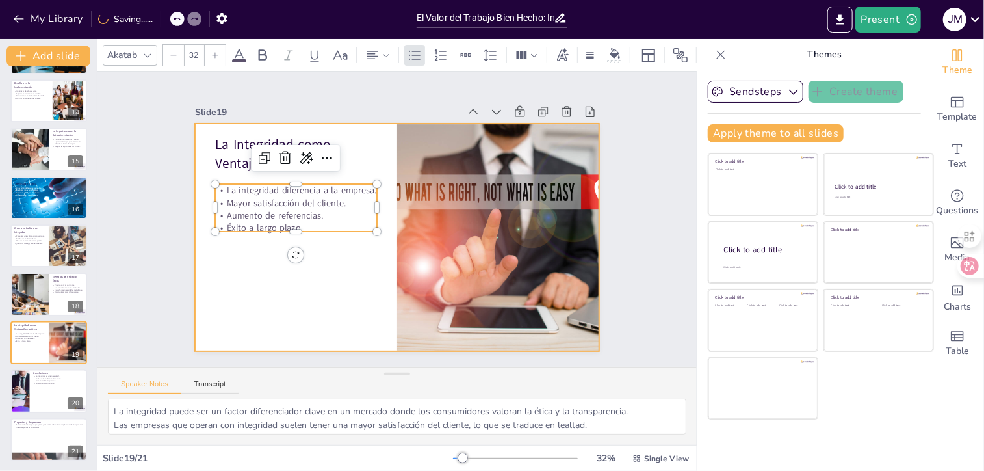
click at [285, 246] on div "La Integridad como Ventaja Competitiva La integridad diferencia a la empresa. M…" at bounding box center [397, 238] width 404 height 228
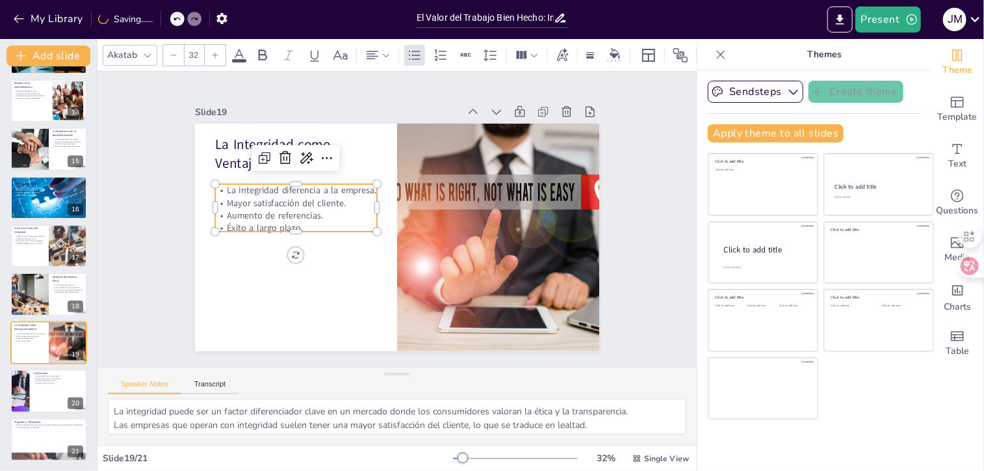
click at [287, 226] on p "Éxito a largo plazo." at bounding box center [296, 217] width 163 height 29
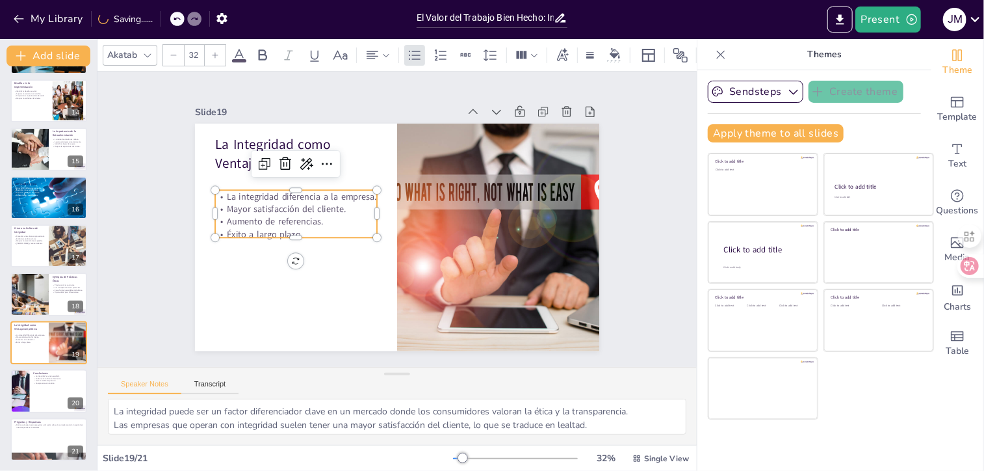
click at [377, 207] on div at bounding box center [382, 213] width 10 height 47
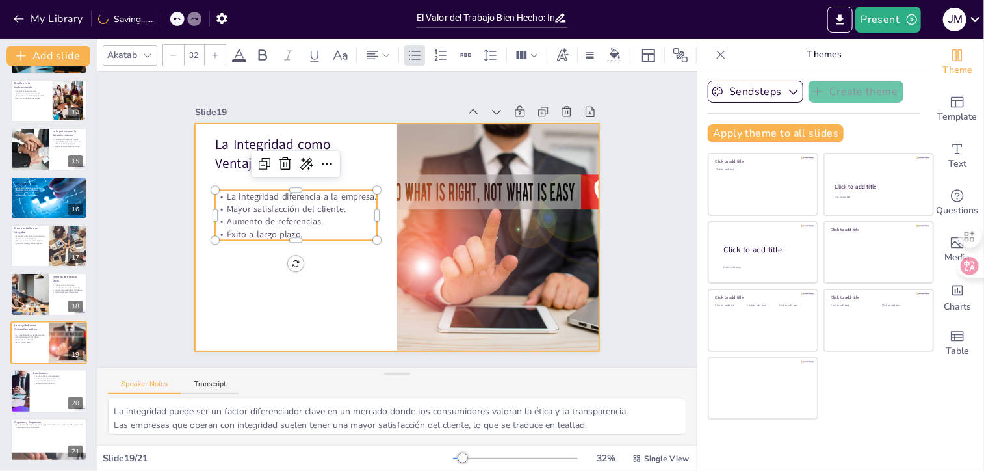
click at [338, 278] on div at bounding box center [393, 236] width 443 height 307
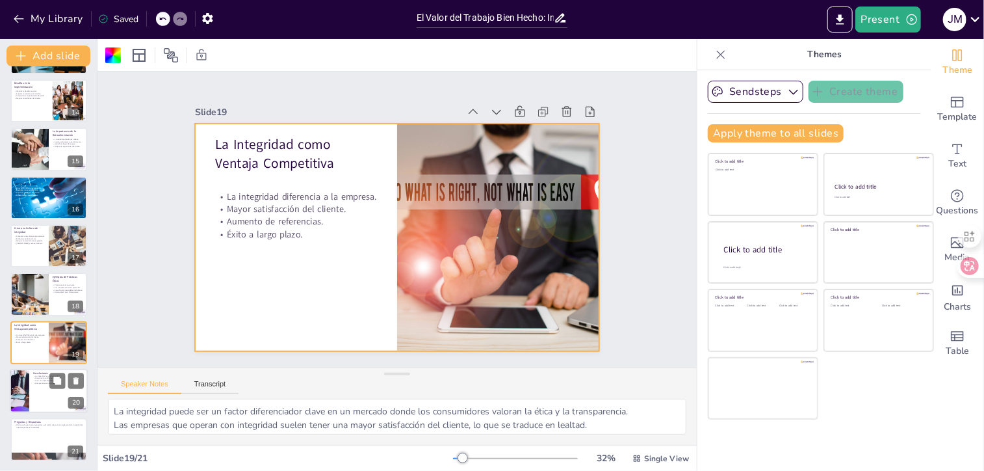
click at [47, 392] on div at bounding box center [49, 391] width 78 height 44
type textarea "La integridad no es solo una opción, sino una necesidad para el éxito y la sost…"
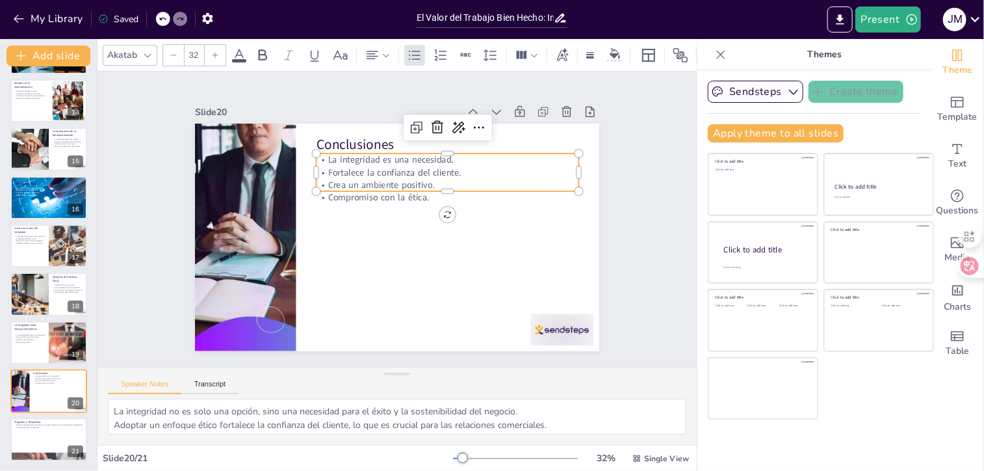
click at [372, 184] on p "Crea un ambiente positivo." at bounding box center [448, 185] width 263 height 12
click at [567, 166] on p "Fortalece la confianza del cliente." at bounding box center [448, 172] width 263 height 12
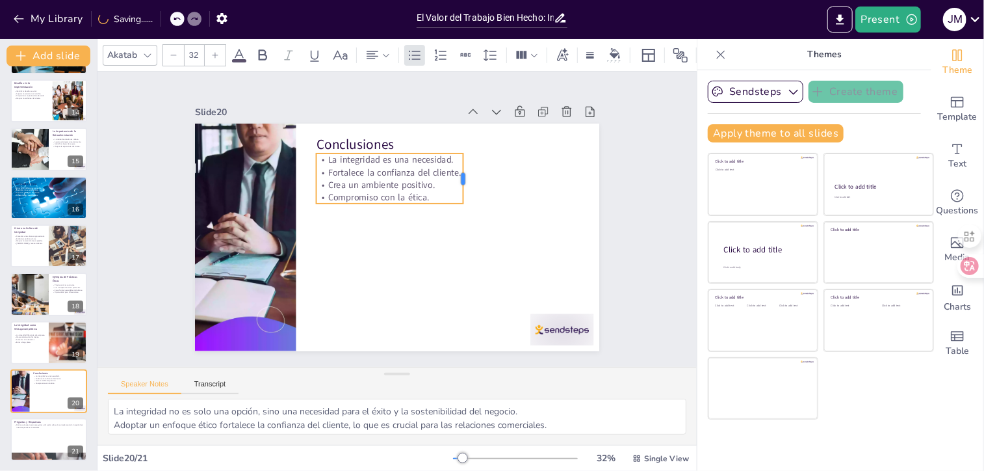
drag, startPoint x: 573, startPoint y: 166, endPoint x: 458, endPoint y: 176, distance: 116.1
click at [463, 176] on div at bounding box center [468, 178] width 10 height 50
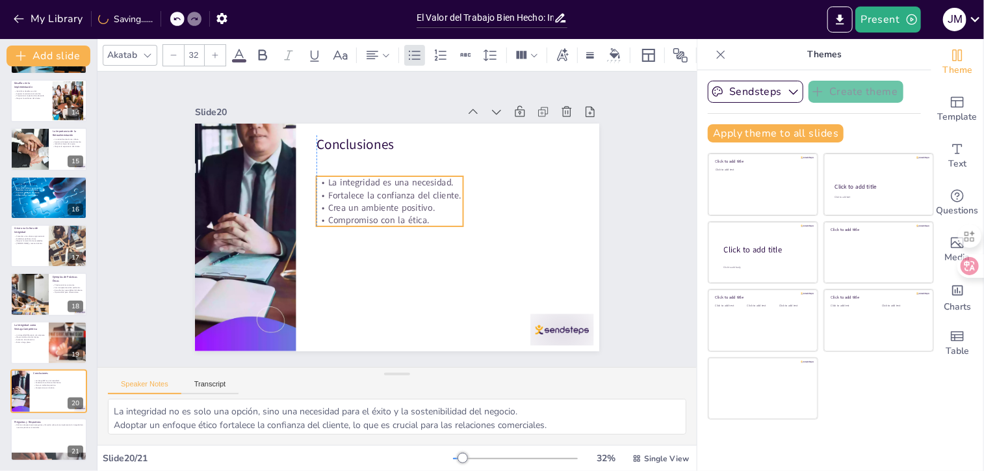
drag, startPoint x: 382, startPoint y: 171, endPoint x: 382, endPoint y: 194, distance: 22.8
click at [382, 194] on p "Fortalece la confianza del cliente." at bounding box center [390, 195] width 147 height 12
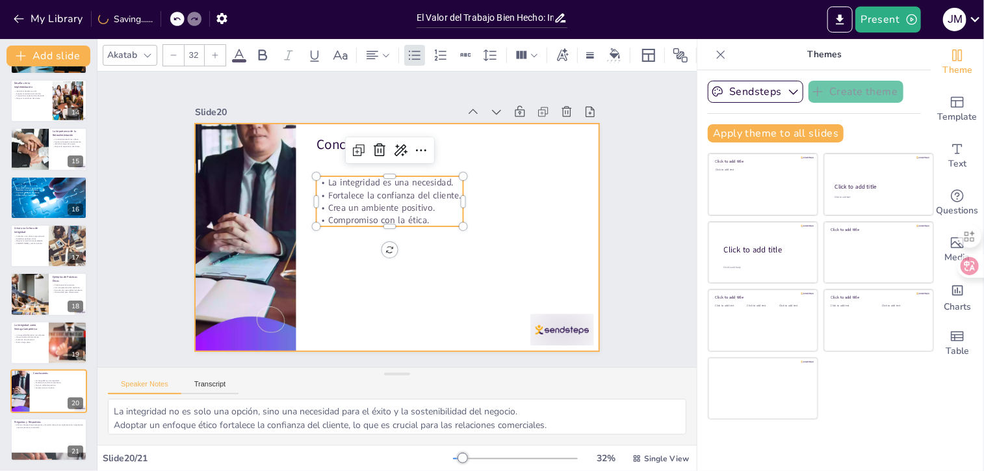
click at [448, 284] on div at bounding box center [397, 238] width 404 height 228
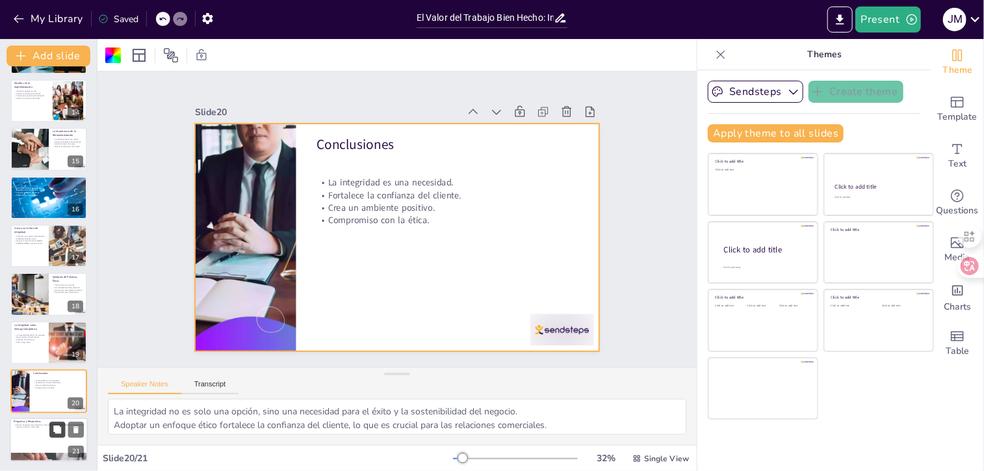
click at [55, 431] on icon at bounding box center [57, 429] width 8 height 8
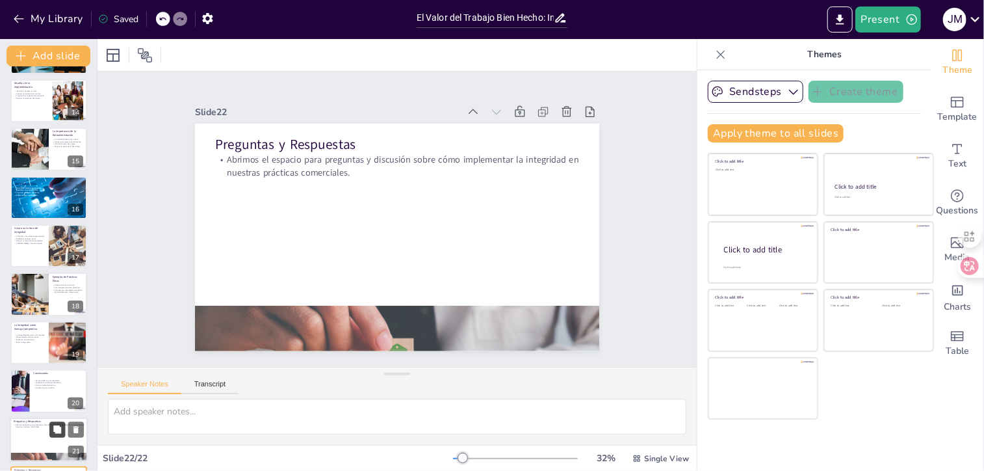
scroll to position [674, 0]
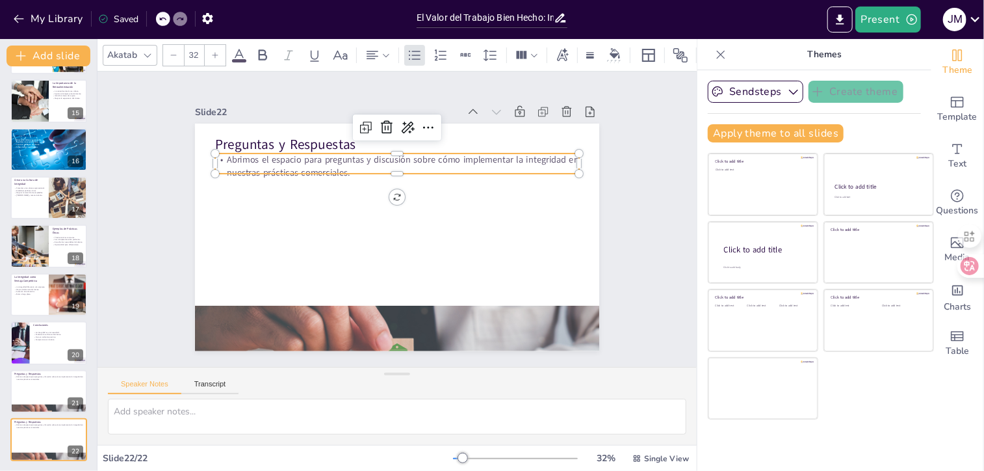
click at [308, 163] on p "Abrimos el espacio para preguntas y discusión sobre cómo implementar la integri…" at bounding box center [402, 166] width 365 height 63
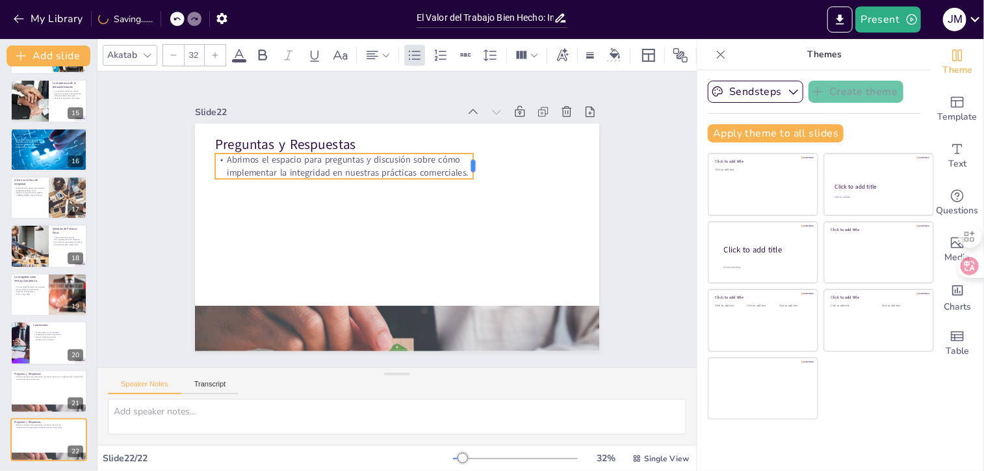
drag, startPoint x: 571, startPoint y: 158, endPoint x: 465, endPoint y: 163, distance: 106.1
click at [473, 163] on div at bounding box center [478, 165] width 10 height 25
click at [360, 148] on div at bounding box center [344, 148] width 258 height 10
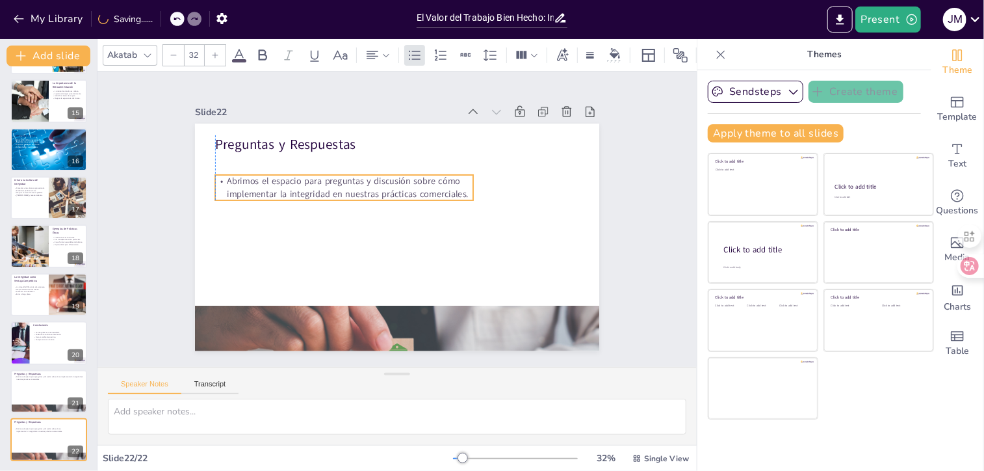
drag, startPoint x: 367, startPoint y: 161, endPoint x: 367, endPoint y: 182, distance: 21.5
click at [367, 182] on p "Abrimos el espacio para preguntas y discusión sobre cómo implementar la integri…" at bounding box center [344, 187] width 258 height 25
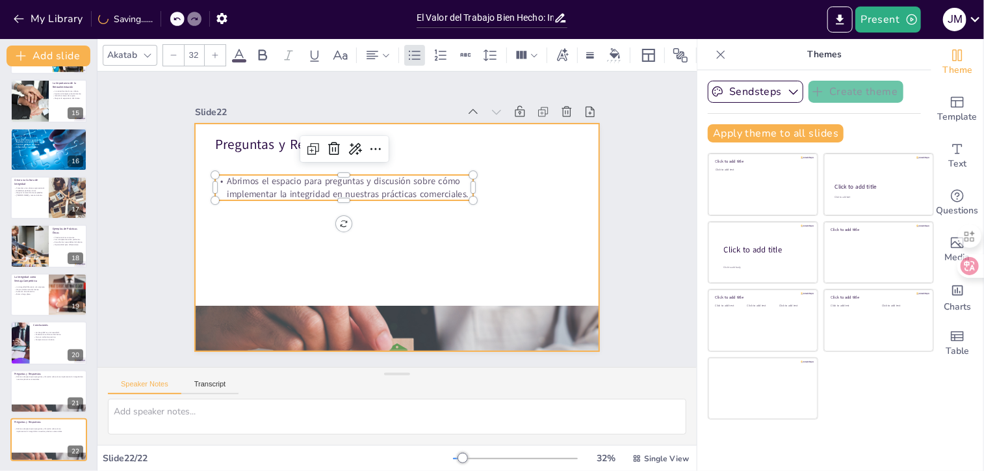
click at [431, 261] on div at bounding box center [395, 237] width 426 height 268
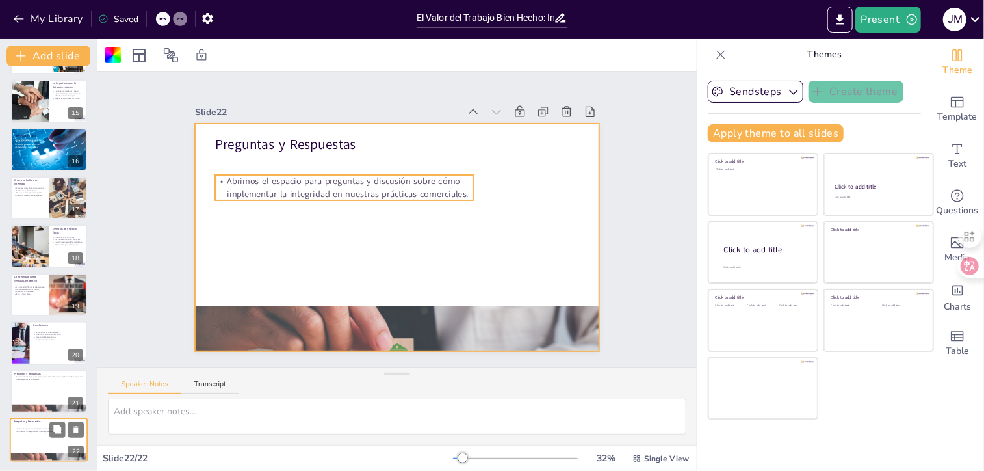
click at [25, 428] on p "Abrimos el espacio para preguntas y discusión sobre cómo implementar la integri…" at bounding box center [39, 429] width 50 height 5
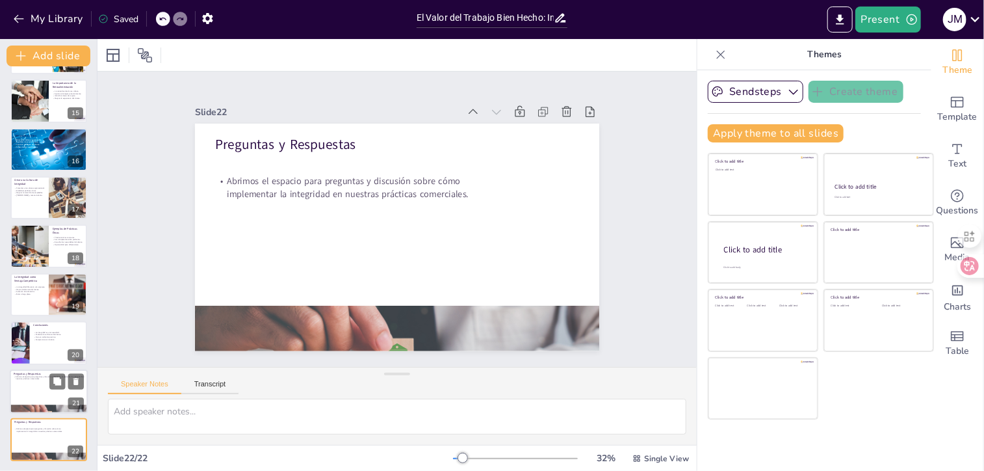
click at [29, 391] on div at bounding box center [49, 391] width 78 height 44
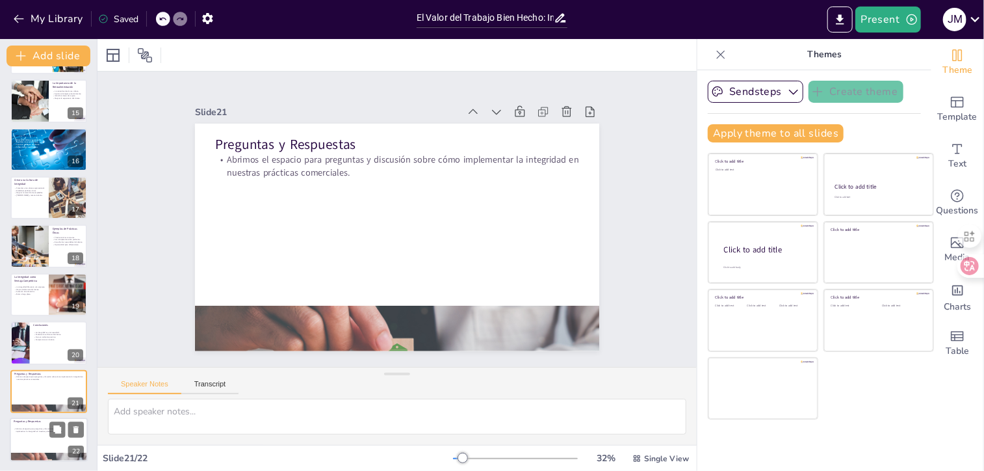
click at [36, 449] on div at bounding box center [49, 439] width 78 height 44
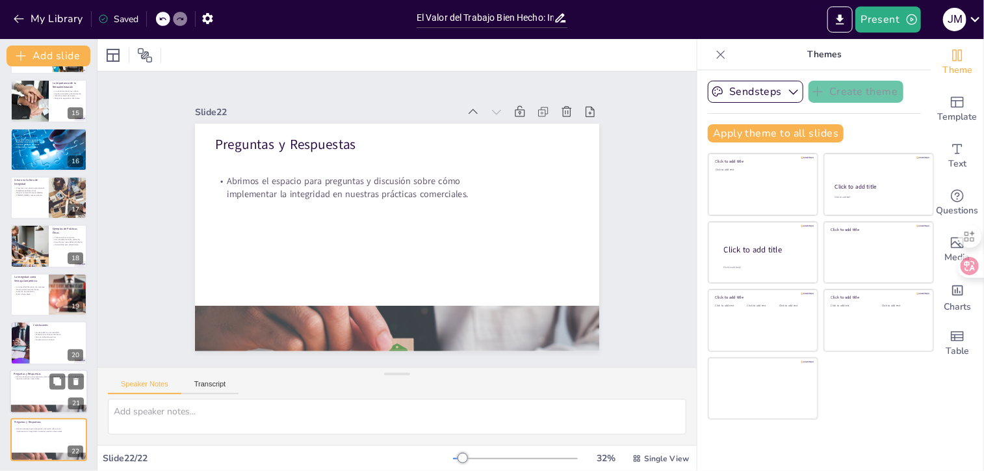
click at [28, 399] on div at bounding box center [49, 391] width 78 height 44
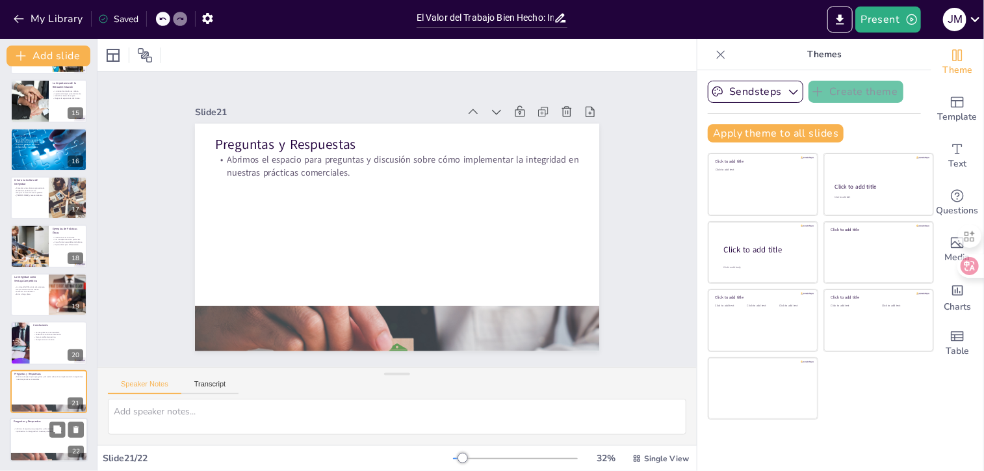
click at [29, 435] on div at bounding box center [49, 439] width 78 height 44
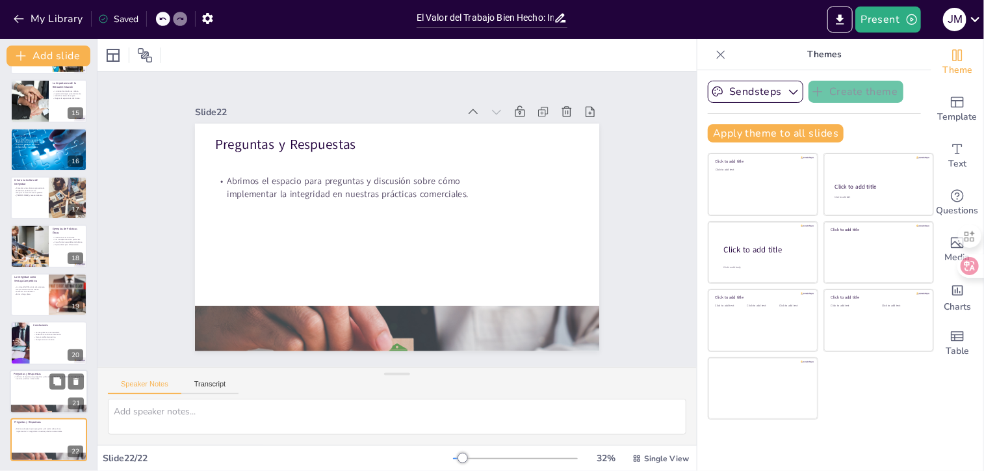
click at [30, 406] on div at bounding box center [49, 408] width 78 height 49
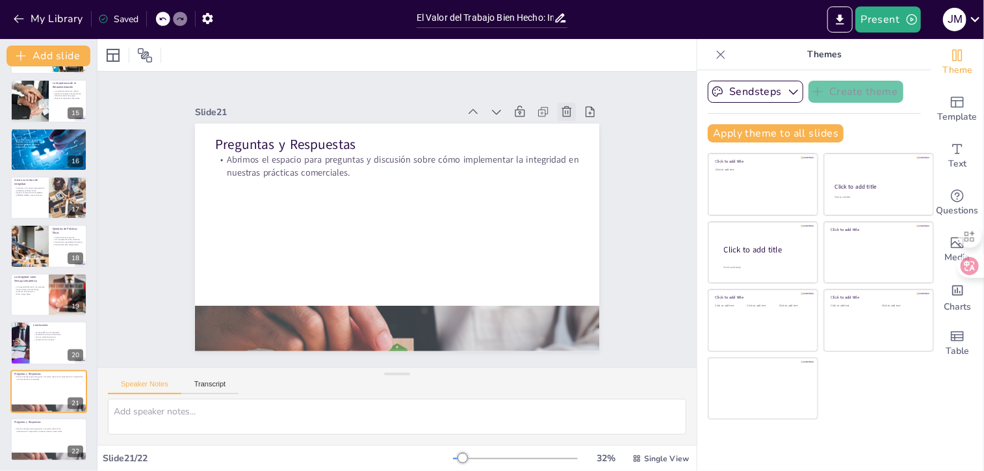
click at [560, 105] on icon at bounding box center [566, 111] width 13 height 13
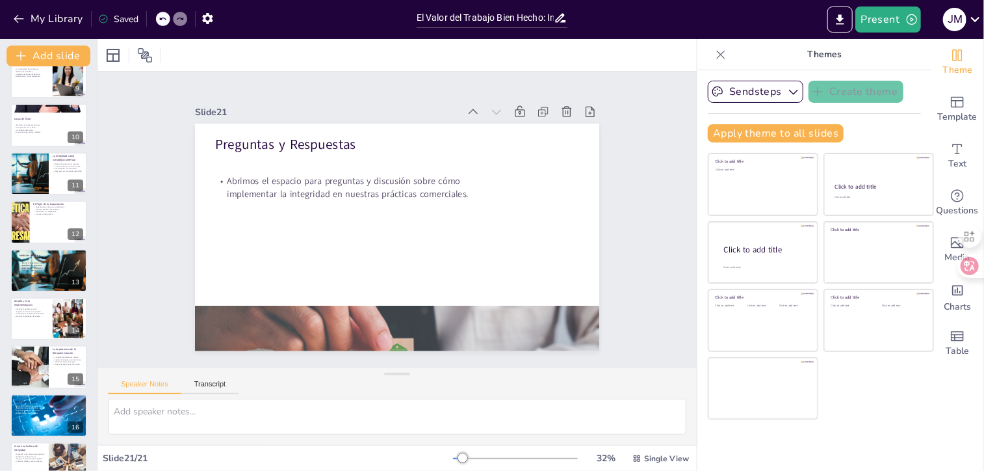
scroll to position [0, 0]
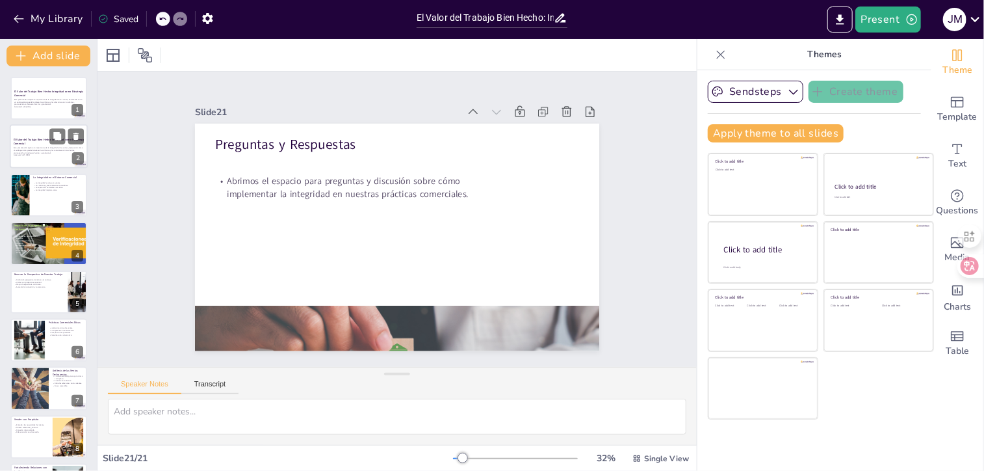
click at [23, 155] on p "Generated with Sendsteps.ai" at bounding box center [49, 155] width 70 height 3
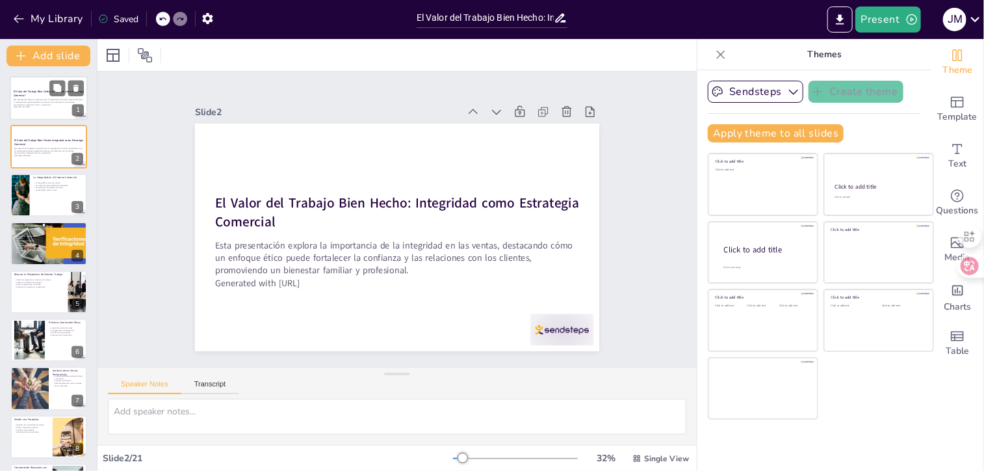
click at [29, 101] on p "Esta presentación explora la importancia de la integridad en las ventas, destac…" at bounding box center [49, 102] width 70 height 7
click at [23, 157] on div "Esta presentación explora la importancia de la integridad en las ventas, destac…" at bounding box center [49, 152] width 70 height 11
click at [560, 108] on icon at bounding box center [566, 111] width 13 height 13
type textarea "La integridad en las ventas es esencial para construir relaciones de confianza.…"
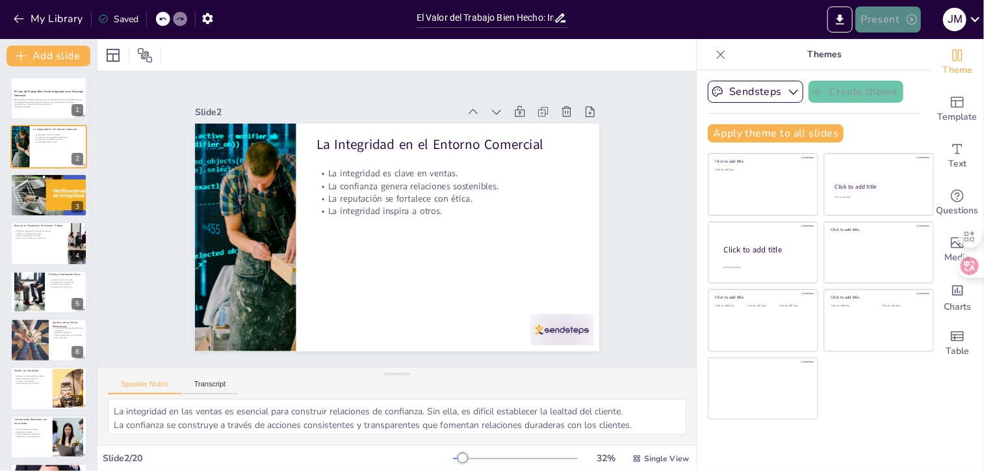
click at [891, 12] on button "Present" at bounding box center [887, 20] width 65 height 26
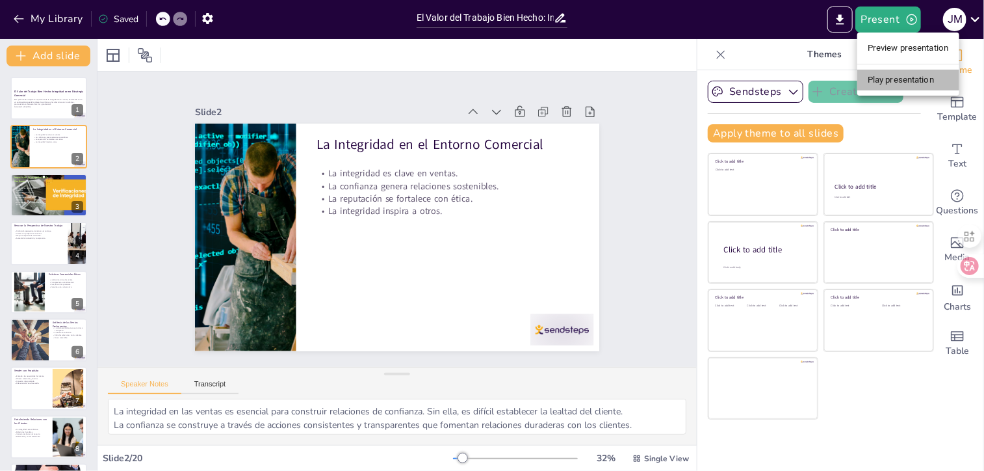
click at [900, 75] on li "Play presentation" at bounding box center [908, 80] width 102 height 21
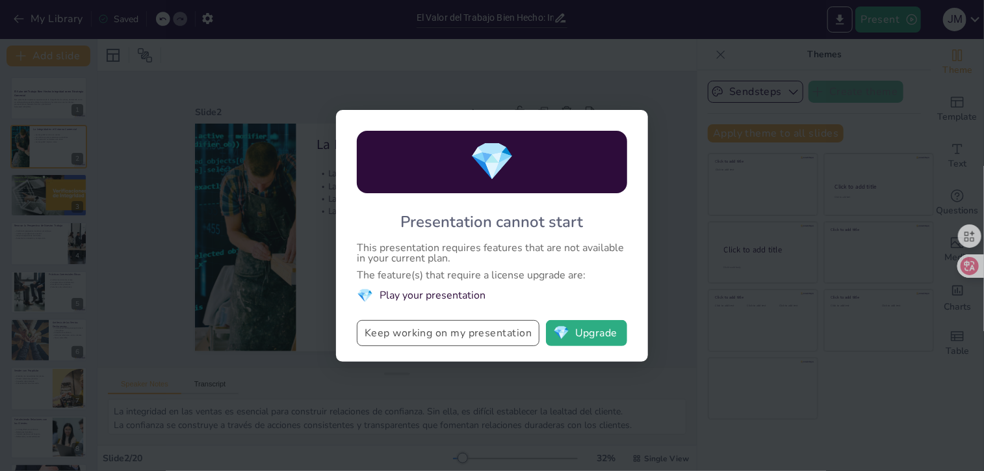
click at [499, 330] on button "Keep working on my presentation" at bounding box center [448, 333] width 183 height 26
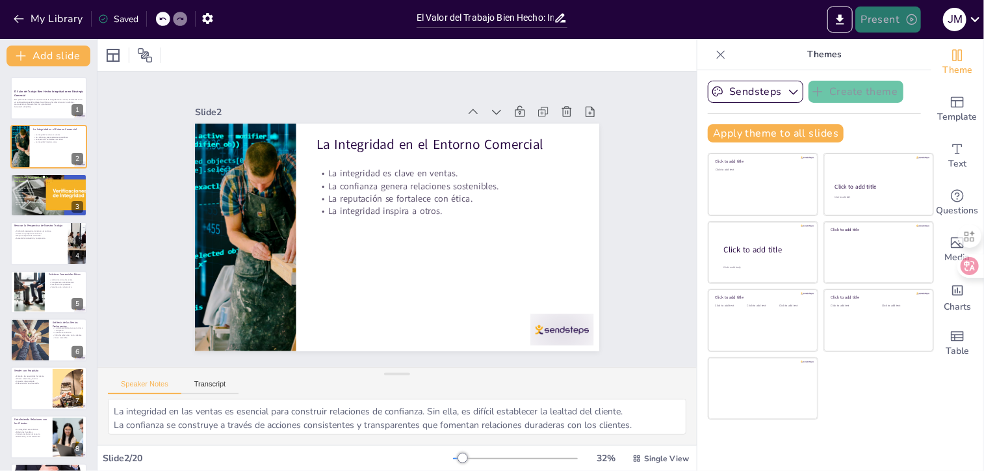
click at [909, 20] on icon "button" at bounding box center [911, 19] width 13 height 13
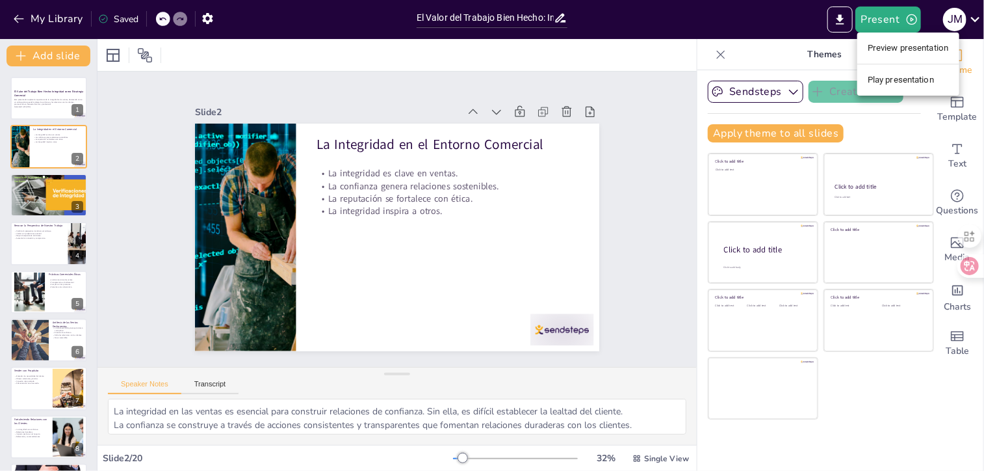
click at [894, 46] on li "Preview presentation" at bounding box center [908, 48] width 102 height 21
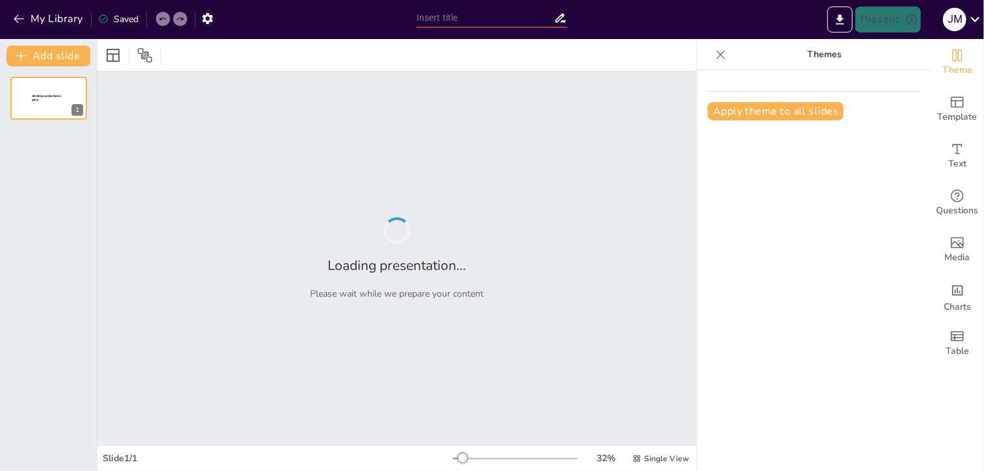
type input "El Valor del Trabajo Bien Hecho: Integridad como Estrategia Comercial"
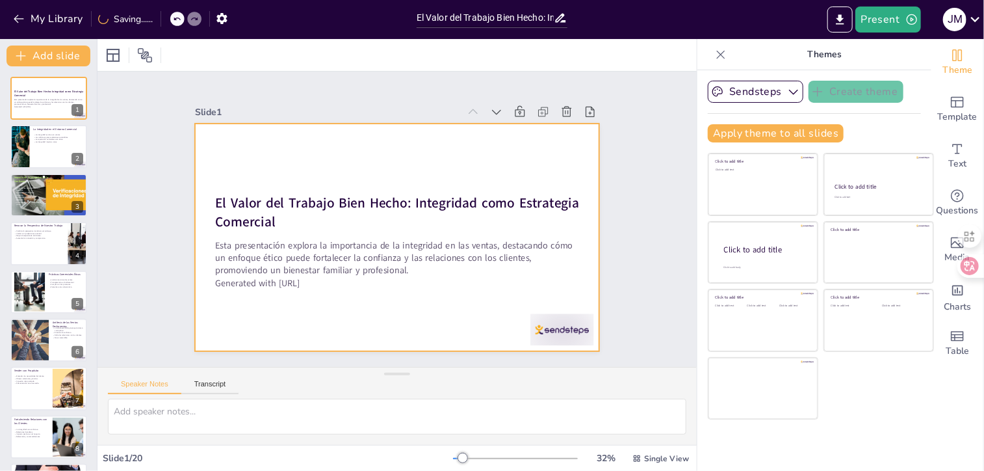
click at [385, 142] on div at bounding box center [397, 238] width 404 height 228
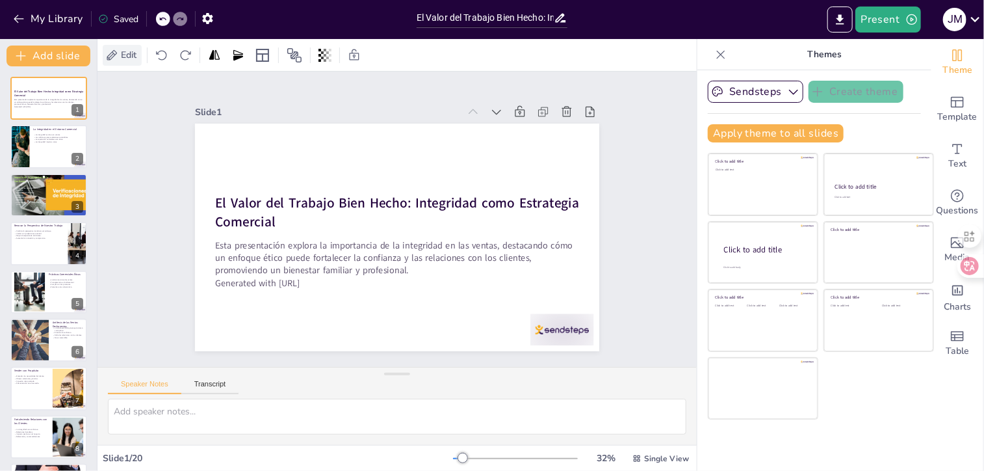
click at [124, 51] on span "Edit" at bounding box center [128, 55] width 21 height 12
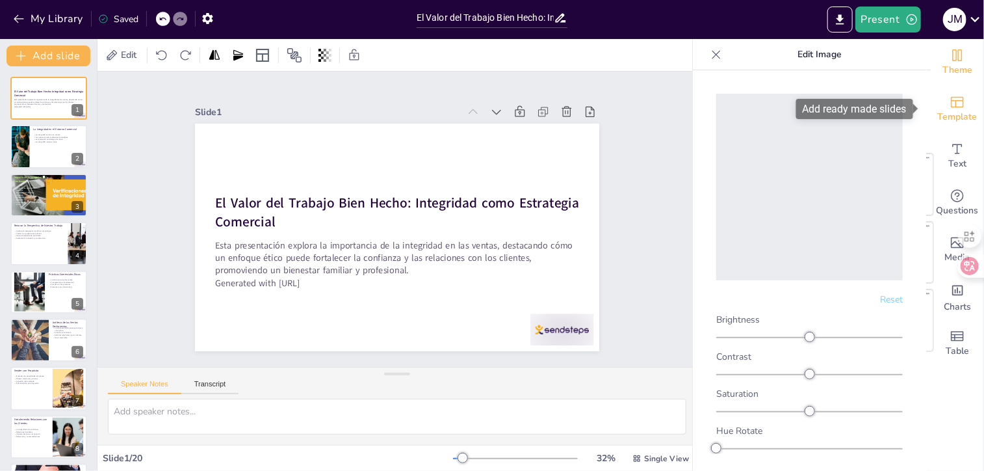
click at [956, 112] on span "Template" at bounding box center [958, 117] width 40 height 14
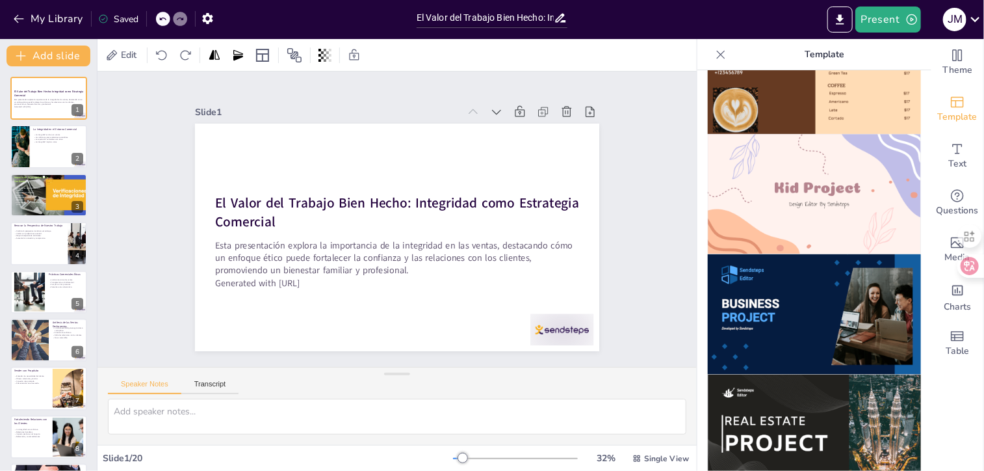
scroll to position [859, 0]
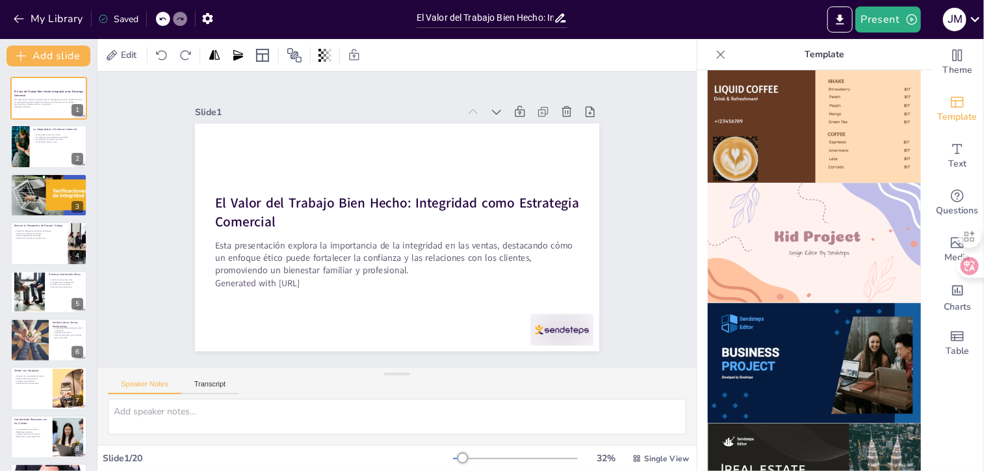
click at [801, 352] on img at bounding box center [814, 363] width 213 height 120
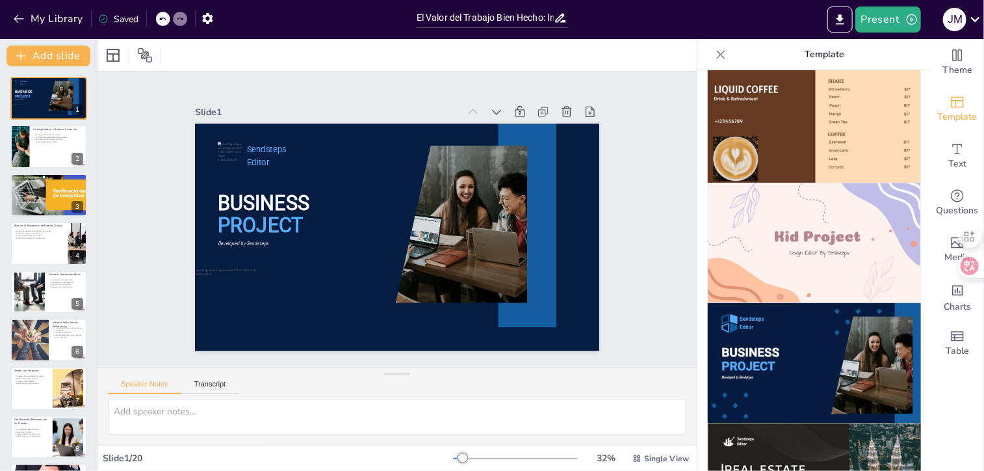
click at [162, 18] on icon at bounding box center [163, 19] width 8 height 8
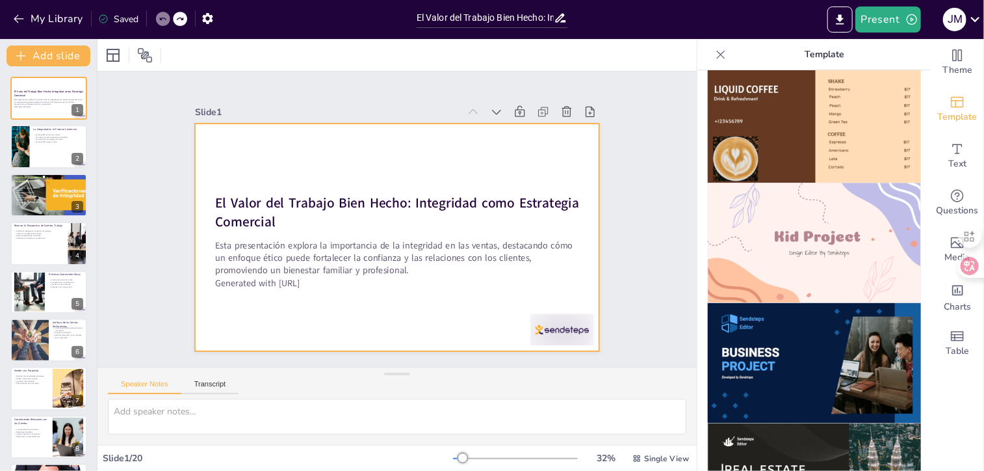
click at [257, 152] on div at bounding box center [397, 238] width 404 height 228
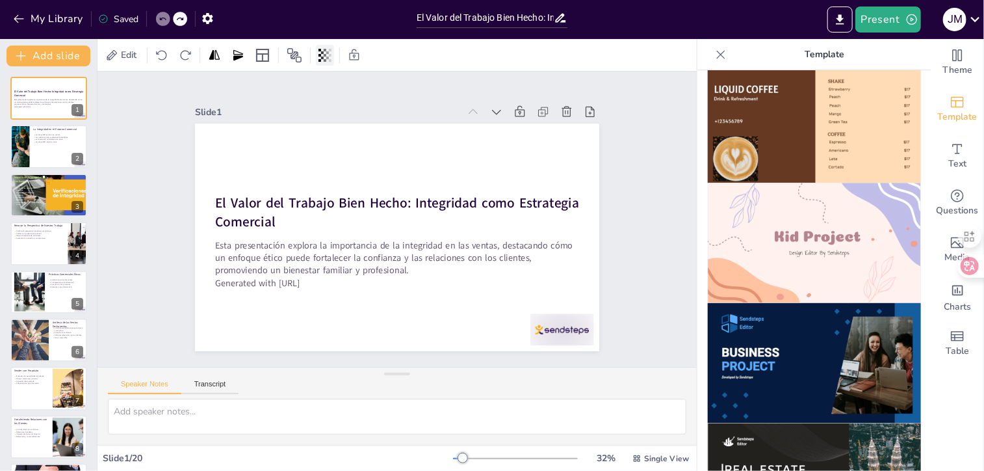
click at [324, 57] on icon at bounding box center [325, 55] width 13 height 13
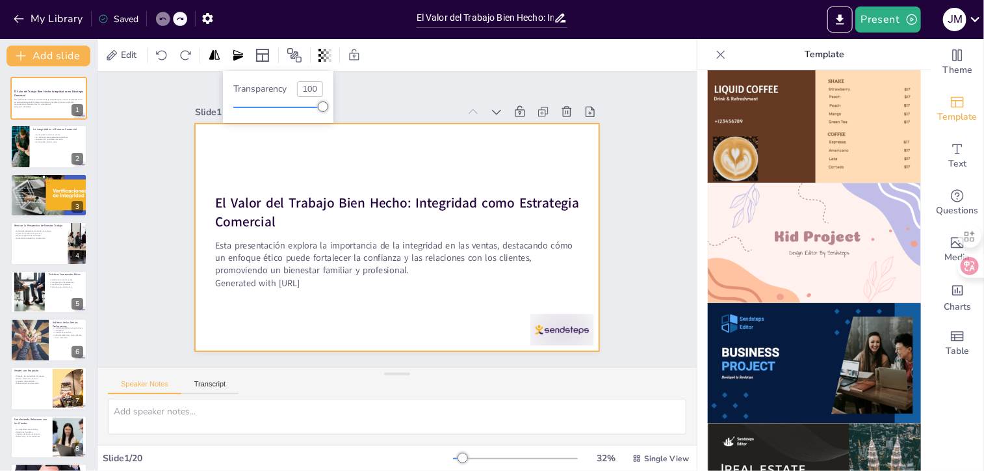
click at [339, 150] on div at bounding box center [397, 238] width 404 height 228
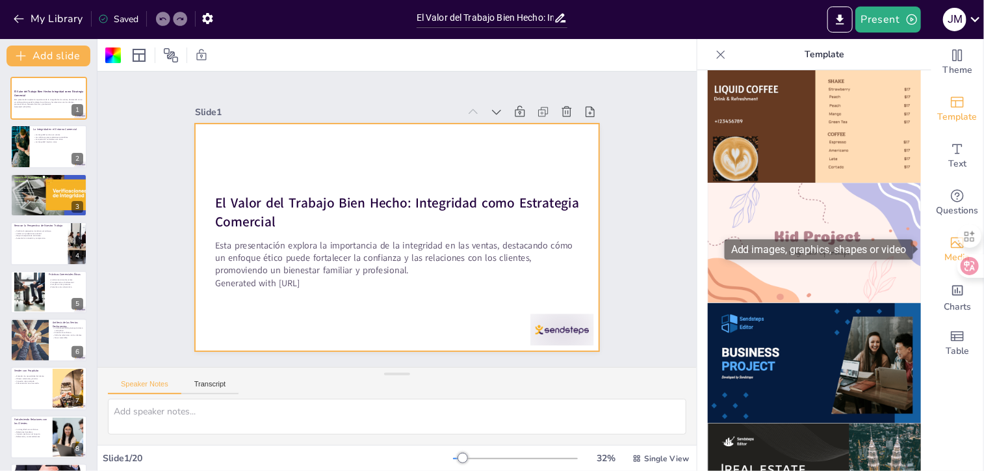
click at [950, 246] on icon "Add images, graphics, shapes or video" at bounding box center [958, 243] width 16 height 16
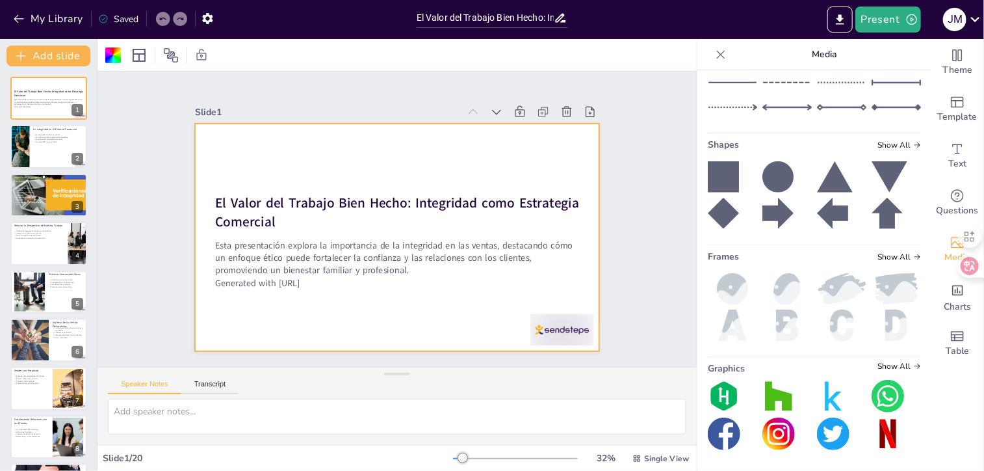
scroll to position [0, 0]
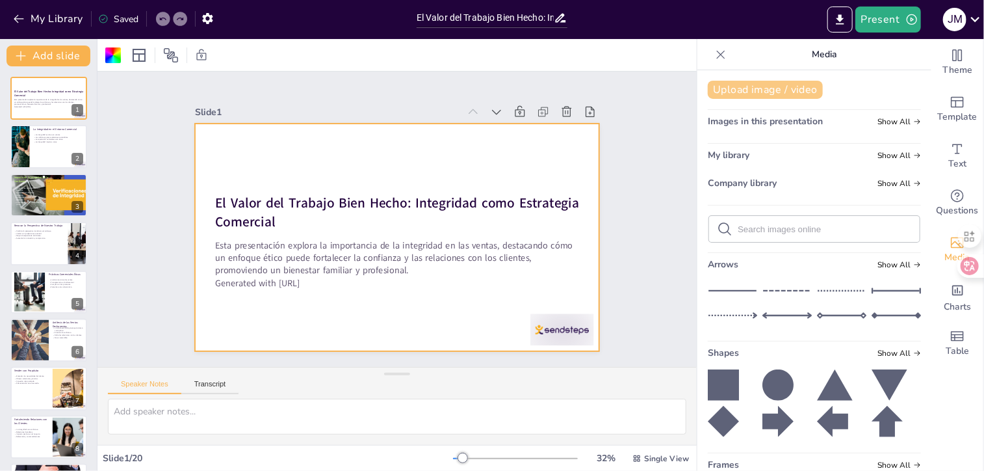
click at [748, 87] on button "Upload image / video" at bounding box center [765, 90] width 115 height 18
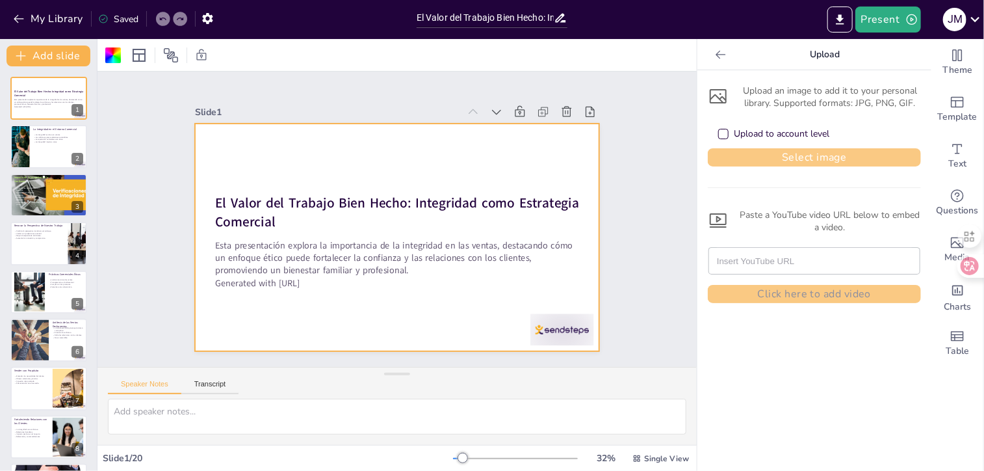
click at [784, 159] on button "Select image" at bounding box center [814, 157] width 213 height 18
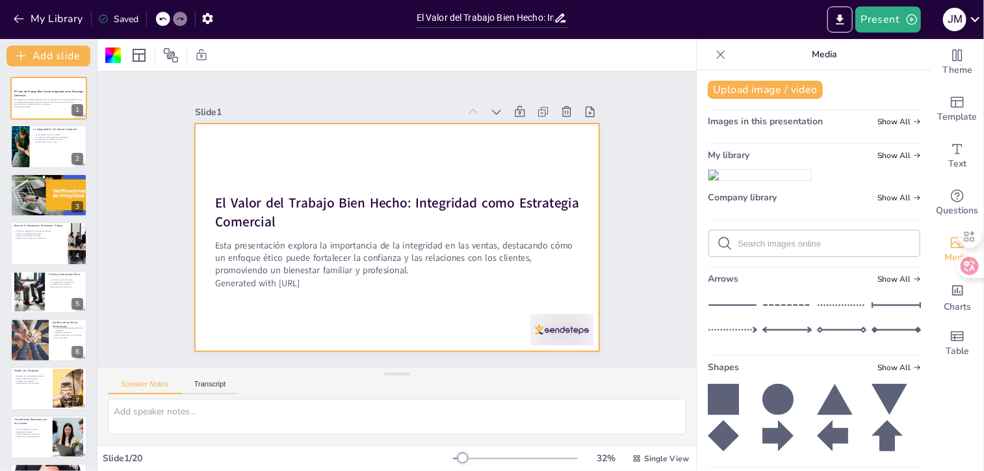
click at [733, 180] on img at bounding box center [760, 175] width 103 height 10
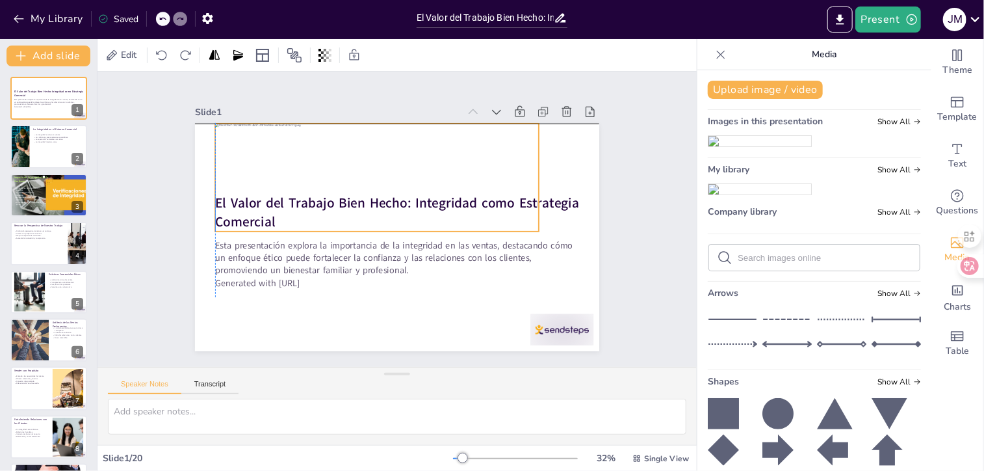
drag, startPoint x: 482, startPoint y: 182, endPoint x: 465, endPoint y: 122, distance: 62.9
click at [465, 124] on div at bounding box center [377, 178] width 324 height 108
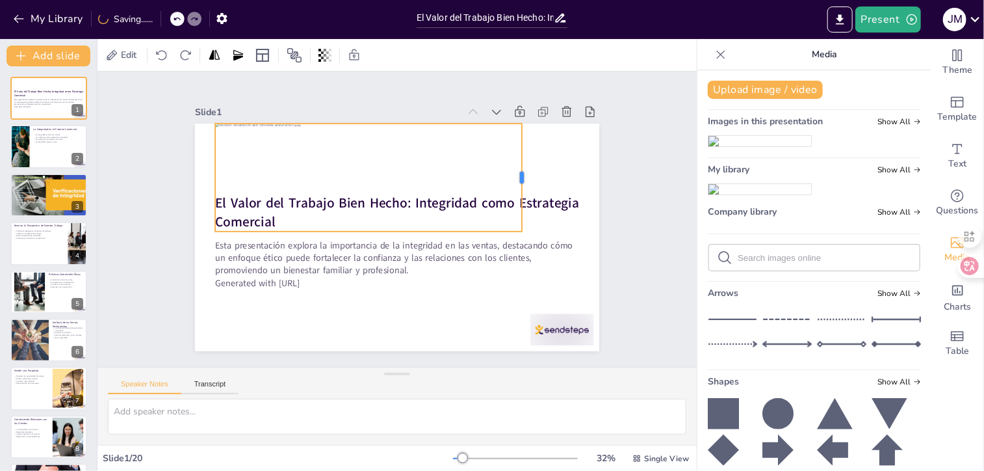
drag, startPoint x: 529, startPoint y: 170, endPoint x: 512, endPoint y: 170, distance: 16.9
click at [522, 170] on div at bounding box center [527, 178] width 10 height 108
click at [159, 49] on icon at bounding box center [161, 55] width 13 height 13
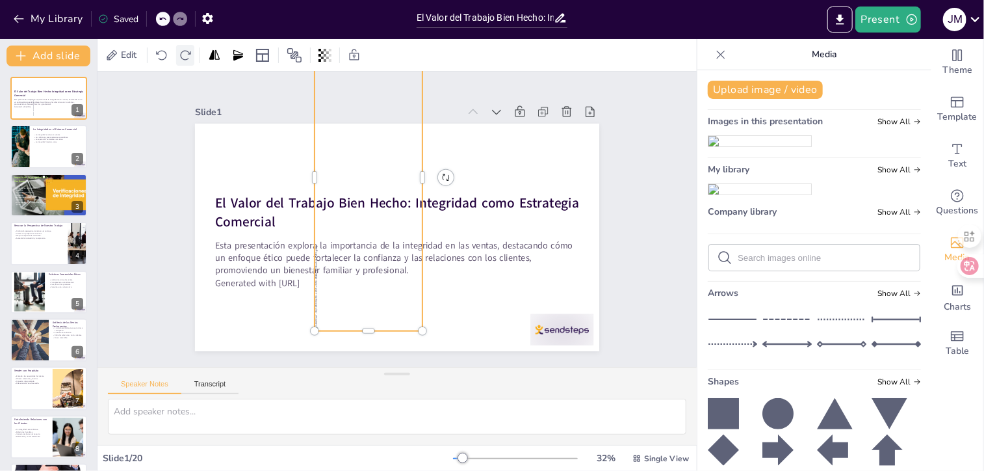
click at [187, 54] on icon at bounding box center [185, 55] width 13 height 13
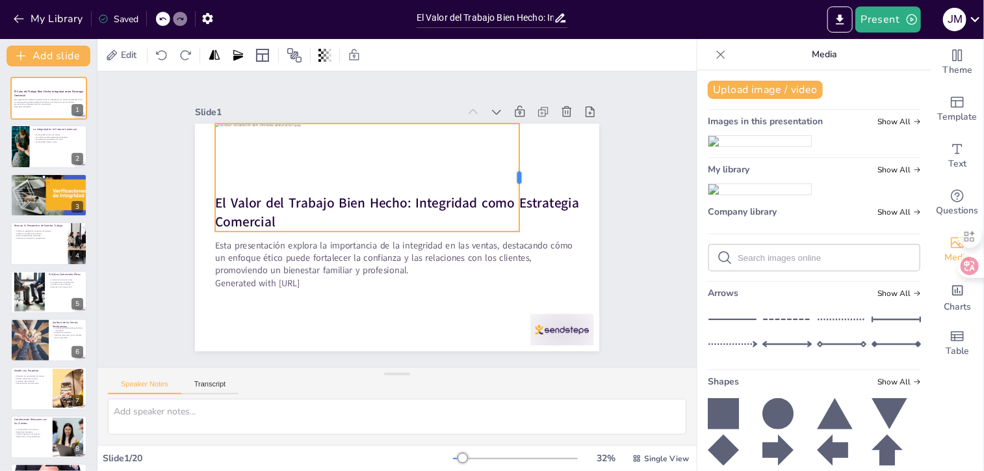
drag, startPoint x: 512, startPoint y: 170, endPoint x: 510, endPoint y: 157, distance: 13.3
click at [519, 157] on div at bounding box center [524, 178] width 10 height 108
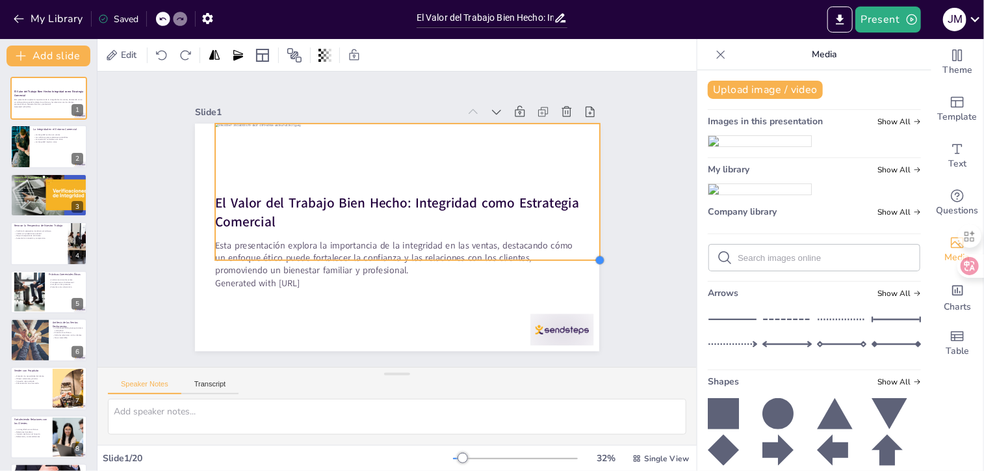
drag, startPoint x: 510, startPoint y: 228, endPoint x: 590, endPoint y: 257, distance: 85.5
click at [595, 257] on div at bounding box center [600, 260] width 10 height 10
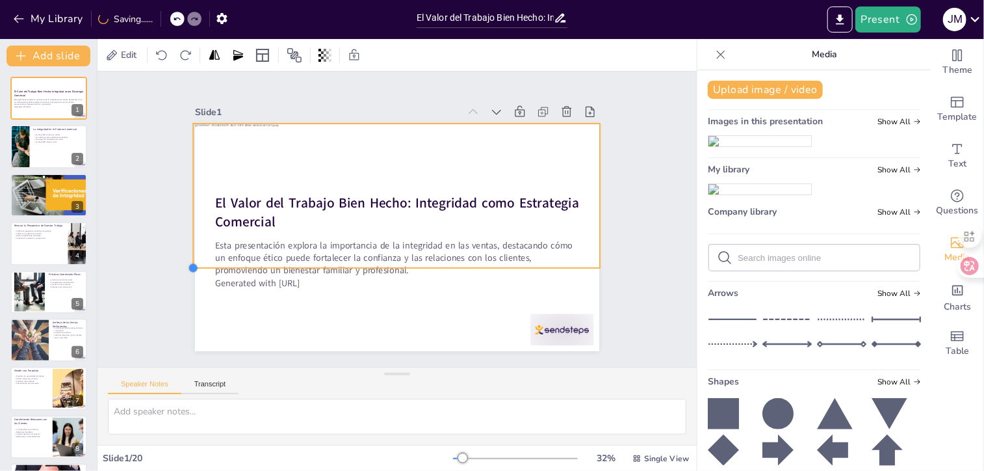
drag, startPoint x: 205, startPoint y: 257, endPoint x: 187, endPoint y: 265, distance: 20.4
click at [188, 265] on div at bounding box center [193, 268] width 10 height 10
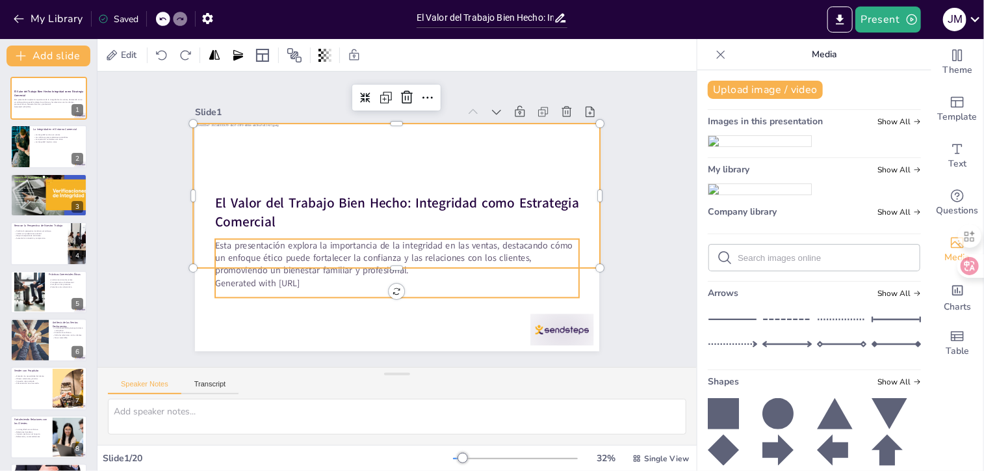
click at [285, 277] on p "Generated with [URL]" at bounding box center [397, 283] width 364 height 12
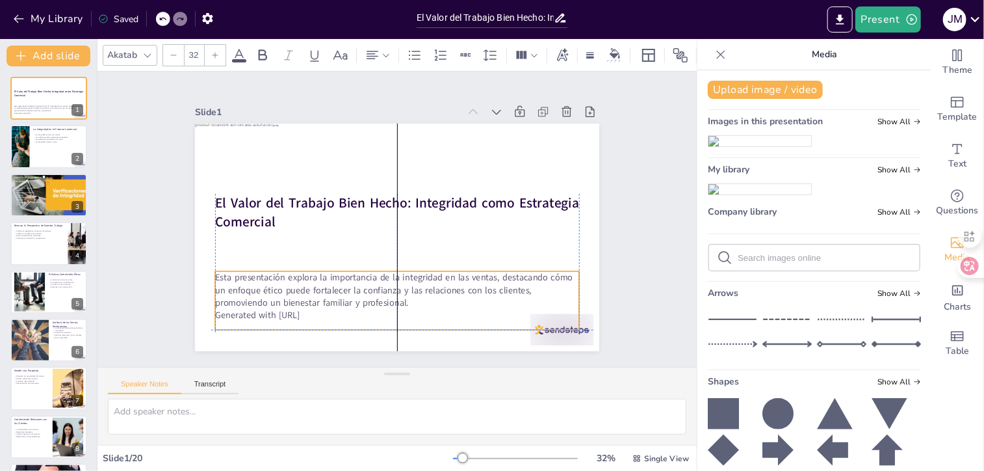
drag, startPoint x: 285, startPoint y: 272, endPoint x: 281, endPoint y: 307, distance: 35.3
click at [281, 309] on p "Generated with [URL]" at bounding box center [397, 315] width 364 height 12
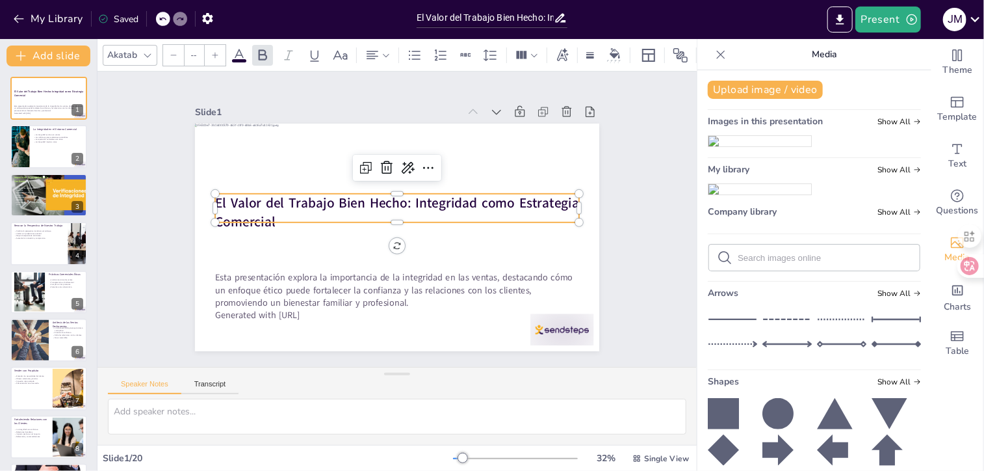
type input "48"
click at [258, 218] on div "El Valor del Trabajo Bien Hecho: Integridad como Estrategia Comercial Esta pres…" at bounding box center [381, 228] width 399 height 464
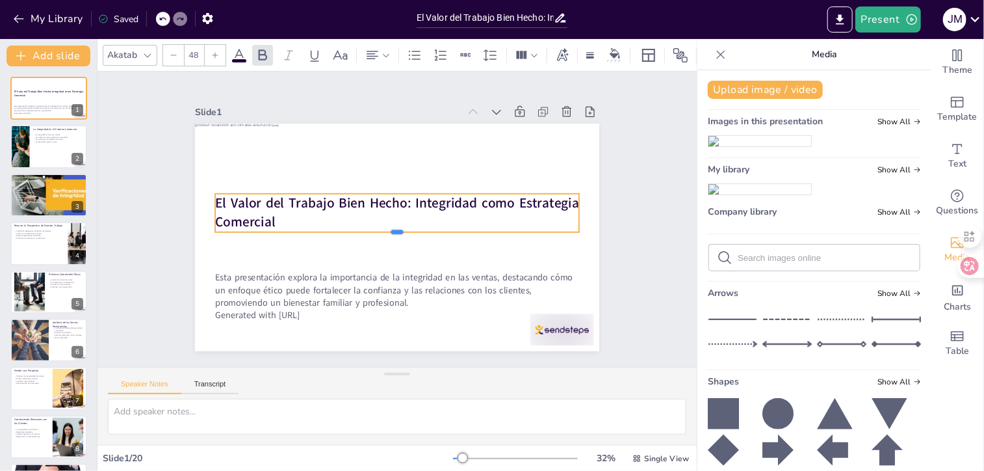
drag, startPoint x: 390, startPoint y: 217, endPoint x: 390, endPoint y: 227, distance: 9.8
click at [390, 232] on div at bounding box center [397, 237] width 364 height 10
click at [239, 49] on icon at bounding box center [239, 55] width 16 height 16
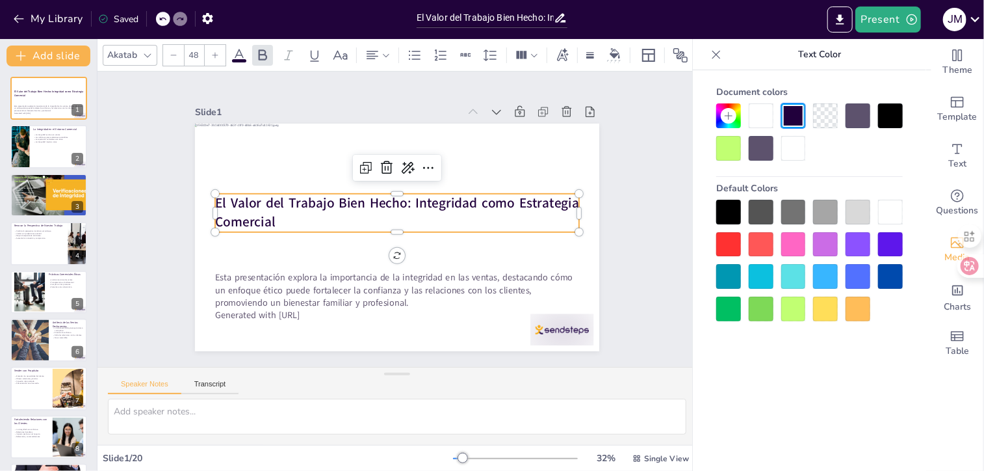
click at [889, 202] on div at bounding box center [890, 212] width 25 height 25
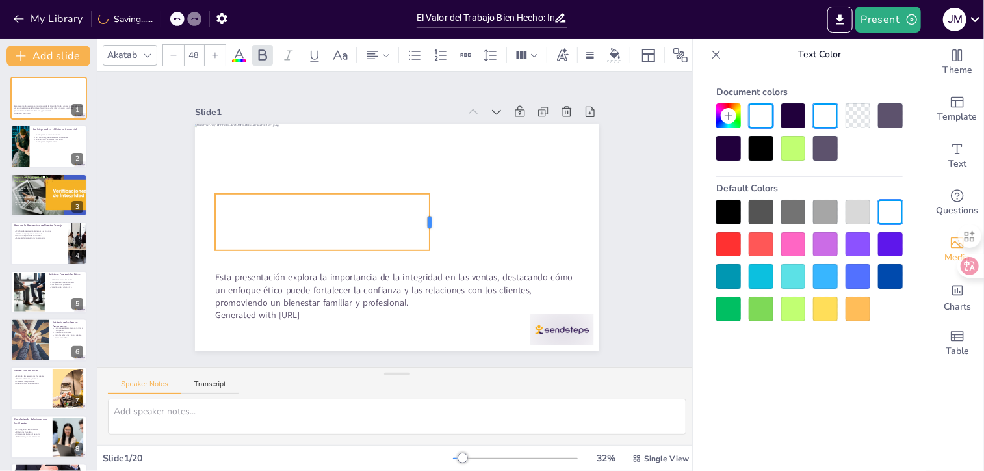
drag, startPoint x: 570, startPoint y: 206, endPoint x: 421, endPoint y: 205, distance: 149.5
click at [415, 244] on div at bounding box center [387, 255] width 58 height 22
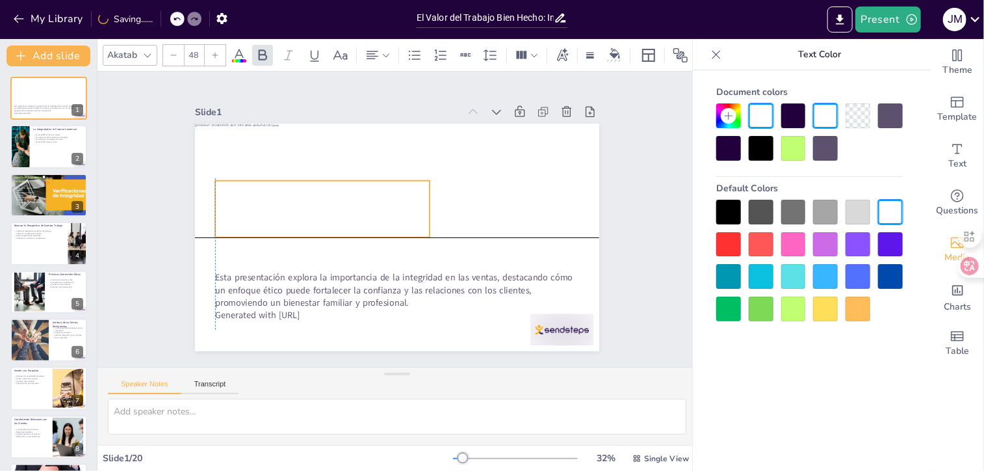
drag, startPoint x: 275, startPoint y: 205, endPoint x: 273, endPoint y: 190, distance: 15.7
click at [273, 190] on span "El Valor del Trabajo Bien Hecho: Integridad como Estrategia Comercial" at bounding box center [313, 209] width 196 height 56
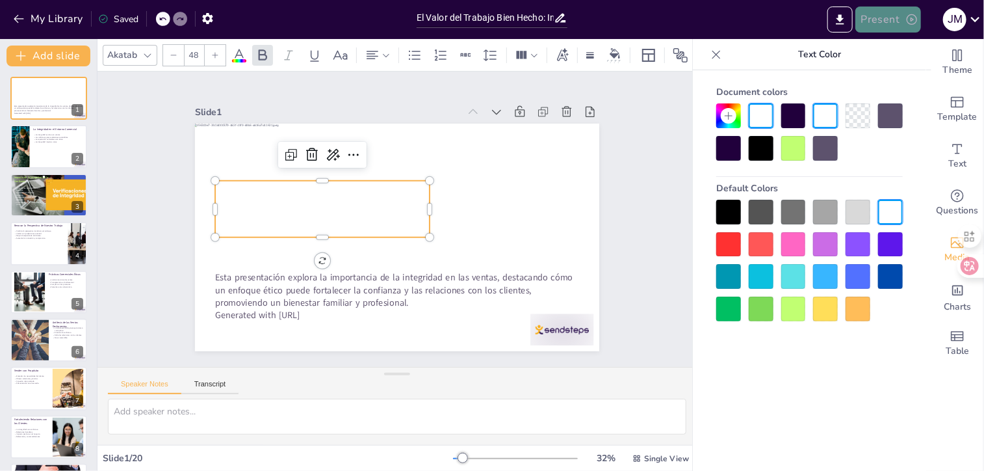
click at [878, 25] on button "Present" at bounding box center [887, 20] width 65 height 26
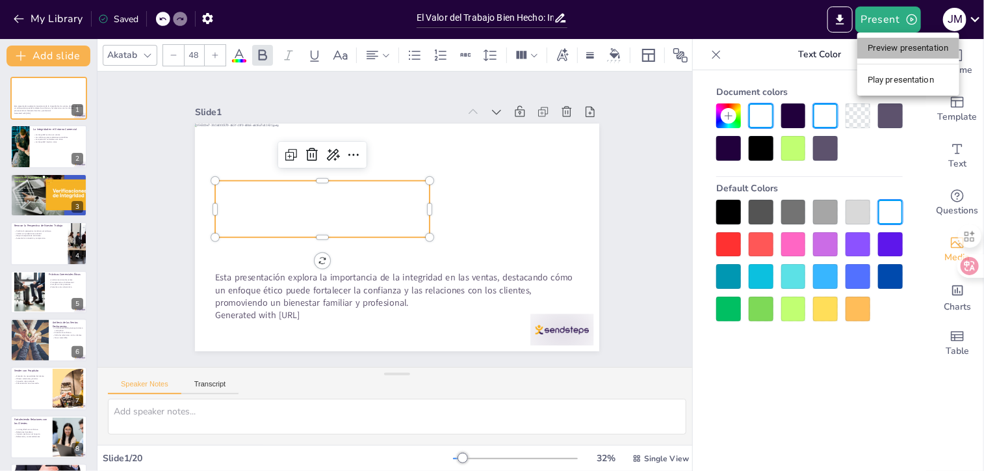
click at [894, 46] on li "Preview presentation" at bounding box center [908, 48] width 102 height 21
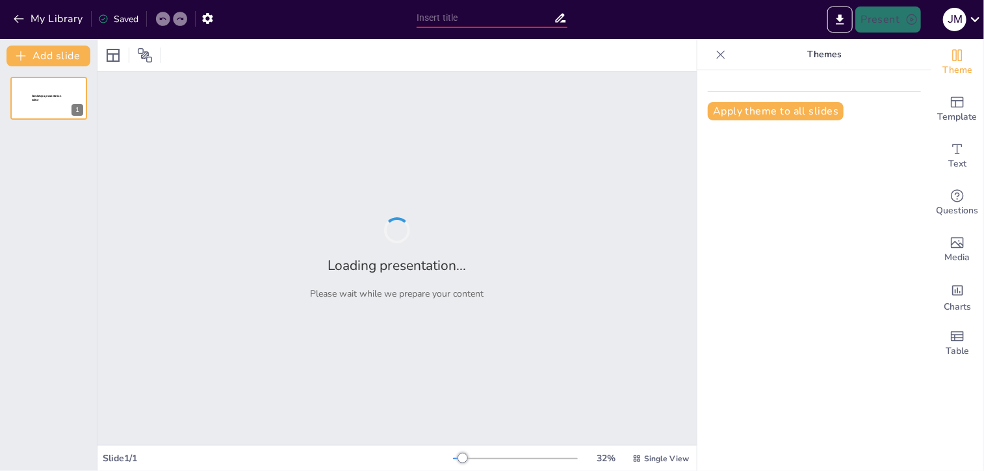
type input "El Valor del Trabajo Bien Hecho: Integridad como Estrategia Comercial"
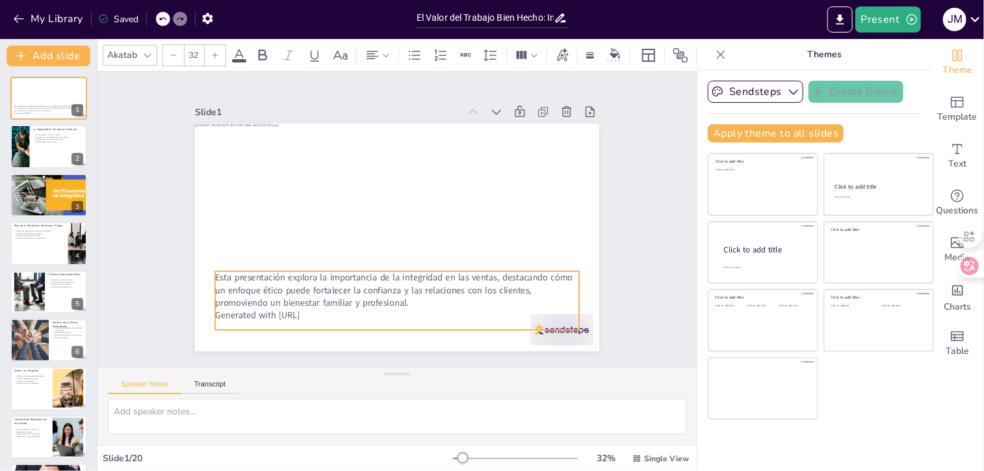
click at [345, 309] on p "Generated with [URL]" at bounding box center [397, 315] width 364 height 12
click at [326, 311] on p "Generated with [URL]" at bounding box center [386, 314] width 363 height 51
click at [326, 311] on p "Generated with [URL]" at bounding box center [377, 313] width 359 height 88
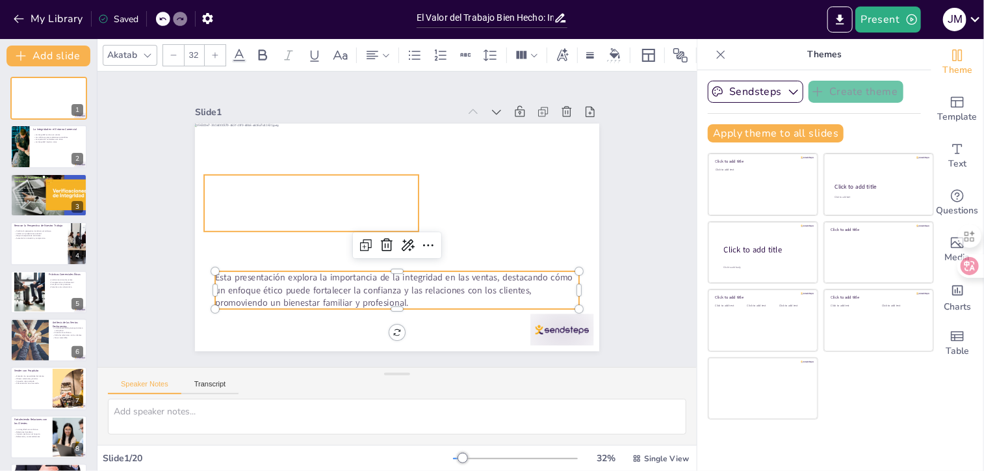
click at [351, 177] on span "El Valor del Trabajo Bien Hecho: Integridad como Estrategia Comercial" at bounding box center [329, 135] width 191 height 130
type input "48"
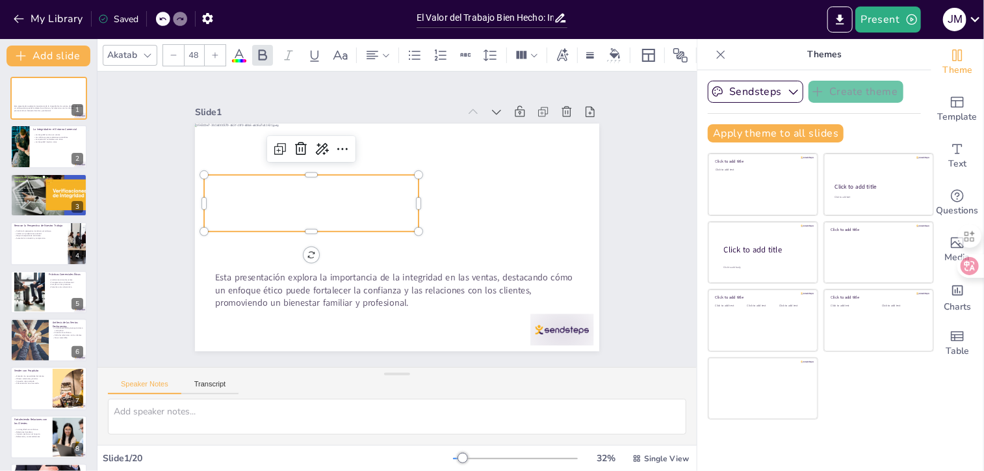
click at [351, 177] on span "El Valor del Trabajo Bien Hecho: Integridad como Estrategia Comercial" at bounding box center [304, 186] width 200 height 62
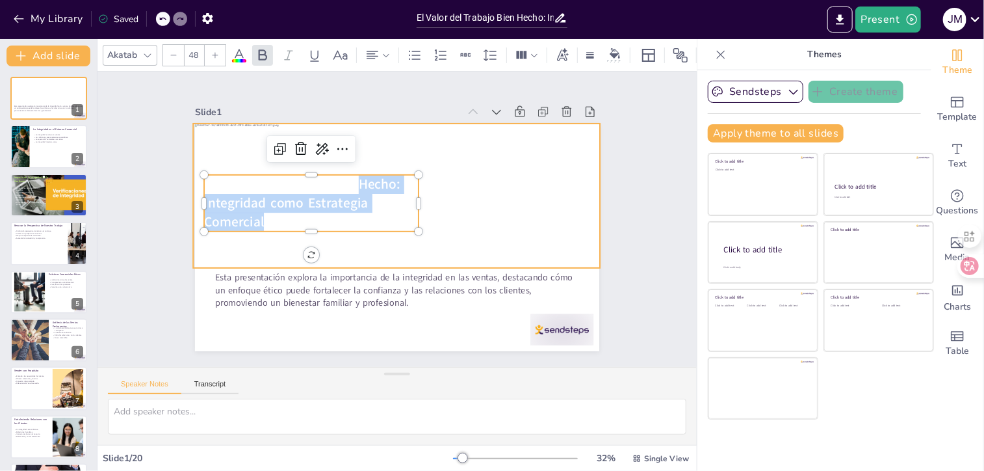
drag, startPoint x: 347, startPoint y: 176, endPoint x: 419, endPoint y: 176, distance: 71.5
click at [419, 176] on div "Esta presentación explora la importancia de la integridad en las ventas, destac…" at bounding box center [395, 237] width 426 height 268
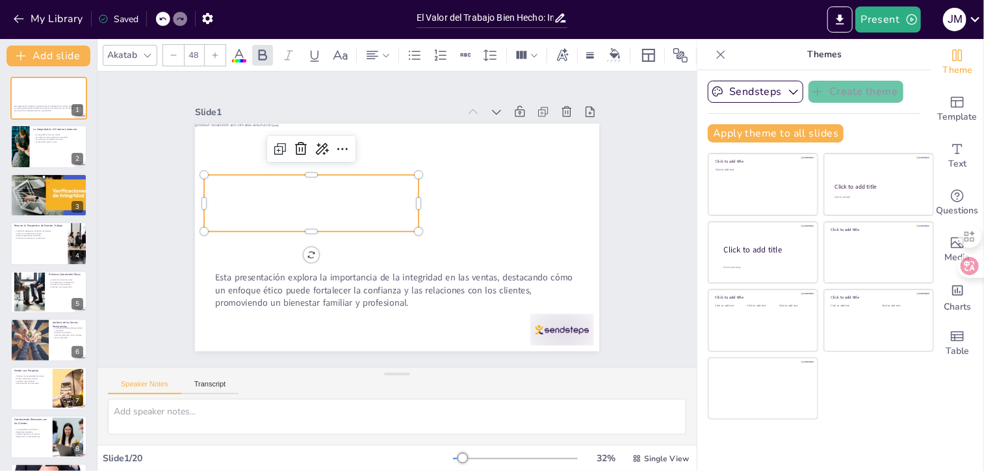
click at [399, 176] on span "El Valor del Trabajo Bien Hecho: Integridad como Estrategia Comercial" at bounding box center [430, 126] width 62 height 200
click at [206, 185] on span "El Valor del Trabajo Bien Hecho: Integridad como Estrategia Comercial" at bounding box center [307, 171] width 203 height 70
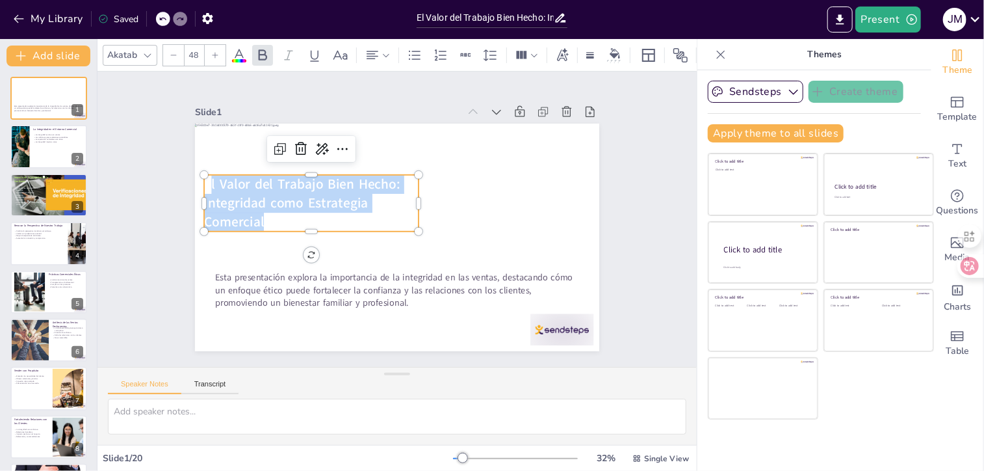
drag, startPoint x: 198, startPoint y: 181, endPoint x: 315, endPoint y: 213, distance: 121.3
click at [315, 213] on p "El Valor del Trabajo Bien Hecho: Integridad como Estrategia Comercial" at bounding box center [313, 194] width 219 height 79
drag, startPoint x: 196, startPoint y: 176, endPoint x: 320, endPoint y: 209, distance: 128.3
click at [320, 209] on p "El Valor del Trabajo Bien Hecho: Integridad como Estrategia Comercial" at bounding box center [313, 194] width 219 height 79
click at [241, 59] on span at bounding box center [239, 60] width 14 height 3
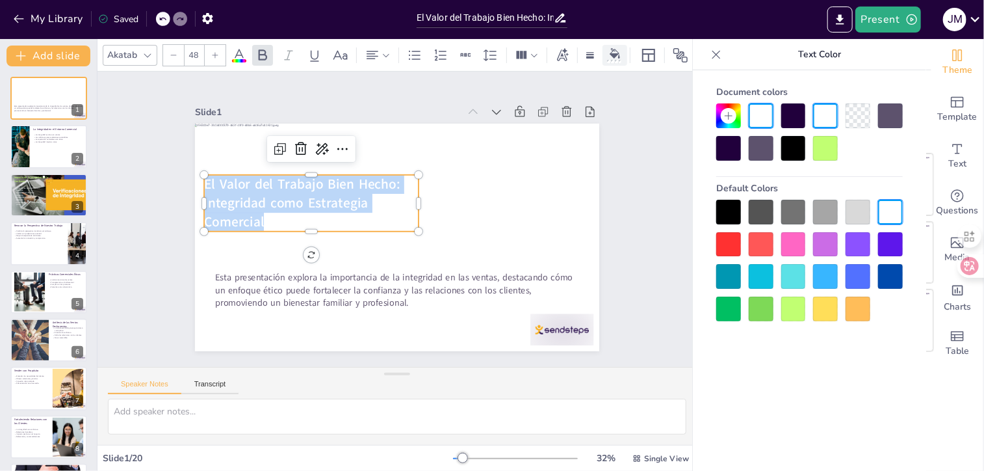
click at [618, 53] on icon at bounding box center [615, 53] width 10 height 10
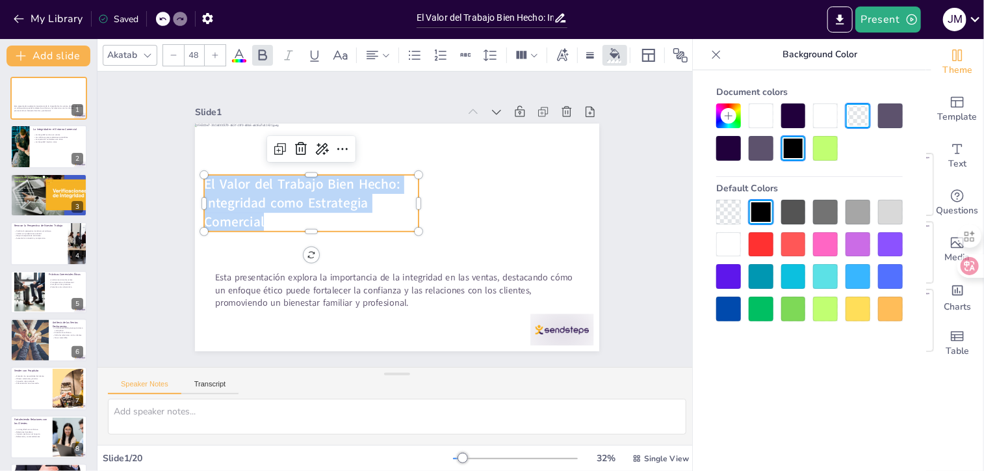
click at [888, 239] on div at bounding box center [890, 244] width 25 height 25
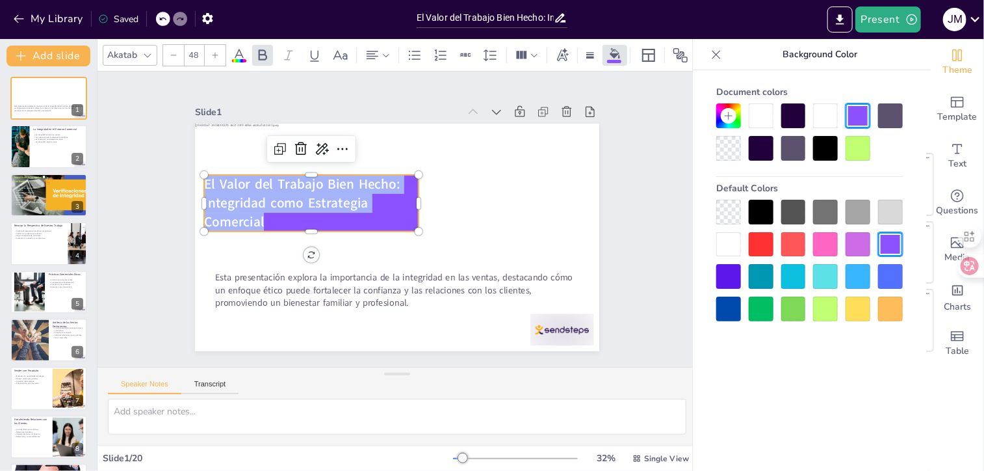
click at [159, 16] on div at bounding box center [163, 19] width 14 height 14
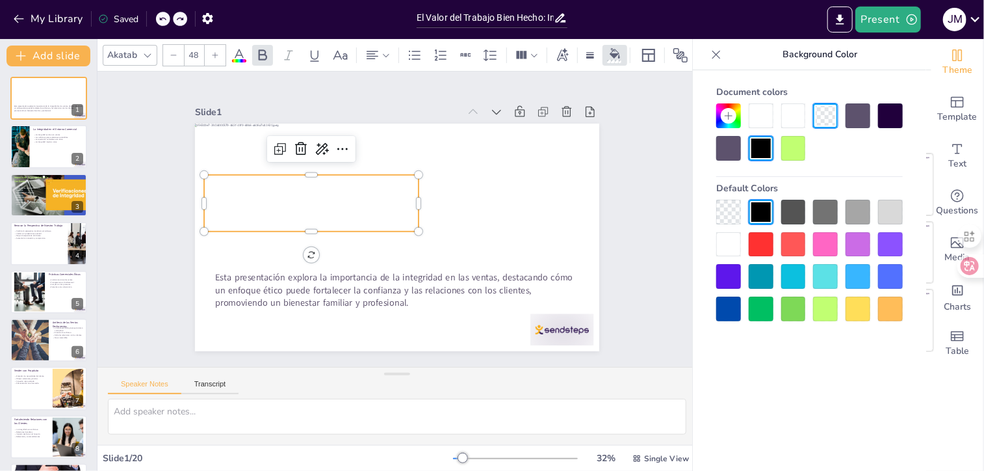
click at [206, 177] on span "El Valor del Trabajo Bien Hecho: Integridad como Estrategia Comercial" at bounding box center [307, 171] width 203 height 70
click at [204, 177] on span "El Valor del Trabajo Bien Hecho: Integridad como Estrategia Comercial" at bounding box center [304, 186] width 200 height 62
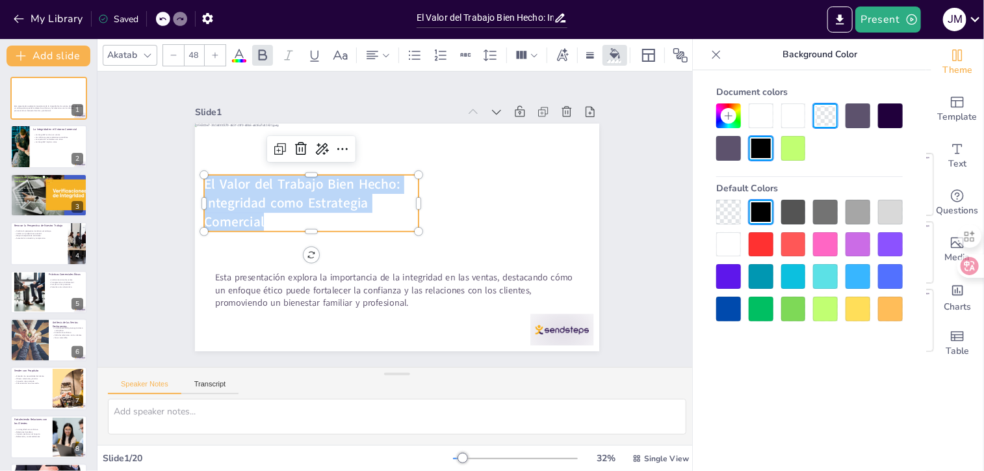
drag, startPoint x: 195, startPoint y: 175, endPoint x: 356, endPoint y: 222, distance: 167.4
click at [356, 222] on p "El Valor del Trabajo Bien Hecho: Integridad como Estrategia Comercial" at bounding box center [313, 194] width 219 height 79
click at [567, 53] on icon at bounding box center [562, 55] width 14 height 14
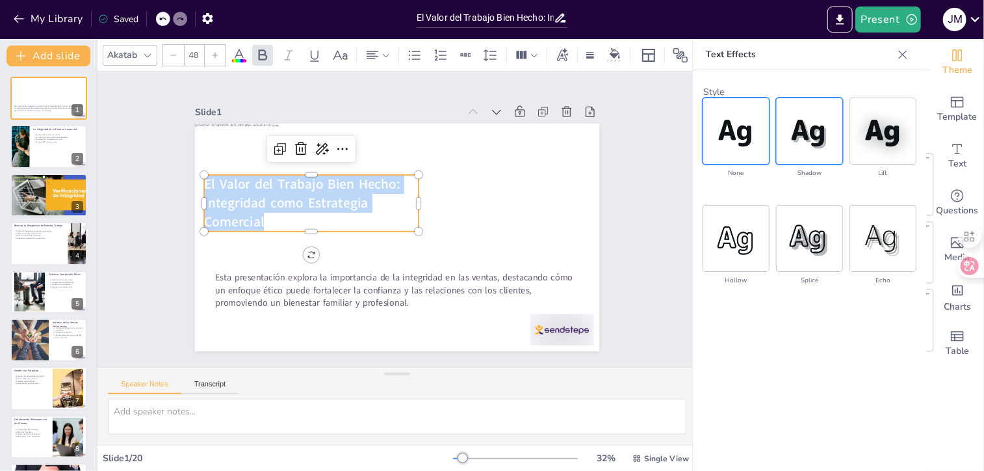
click at [800, 131] on img at bounding box center [810, 131] width 66 height 66
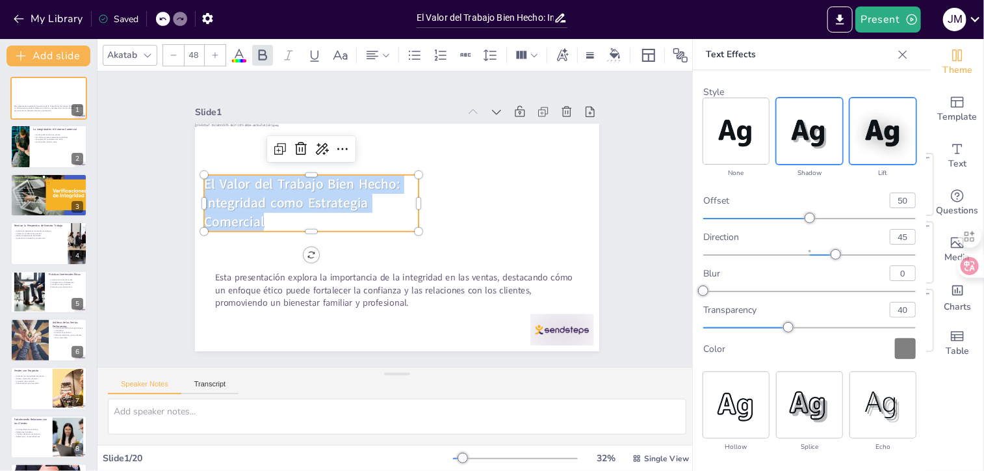
click at [865, 146] on img at bounding box center [883, 131] width 66 height 66
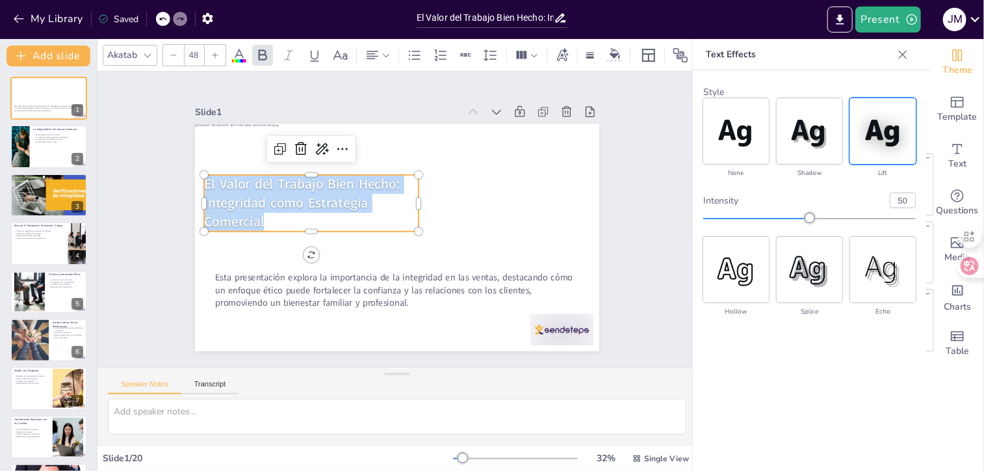
click at [902, 54] on icon at bounding box center [902, 54] width 13 height 13
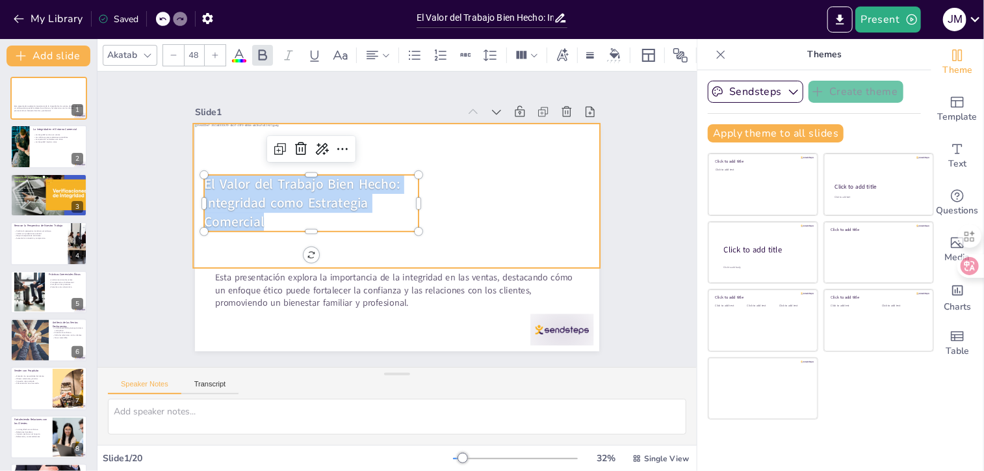
click at [550, 218] on div at bounding box center [409, 196] width 433 height 144
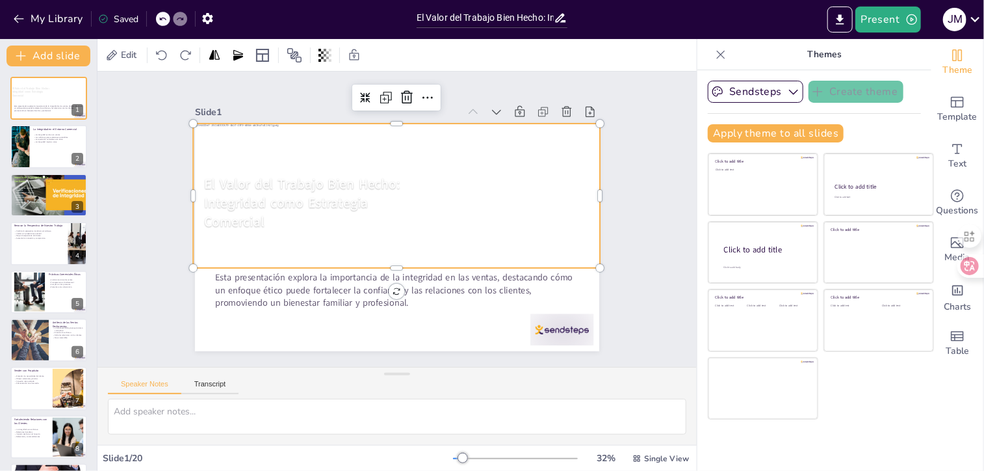
click at [644, 220] on div "Slide 1 El Valor del Trabajo Bien Hecho: Integridad como Estrategia Comercial E…" at bounding box center [397, 219] width 627 height 356
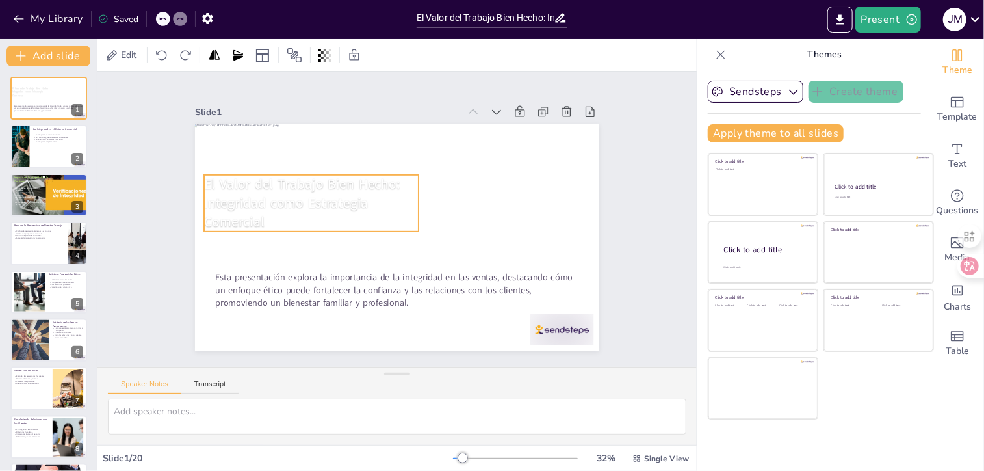
click at [231, 181] on span "El Valor del Trabajo Bien Hecho: Integridad como Estrategia Comercial" at bounding box center [302, 203] width 196 height 56
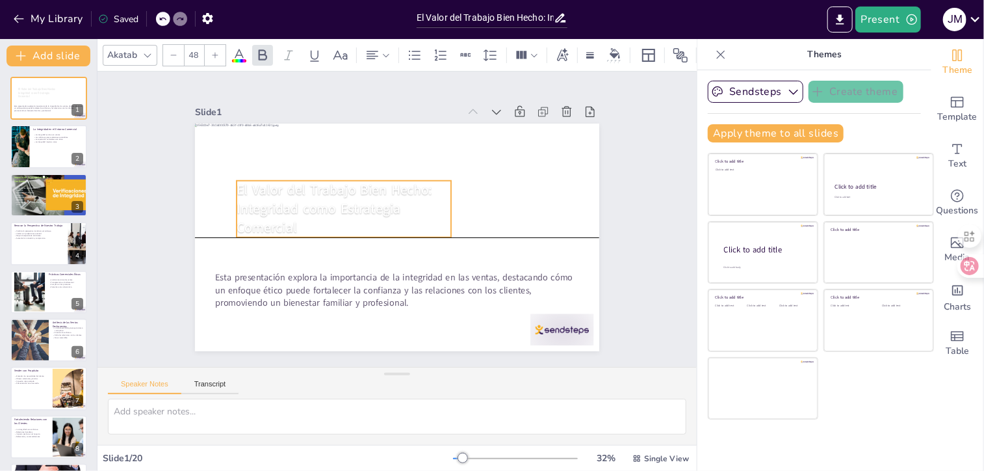
drag, startPoint x: 196, startPoint y: 179, endPoint x: 229, endPoint y: 181, distance: 32.6
click at [237, 181] on span "El Valor del Trabajo Bien Hecho: Integridad como Estrategia Comercial" at bounding box center [335, 209] width 196 height 56
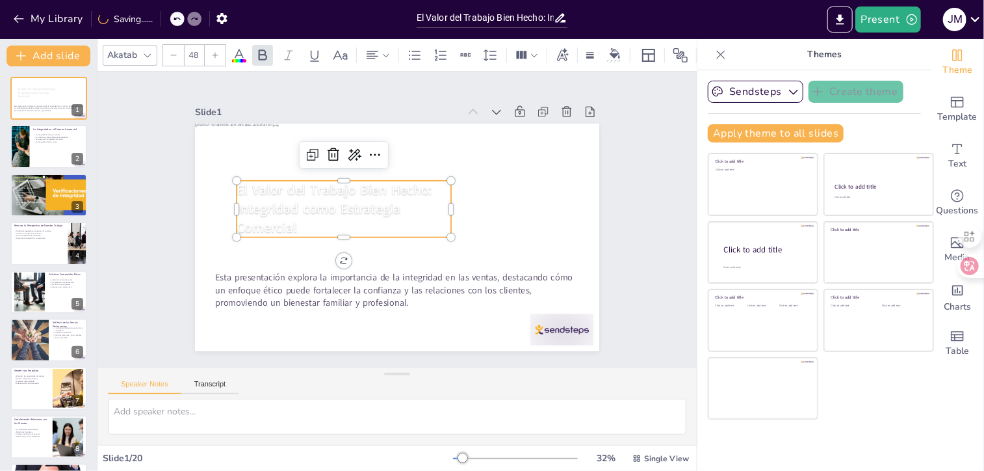
click at [175, 18] on icon at bounding box center [177, 19] width 8 height 8
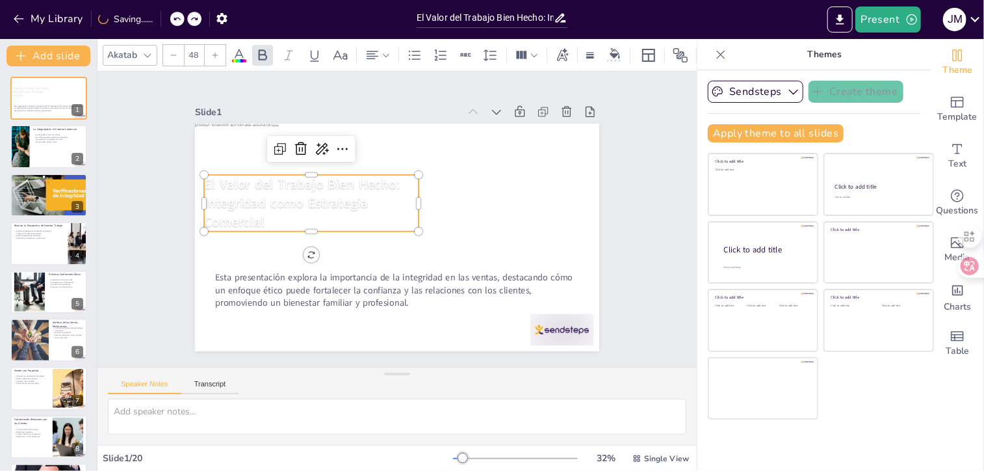
click at [239, 178] on span "El Valor del Trabajo Bien Hecho: Integridad como Estrategia Comercial" at bounding box center [302, 203] width 196 height 56
click at [226, 175] on span "El Valor del Trabajo Bien Hecho: Integridad como Estrategia Comercial" at bounding box center [302, 203] width 196 height 56
click at [206, 176] on span "El Valor del Trabajo Bien Hecho: Integridad como Estrategia Comercial" at bounding box center [307, 171] width 203 height 70
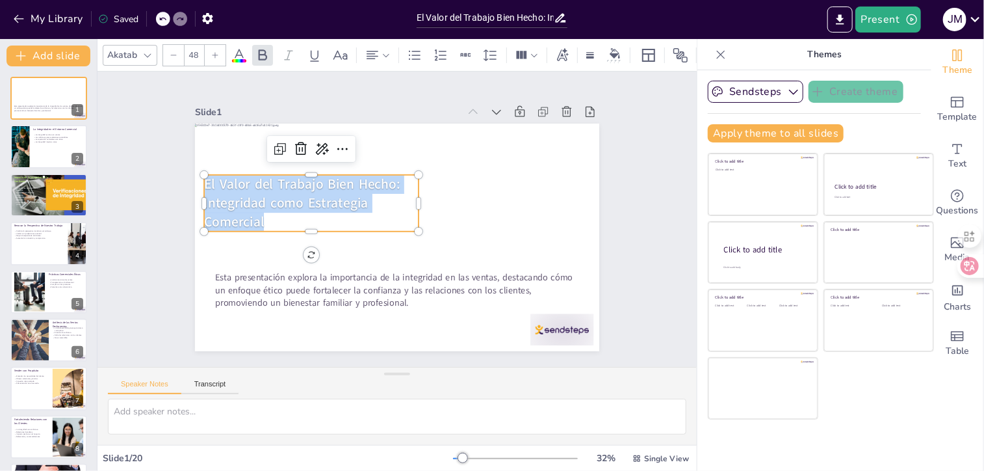
drag, startPoint x: 196, startPoint y: 176, endPoint x: 264, endPoint y: 222, distance: 81.9
click at [264, 222] on p "El Valor del Trabajo Bien Hecho: Integridad como Estrategia Comercial" at bounding box center [311, 203] width 215 height 57
click at [948, 164] on span "Text" at bounding box center [957, 164] width 18 height 14
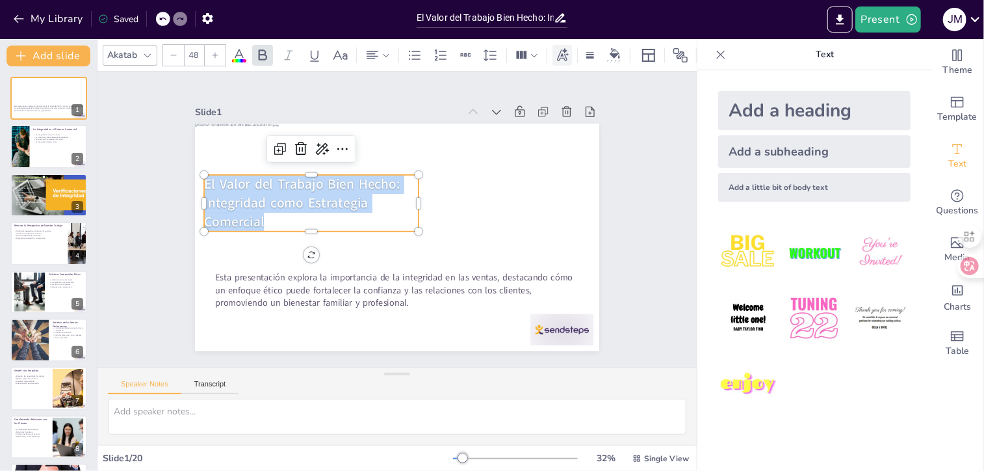
click at [563, 51] on icon at bounding box center [562, 55] width 14 height 14
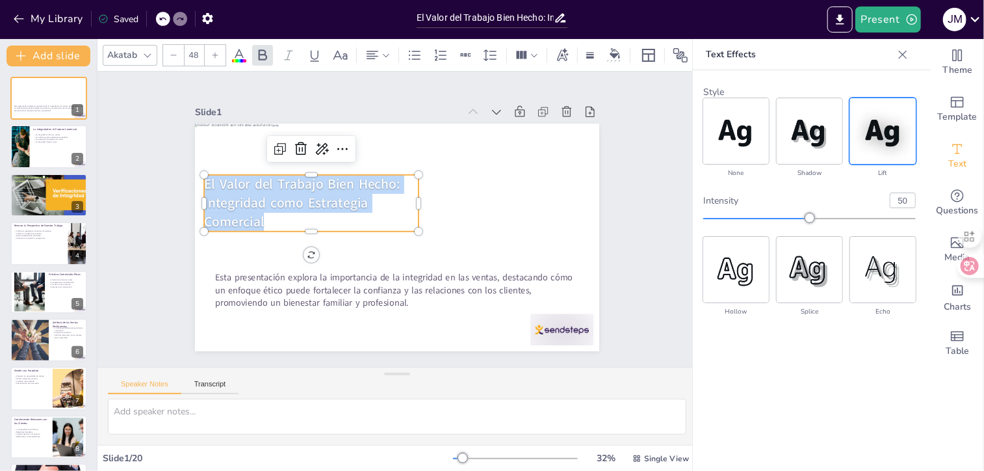
click at [234, 51] on icon at bounding box center [239, 55] width 16 height 16
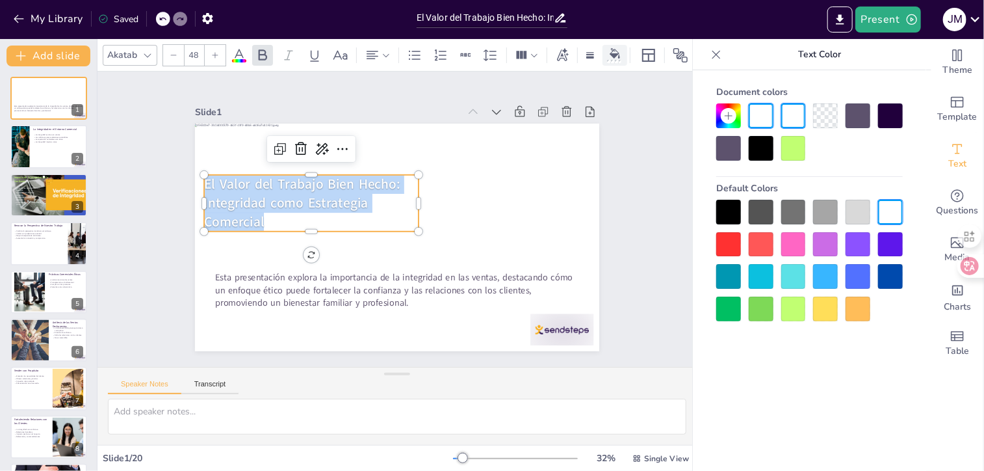
click at [622, 53] on div at bounding box center [615, 55] width 20 height 14
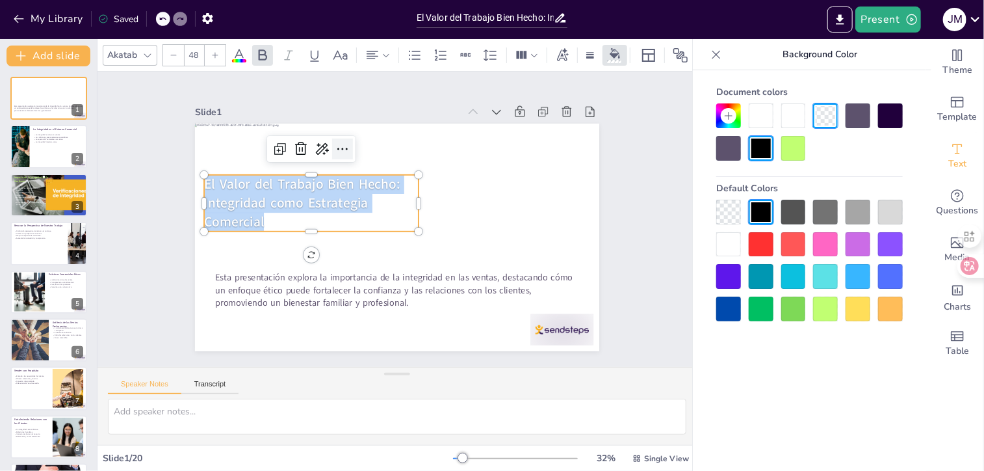
click at [342, 142] on icon at bounding box center [350, 143] width 17 height 17
click at [647, 234] on div "Slide 1 Esta presentación explora la importancia de la integridad en las ventas…" at bounding box center [397, 219] width 627 height 356
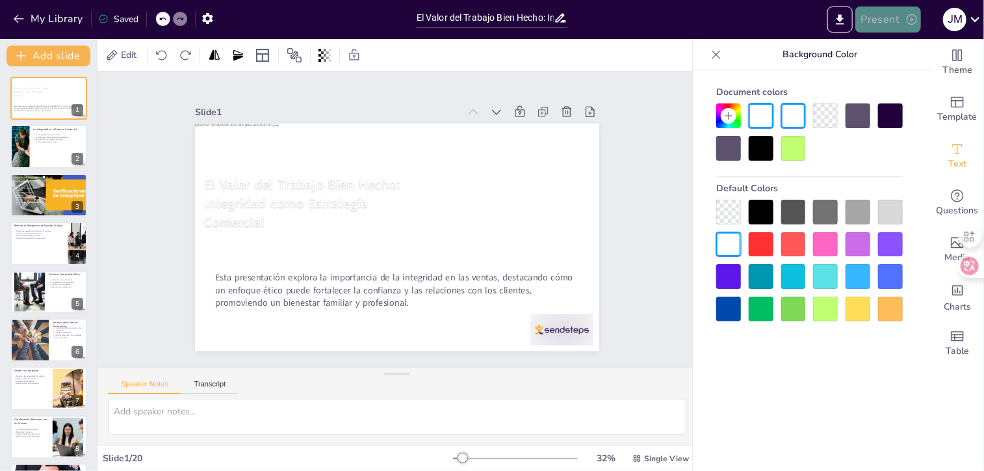
click at [887, 20] on button "Present" at bounding box center [887, 20] width 65 height 26
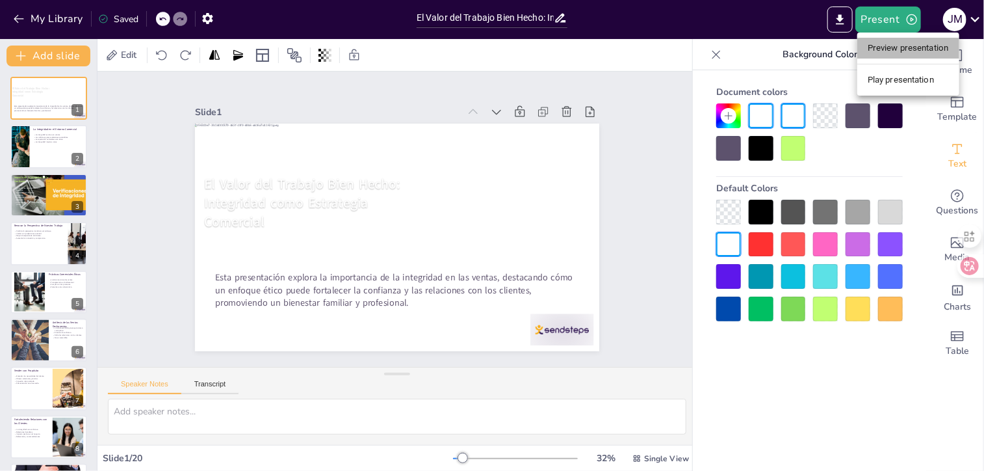
click at [904, 52] on li "Preview presentation" at bounding box center [908, 48] width 102 height 21
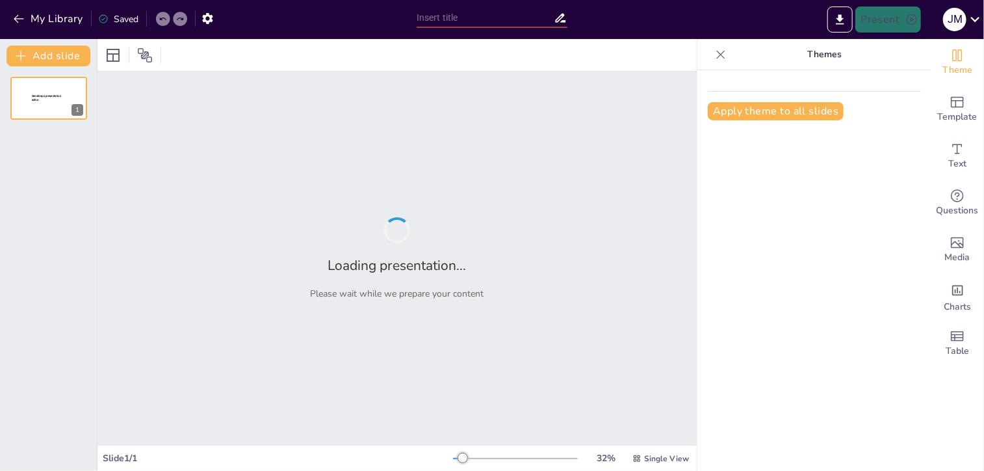
type input "El Valor del Trabajo Bien Hecho: Integridad como Estrategia Comercial"
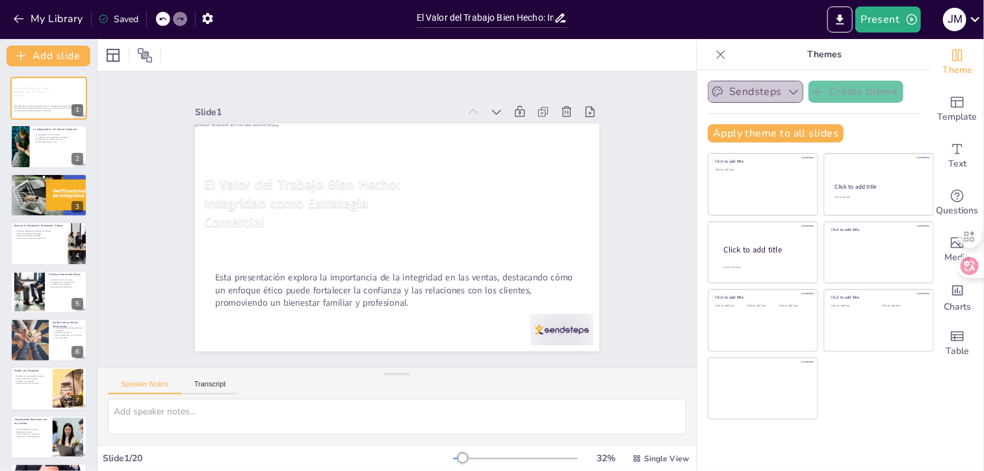
click at [787, 91] on icon "button" at bounding box center [793, 91] width 13 height 13
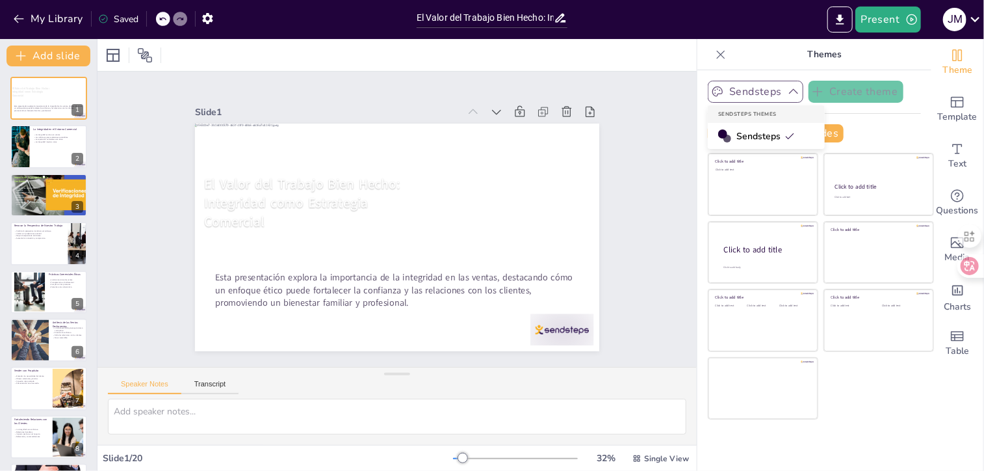
click at [866, 129] on div "Apply theme to all slides" at bounding box center [814, 133] width 213 height 18
